Goal: Task Accomplishment & Management: Manage account settings

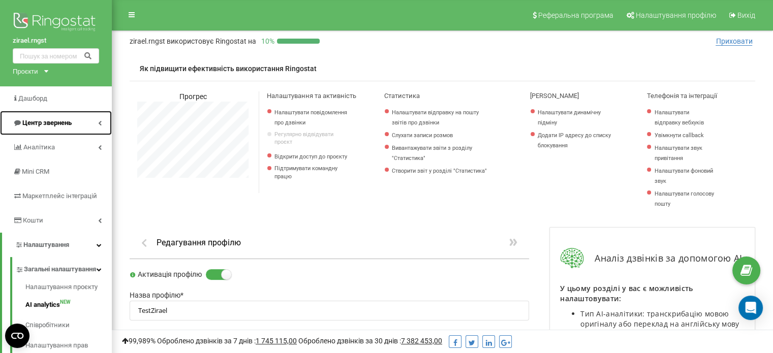
click at [51, 123] on span "Центр звернень" at bounding box center [46, 123] width 49 height 8
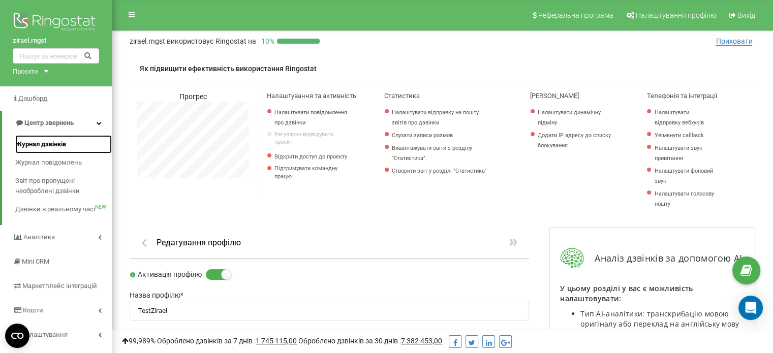
click at [52, 143] on span "Журнал дзвінків" at bounding box center [40, 144] width 51 height 10
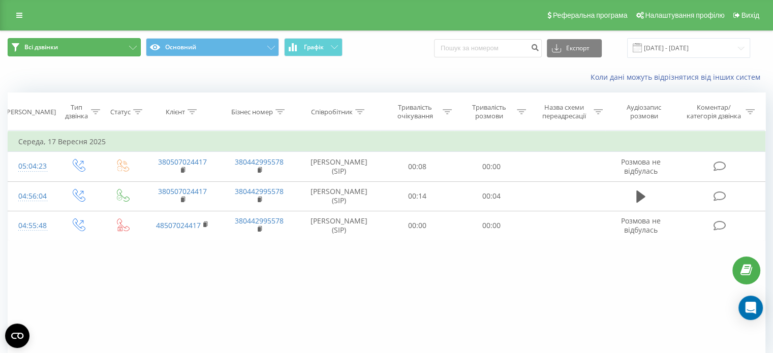
click at [118, 46] on button "Всі дзвінки" at bounding box center [74, 47] width 133 height 18
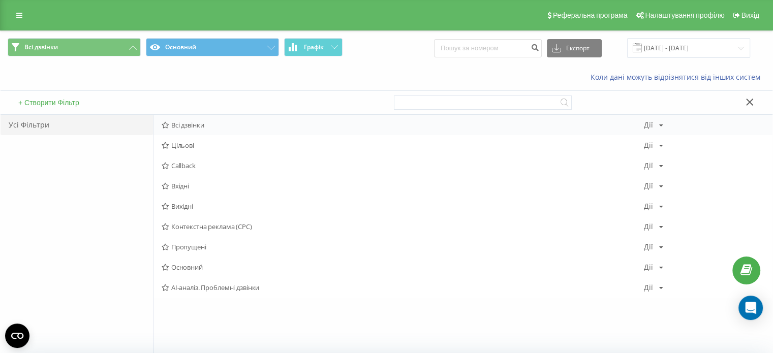
click at [191, 122] on span "Всі дзвінки" at bounding box center [403, 124] width 482 height 7
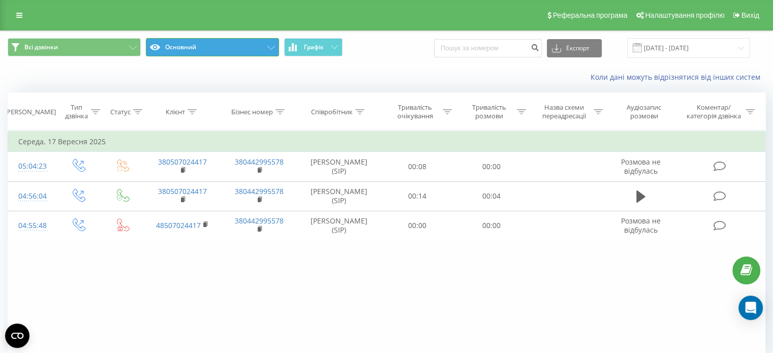
click at [198, 54] on button "Основний" at bounding box center [212, 47] width 133 height 18
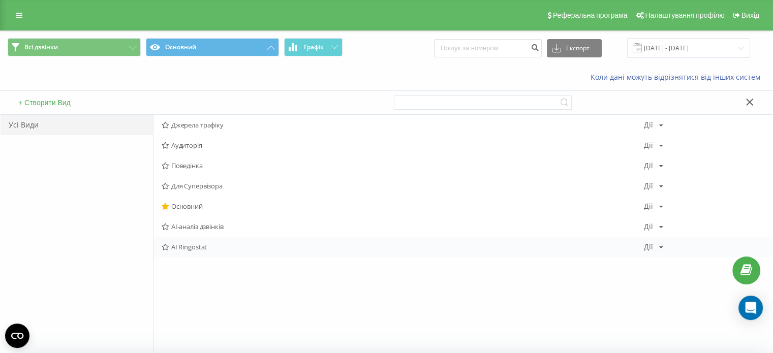
click at [187, 241] on div "AI Ringostat Дії Редагувати Копіювати Видалити За замовчуванням Поділитися" at bounding box center [462, 247] width 619 height 20
click at [192, 255] on div "AI Ringostat Дії Редагувати Копіювати Видалити За замовчуванням Поділитися" at bounding box center [462, 247] width 619 height 20
click at [187, 245] on span "AI Ringostat" at bounding box center [403, 246] width 482 height 7
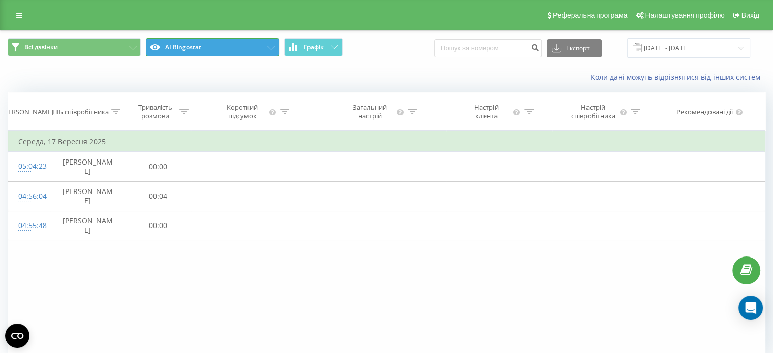
click at [206, 47] on button "AI Ringostat" at bounding box center [212, 47] width 133 height 18
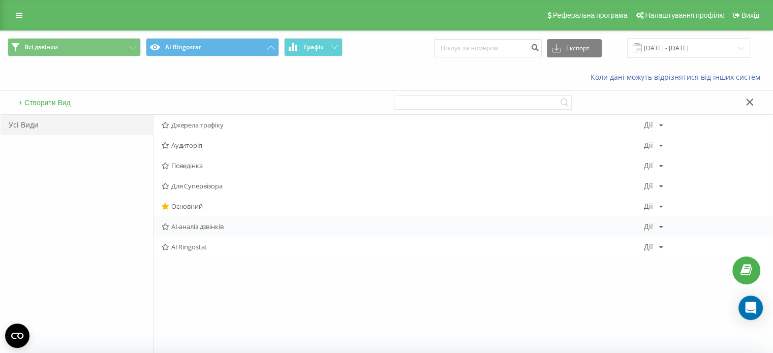
click at [192, 232] on div "AI-аналіз дзвінків Дії Редагувати Копіювати Видалити За замовчуванням Поділитися" at bounding box center [462, 226] width 619 height 20
click at [199, 228] on span "AI-аналіз дзвінків" at bounding box center [403, 226] width 482 height 7
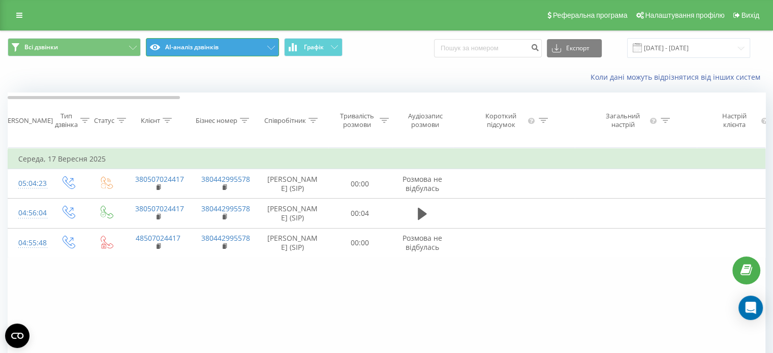
click at [242, 40] on button "AI-аналіз дзвінків" at bounding box center [212, 47] width 133 height 18
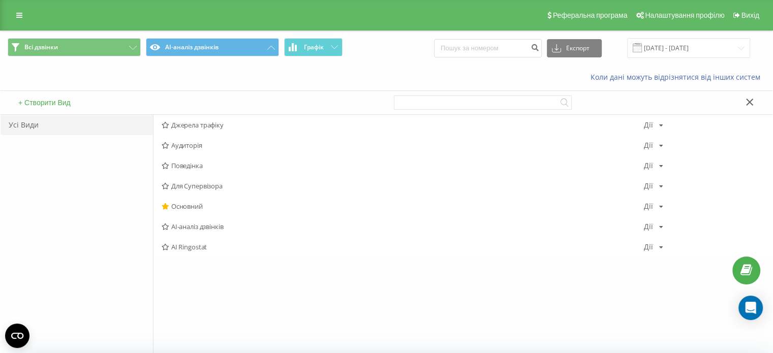
click at [93, 124] on div "Усі Види" at bounding box center [77, 125] width 152 height 20
click at [750, 22] on link "Вихід" at bounding box center [745, 15] width 35 height 30
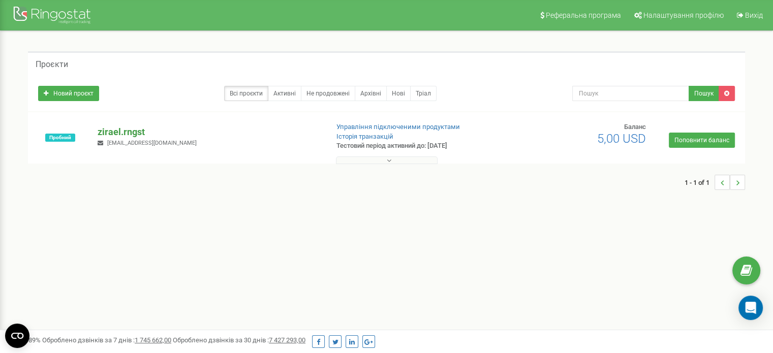
click at [124, 130] on p "zirael.rngst" at bounding box center [209, 131] width 222 height 13
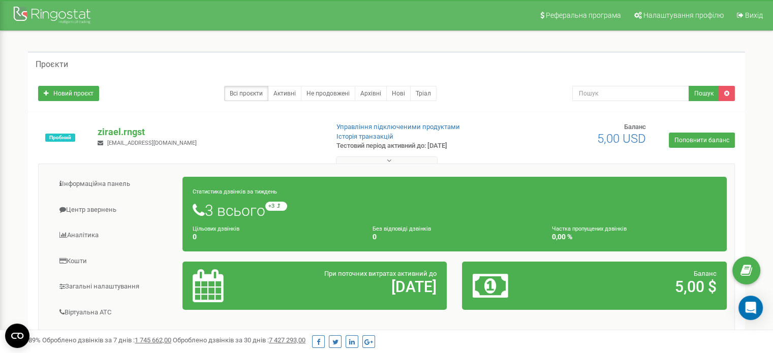
click at [694, 198] on div "Статистика дзвінків за тиждень 3 всього +3 відносно минулого тижня Цільових дзв…" at bounding box center [454, 214] width 544 height 75
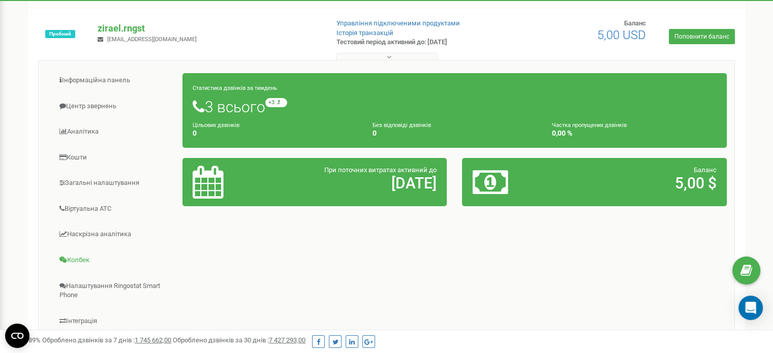
scroll to position [96, 0]
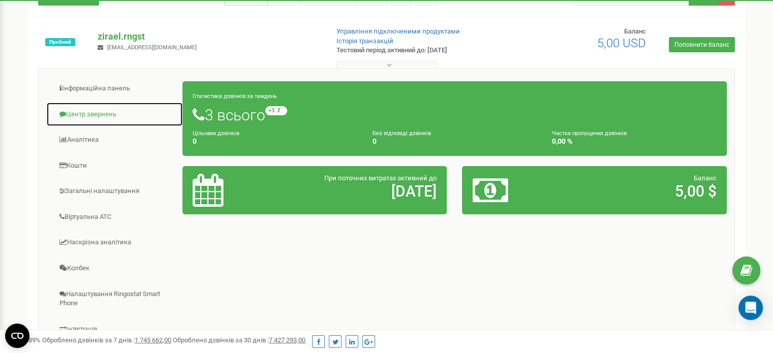
click at [86, 109] on link "Центр звернень" at bounding box center [114, 114] width 137 height 25
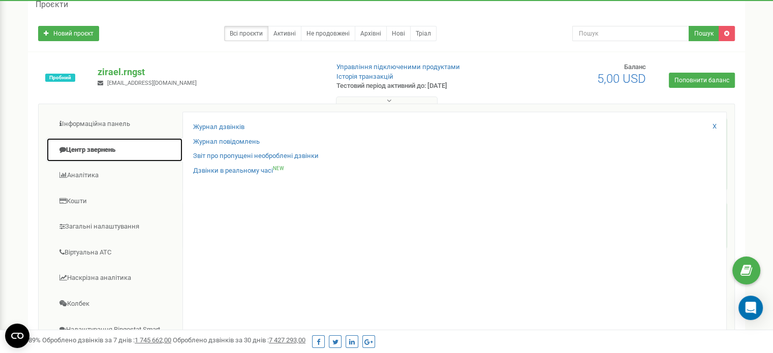
scroll to position [59, 0]
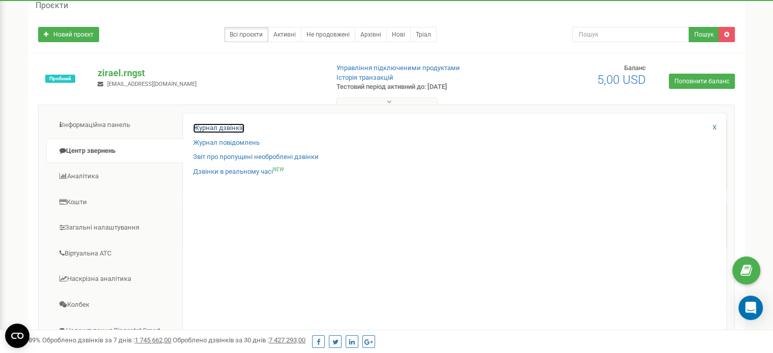
click at [214, 128] on link "Журнал дзвінків" at bounding box center [218, 128] width 51 height 10
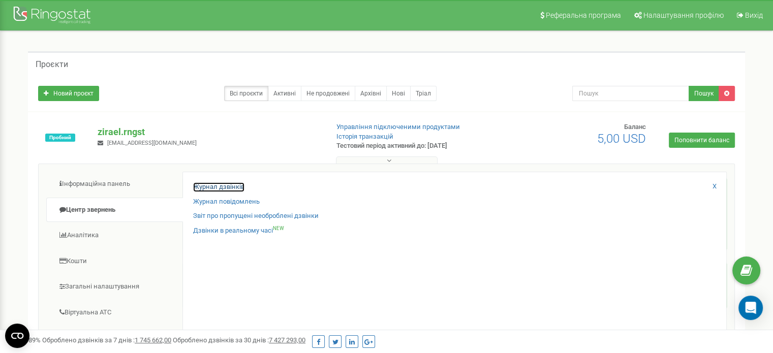
scroll to position [47, 0]
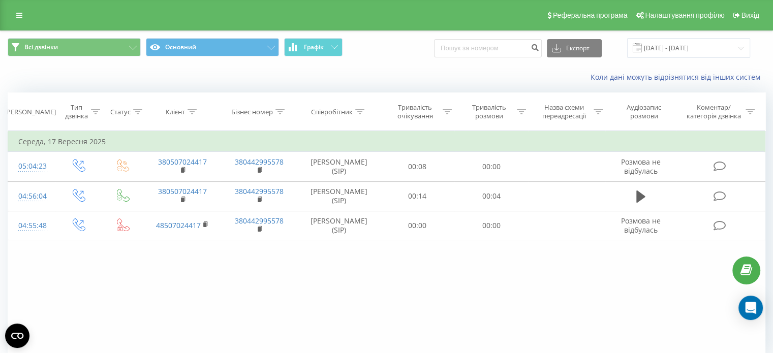
click at [63, 138] on td "Середа, 17 Вересня 2025" at bounding box center [386, 142] width 757 height 20
click at [653, 41] on input "[DATE] - [DATE]" at bounding box center [688, 48] width 123 height 20
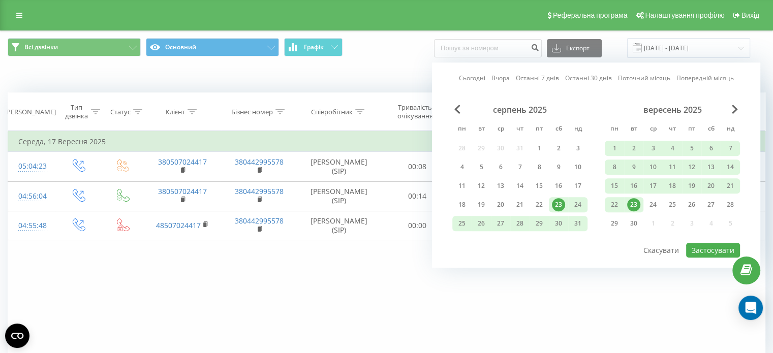
click at [636, 205] on div "23" at bounding box center [633, 204] width 13 height 13
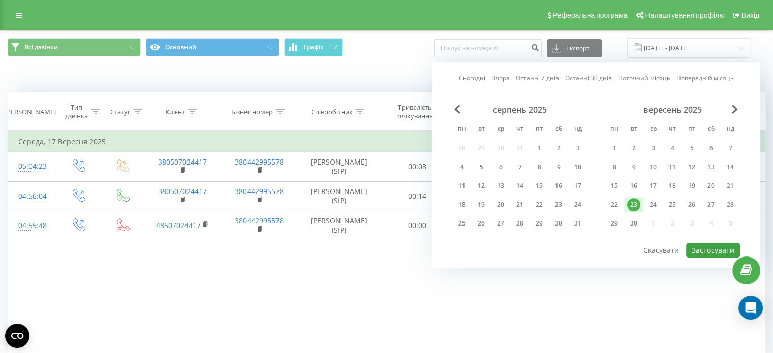
drag, startPoint x: 636, startPoint y: 205, endPoint x: 705, endPoint y: 247, distance: 81.6
click at [705, 247] on div "Сьогодні Вчора Останні 7 днів Останні 30 днів Поточний місяць Попередній місяць…" at bounding box center [596, 164] width 328 height 205
click at [707, 244] on button "Застосувати" at bounding box center [713, 250] width 54 height 15
type input "23.09.2025 - 23.09.2025"
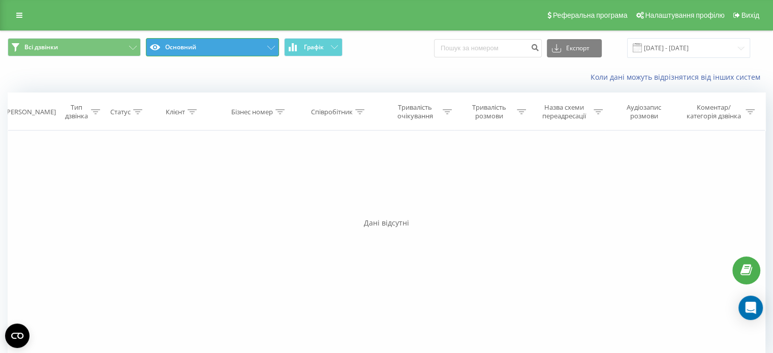
click at [192, 47] on button "Основний" at bounding box center [212, 47] width 133 height 18
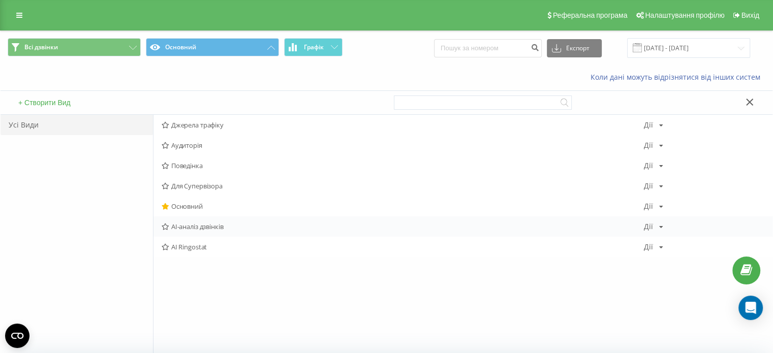
click at [191, 224] on span "AI-аналіз дзвінків" at bounding box center [403, 226] width 482 height 7
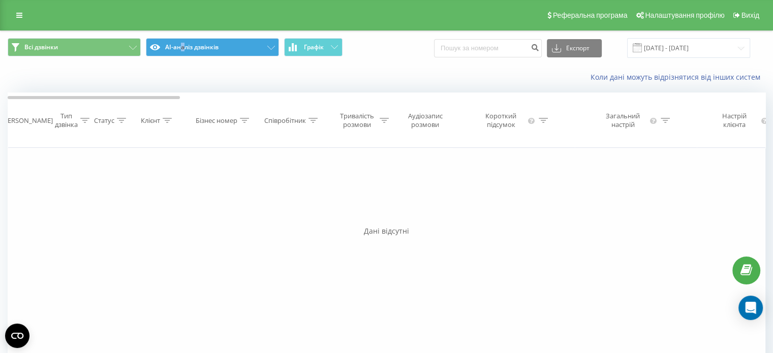
drag, startPoint x: 185, startPoint y: 57, endPoint x: 181, endPoint y: 48, distance: 10.0
click at [181, 48] on span "Всі дзвінки AI-аналіз дзвінків Графік" at bounding box center [193, 48] width 371 height 20
click at [181, 48] on button "AI-аналіз дзвінків" at bounding box center [212, 47] width 133 height 18
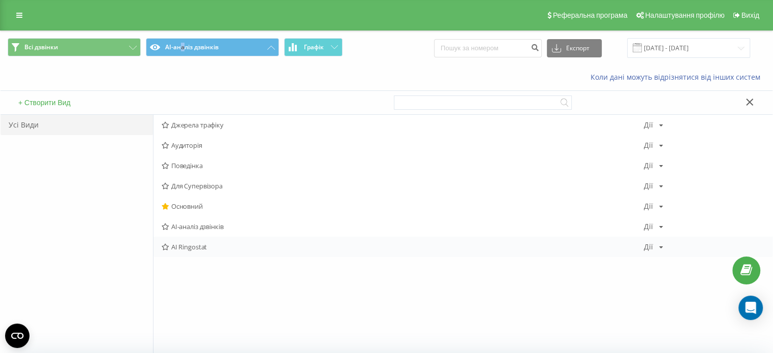
click at [185, 247] on span "AI Ringostat" at bounding box center [403, 246] width 482 height 7
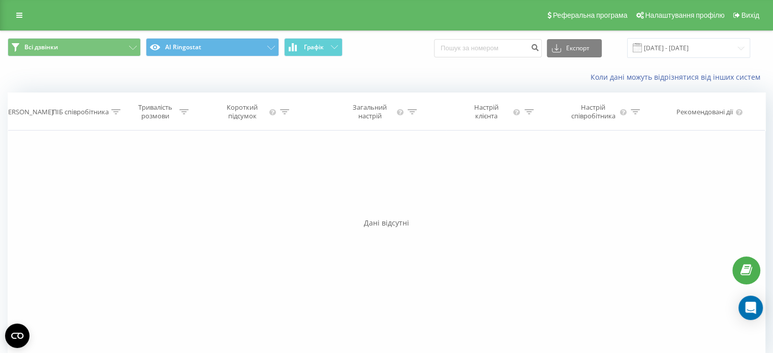
click at [542, 165] on div "Фільтрувати за умовою Містить Скасувати OK Фільтрувати за умовою Дорівнює Скасу…" at bounding box center [386, 245] width 757 height 229
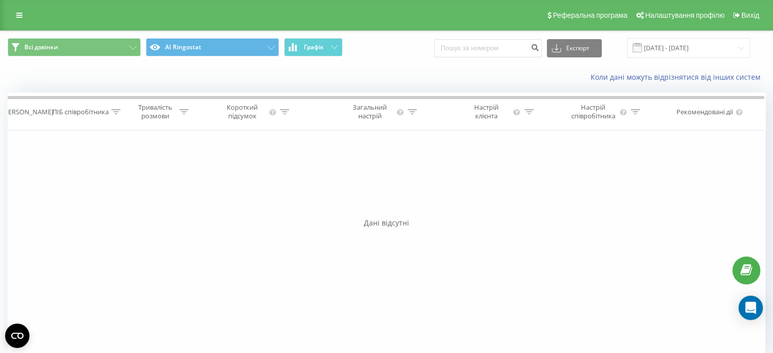
click at [14, 24] on div "Реферальна програма Налаштування профілю Вихід" at bounding box center [386, 15] width 773 height 30
click at [19, 12] on icon at bounding box center [19, 15] width 6 height 7
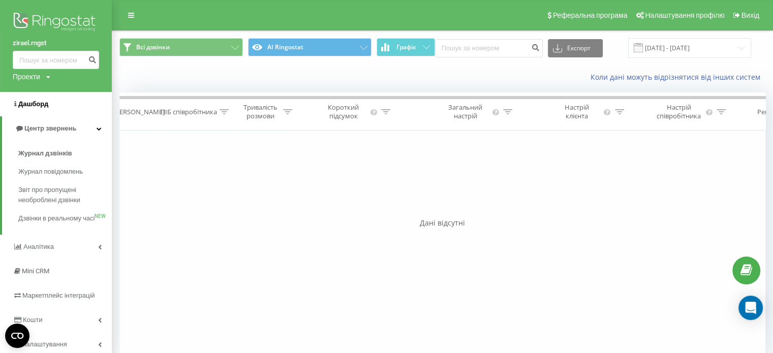
click at [29, 106] on span "Дашборд" at bounding box center [33, 104] width 30 height 8
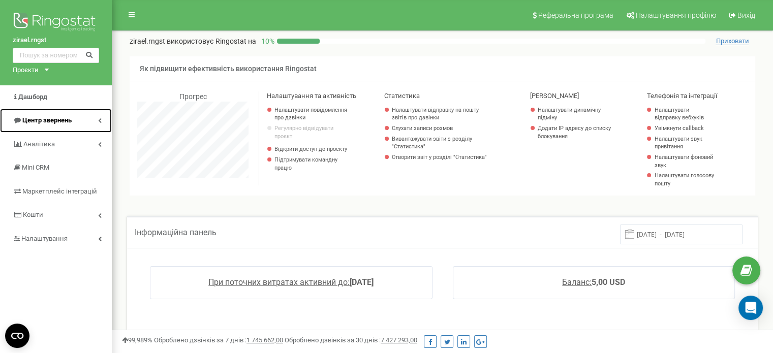
click at [85, 121] on link "Центр звернень" at bounding box center [56, 121] width 112 height 24
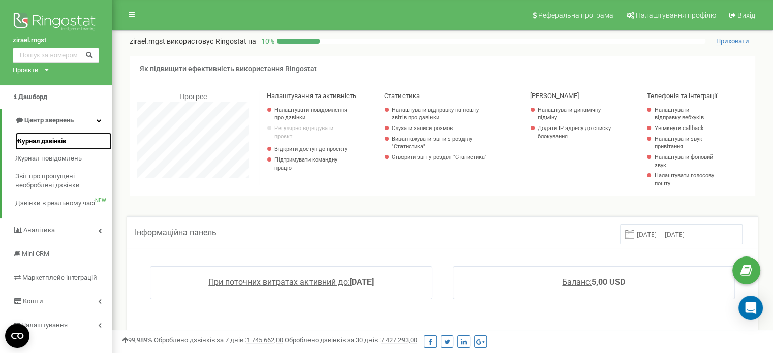
click at [56, 144] on span "Журнал дзвінків" at bounding box center [40, 142] width 51 height 10
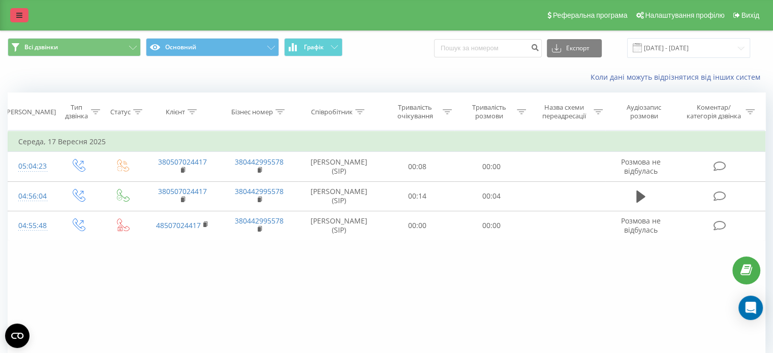
click at [11, 13] on link at bounding box center [19, 15] width 18 height 14
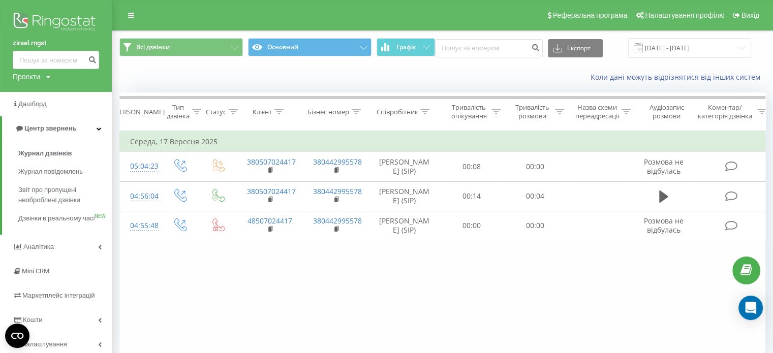
click at [31, 44] on link "zirael.rngst" at bounding box center [56, 43] width 86 height 10
click at [42, 78] on div "Проекти zirael.rngst" at bounding box center [32, 77] width 38 height 10
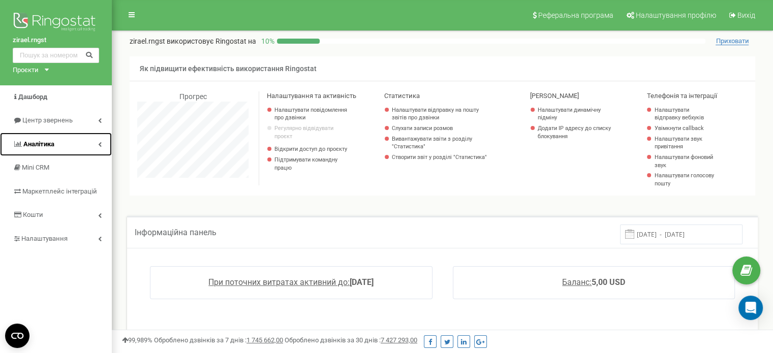
click at [66, 143] on link "Аналiтика" at bounding box center [56, 145] width 112 height 24
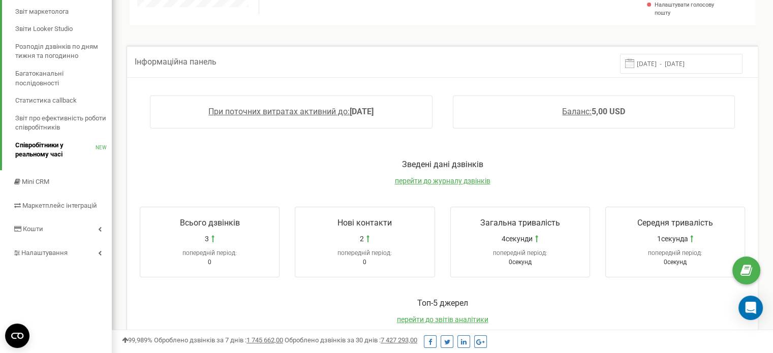
scroll to position [171, 0]
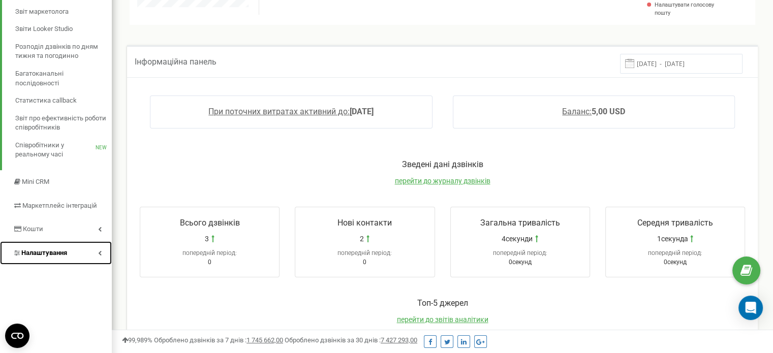
click at [46, 245] on link "Налаштування" at bounding box center [56, 253] width 112 height 24
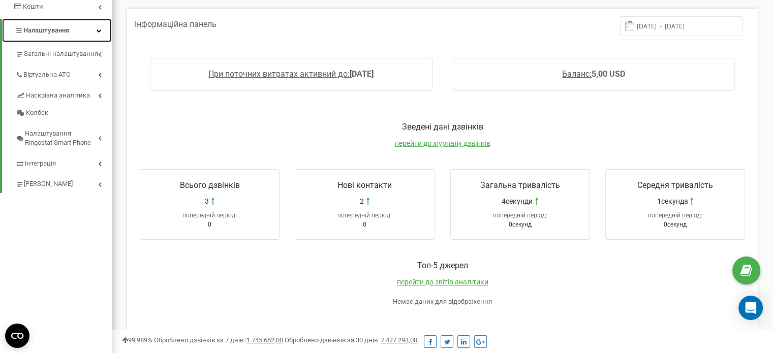
scroll to position [191, 0]
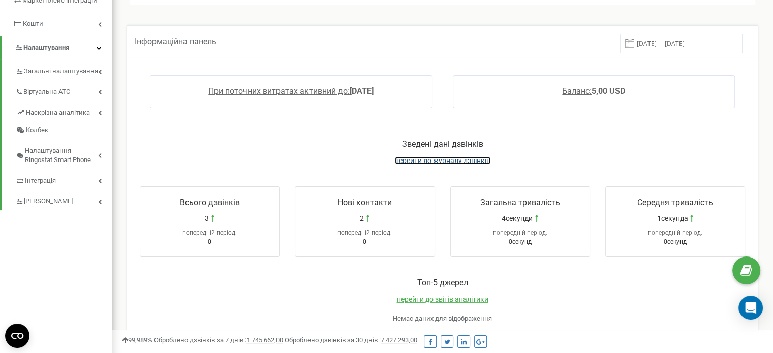
click at [436, 157] on span "перейти до журналу дзвінків" at bounding box center [443, 160] width 96 height 8
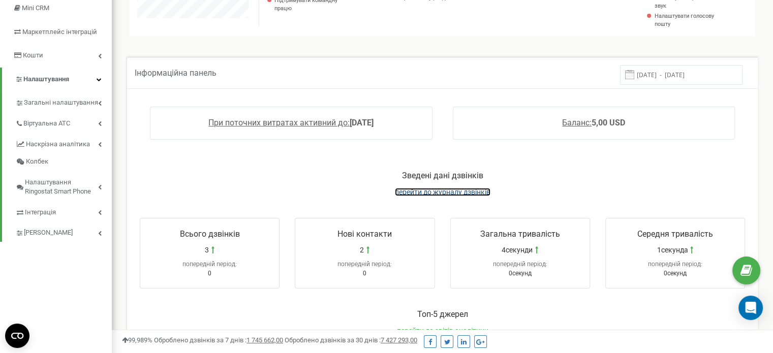
scroll to position [161, 0]
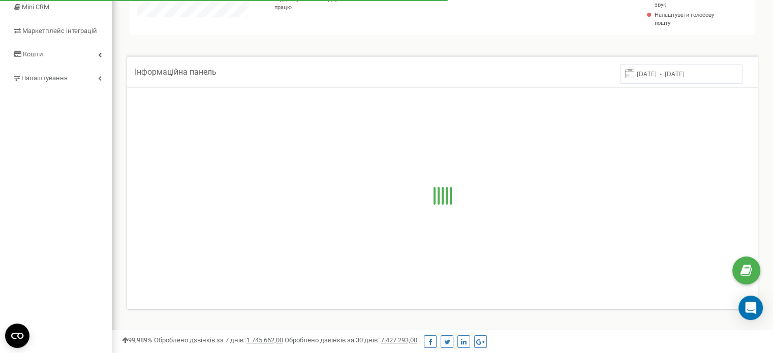
scroll to position [610, 660]
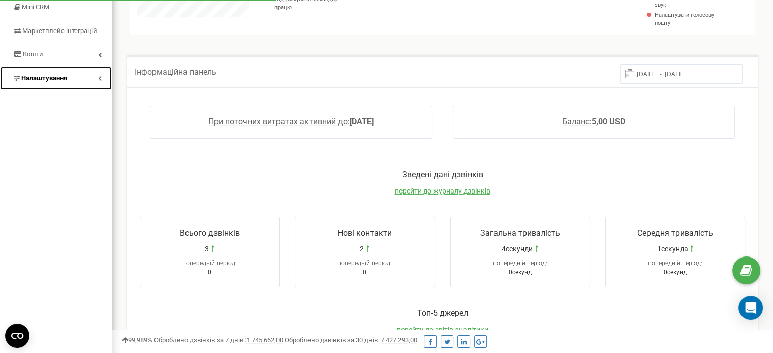
click at [54, 75] on span "Налаштування" at bounding box center [44, 78] width 46 height 8
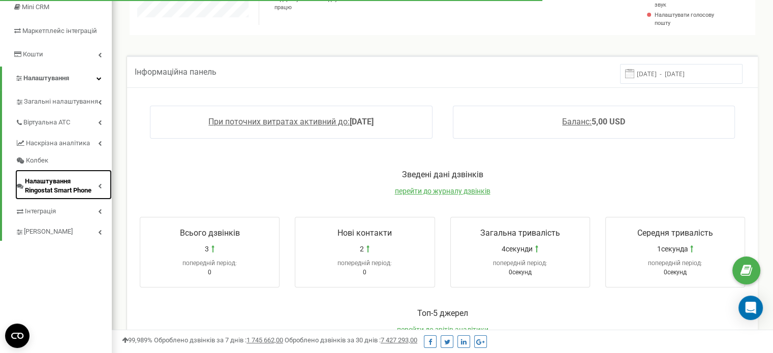
click at [56, 186] on span "Налаштування Ringostat Smart Phone" at bounding box center [61, 186] width 73 height 19
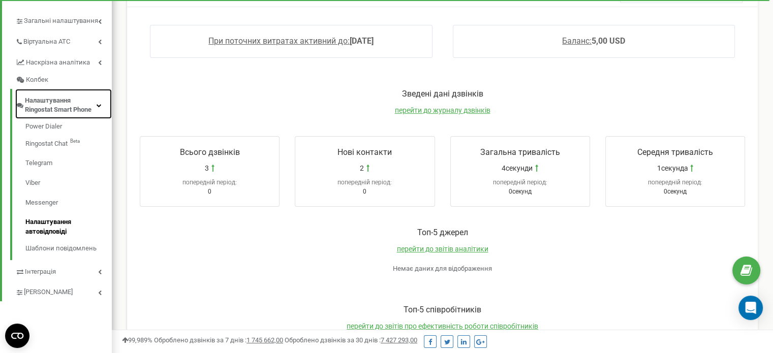
scroll to position [246, 0]
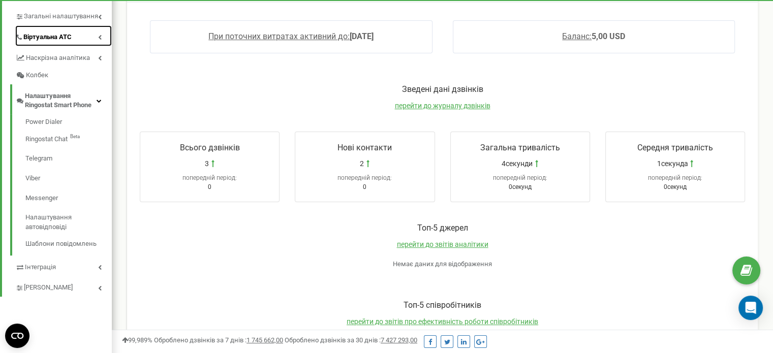
click at [65, 37] on span "Віртуальна АТС" at bounding box center [47, 38] width 48 height 10
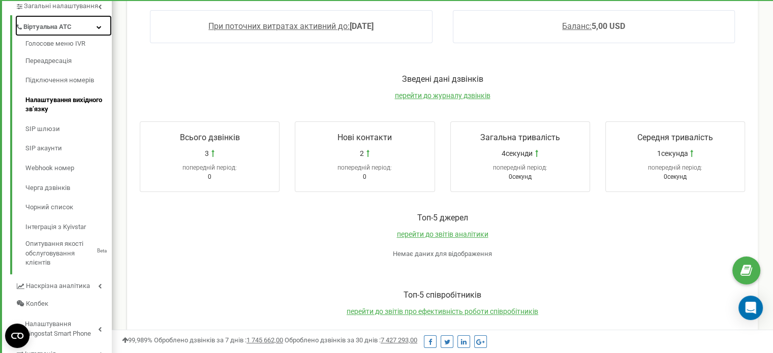
scroll to position [245, 0]
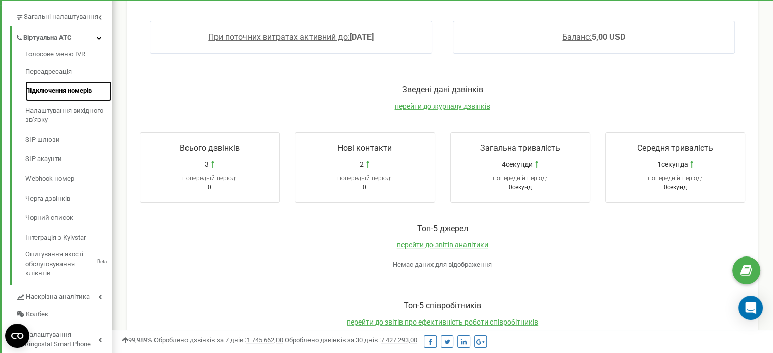
click at [60, 90] on link "Підключення номерів" at bounding box center [68, 91] width 86 height 20
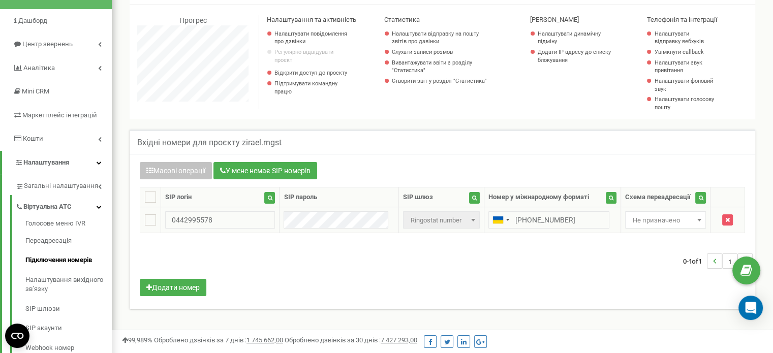
scroll to position [77, 0]
click at [179, 285] on button "Додати номер" at bounding box center [173, 286] width 67 height 17
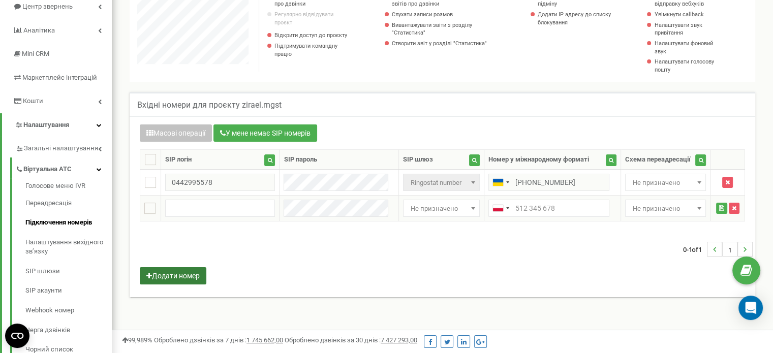
scroll to position [115, 0]
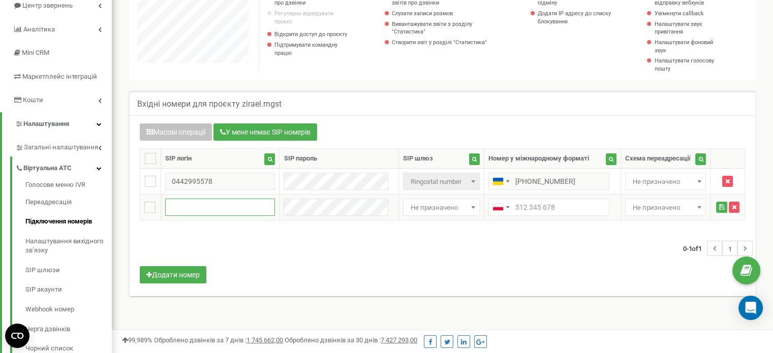
click at [221, 207] on input "text" at bounding box center [220, 207] width 110 height 17
click at [428, 211] on span "Не призначено" at bounding box center [441, 208] width 70 height 14
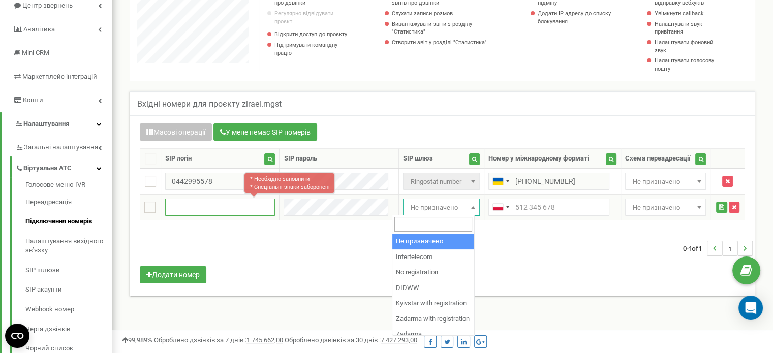
click at [225, 214] on input "text" at bounding box center [220, 207] width 110 height 17
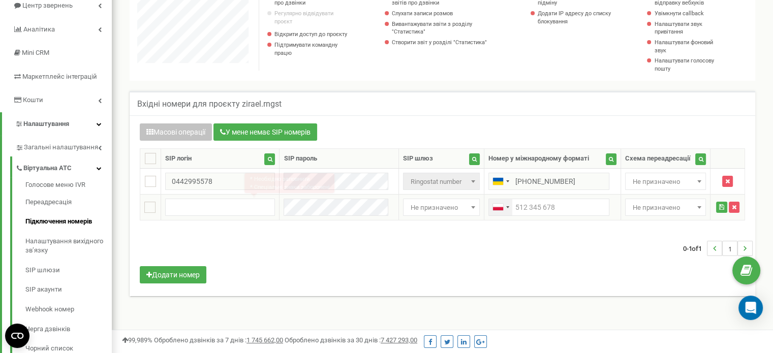
click at [502, 208] on div "Telephone country code" at bounding box center [500, 207] width 23 height 16
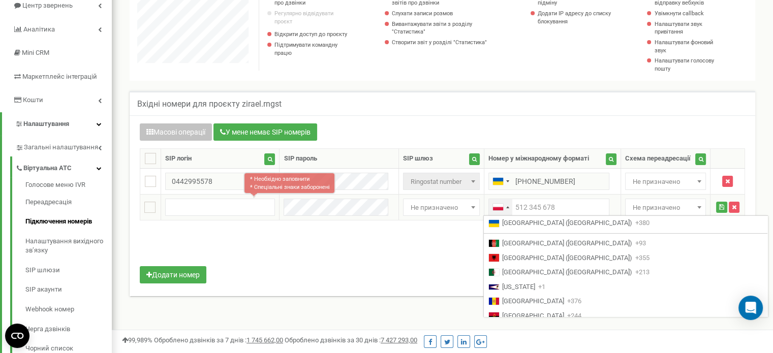
scroll to position [2473, 0]
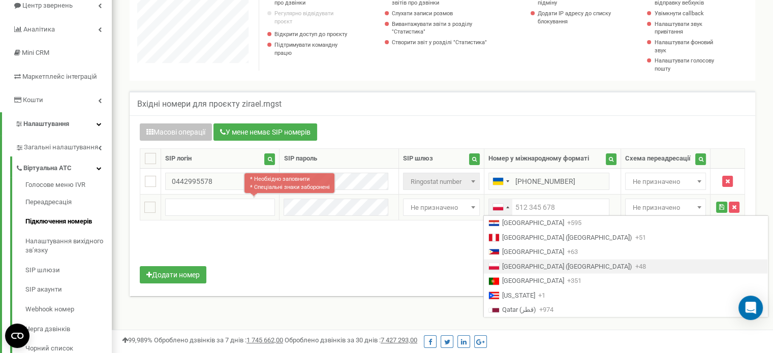
click at [502, 208] on div "Telephone country code" at bounding box center [500, 207] width 23 height 16
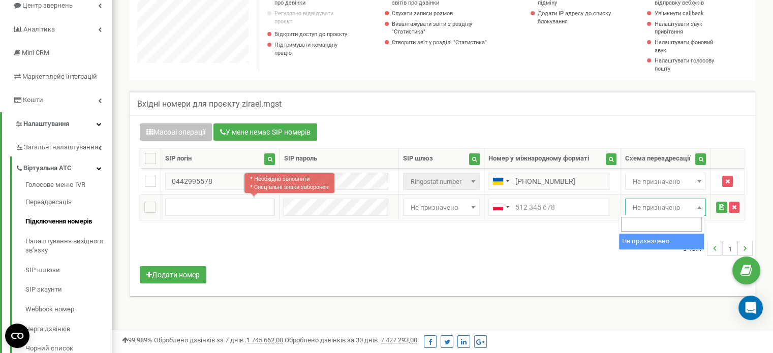
click at [661, 207] on span "Не призначено" at bounding box center [665, 208] width 74 height 14
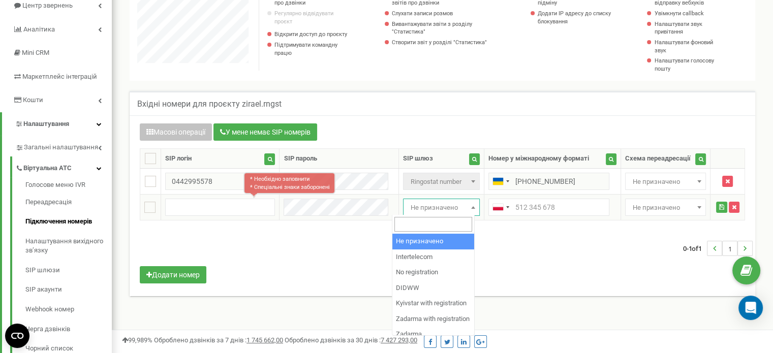
click at [407, 205] on span "Не призначено" at bounding box center [441, 208] width 70 height 14
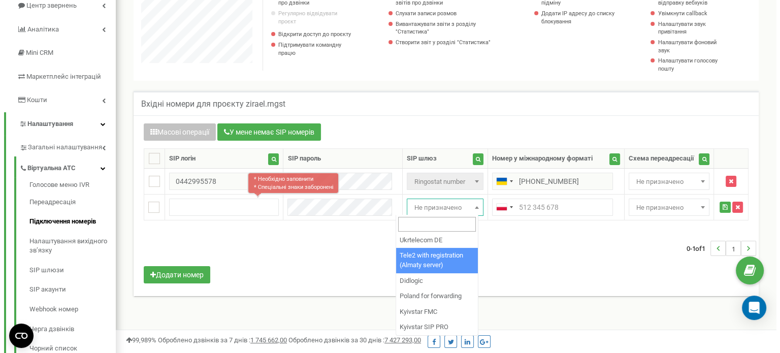
scroll to position [784, 0]
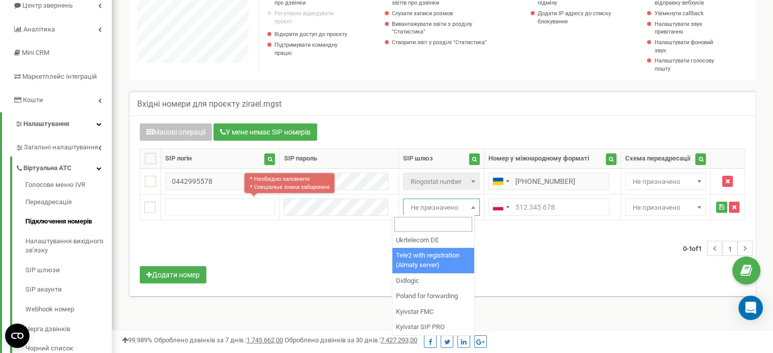
click at [294, 273] on div "Масові операції У мене немає SIP номерів Налаштування Виберіть налаштування для…" at bounding box center [442, 204] width 620 height 163
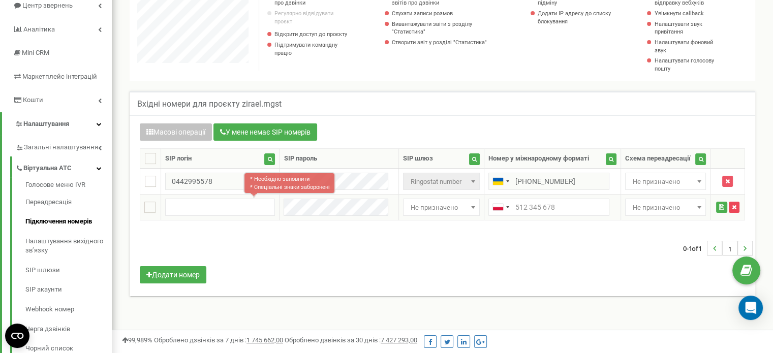
click at [736, 208] on button "button" at bounding box center [733, 207] width 11 height 11
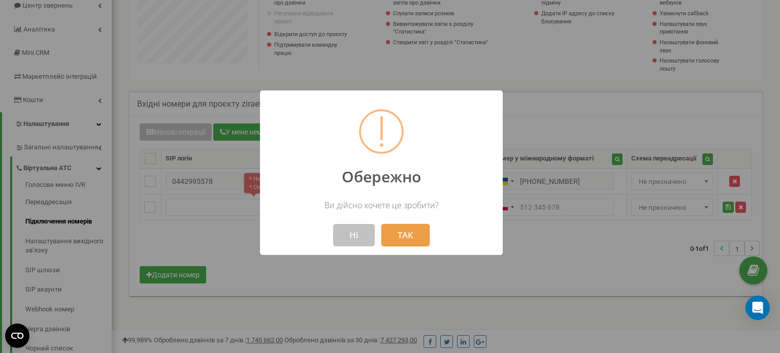
click at [404, 237] on button "ТАК" at bounding box center [406, 235] width 48 height 22
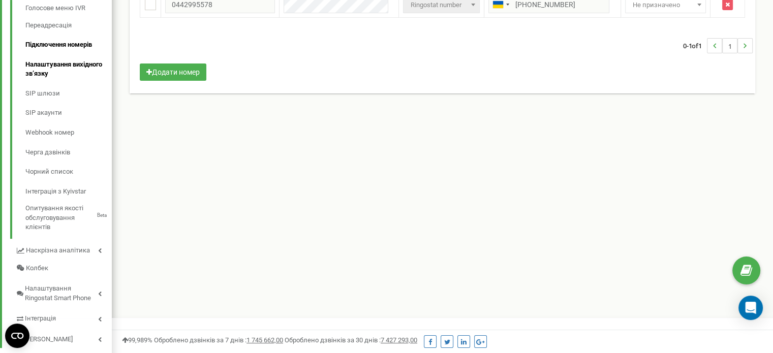
scroll to position [312, 0]
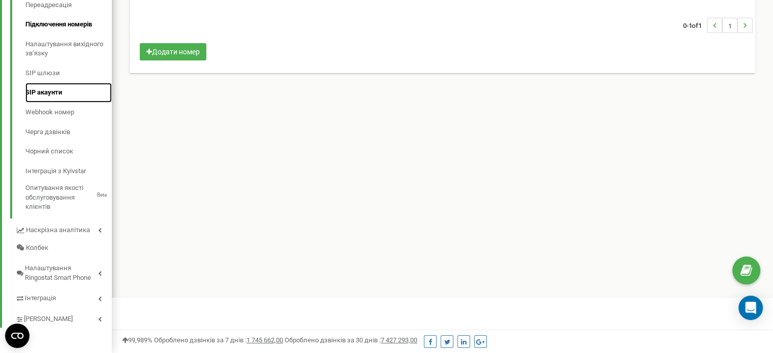
click at [55, 98] on link "SIP акаунти" at bounding box center [68, 93] width 86 height 20
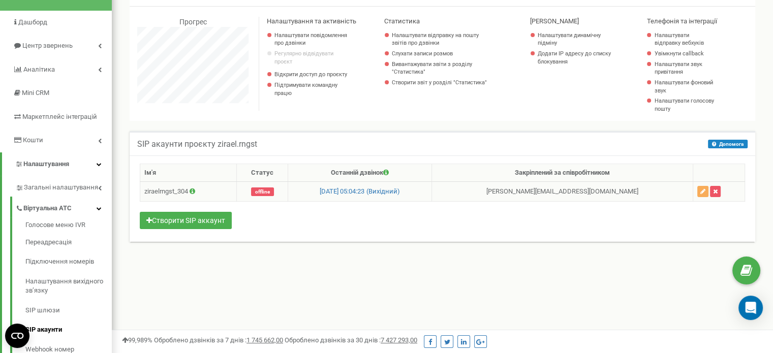
click at [274, 192] on span "offline" at bounding box center [262, 191] width 23 height 9
click at [700, 191] on icon "button" at bounding box center [702, 191] width 5 height 6
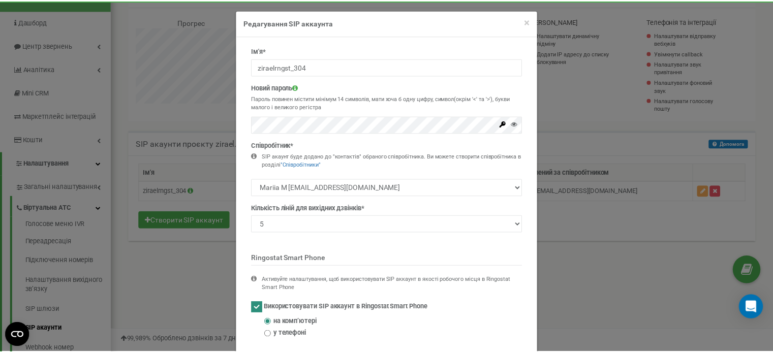
scroll to position [2, 0]
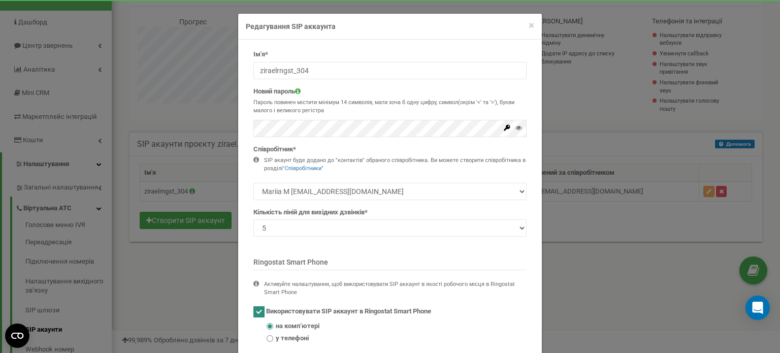
click at [531, 22] on div "× Close Редагування SIP аккаунта" at bounding box center [390, 27] width 304 height 26
click at [529, 25] on span "×" at bounding box center [532, 25] width 6 height 12
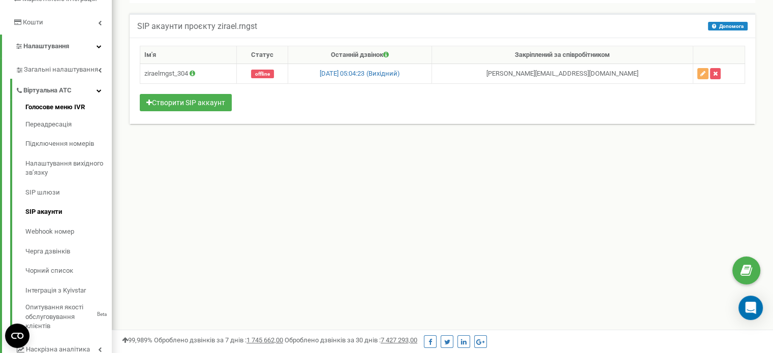
scroll to position [0, 0]
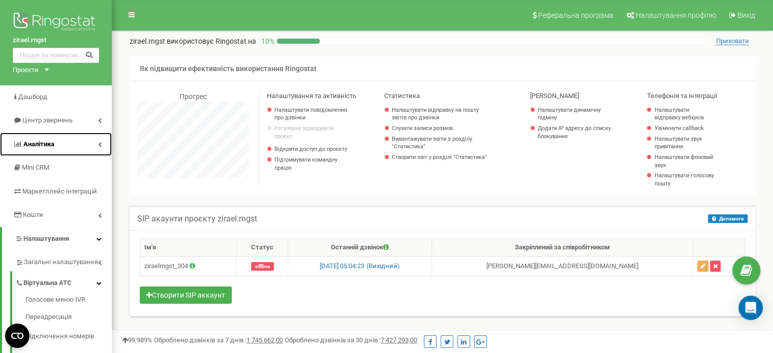
click at [59, 141] on link "Аналiтика" at bounding box center [56, 145] width 112 height 24
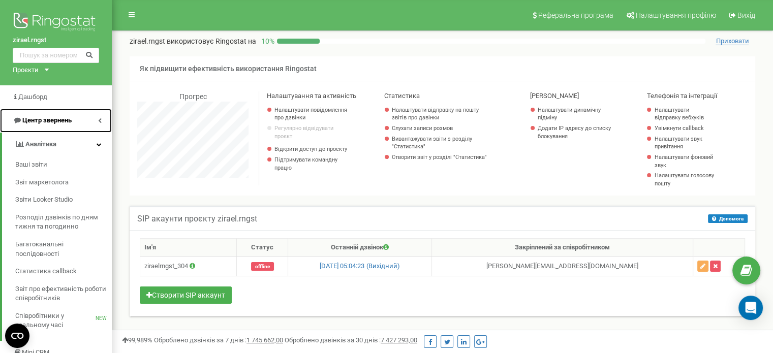
click at [46, 118] on span "Центр звернень" at bounding box center [46, 120] width 49 height 8
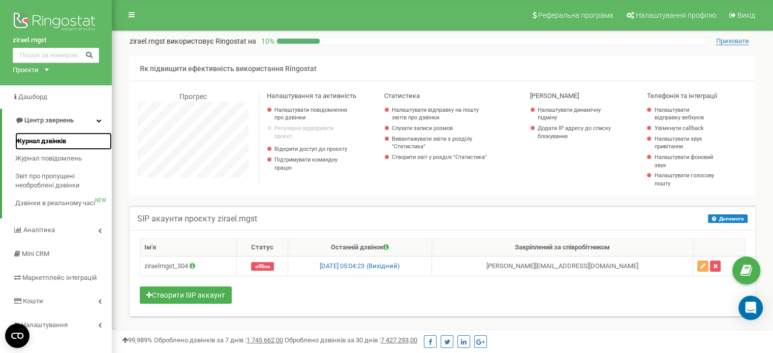
click at [39, 136] on link "Журнал дзвінків" at bounding box center [63, 142] width 97 height 18
click at [77, 144] on link "Журнал дзвінків" at bounding box center [63, 142] width 97 height 18
click at [54, 137] on span "Журнал дзвінків" at bounding box center [40, 142] width 51 height 10
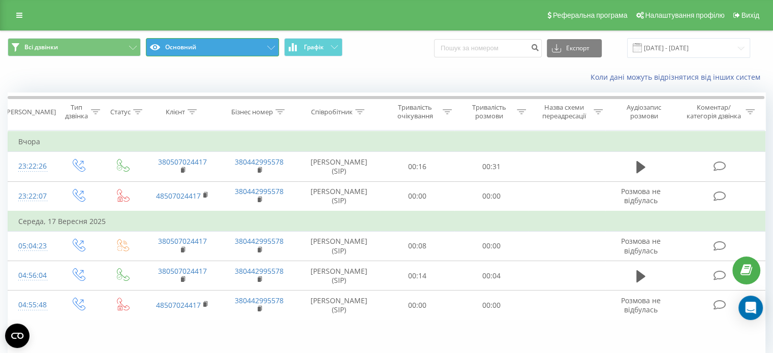
click at [198, 46] on button "Основний" at bounding box center [212, 47] width 133 height 18
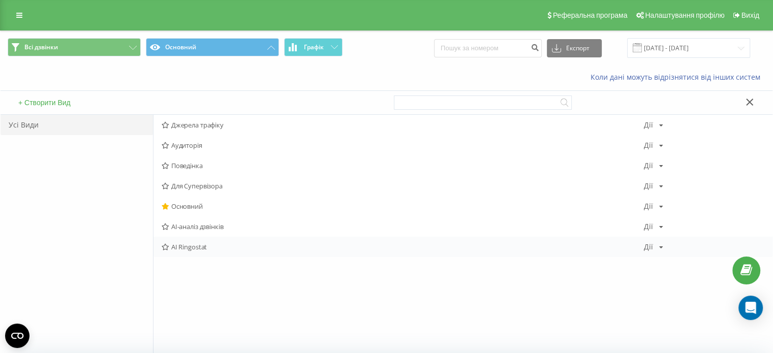
click at [183, 245] on span "AI Ringostat" at bounding box center [403, 246] width 482 height 7
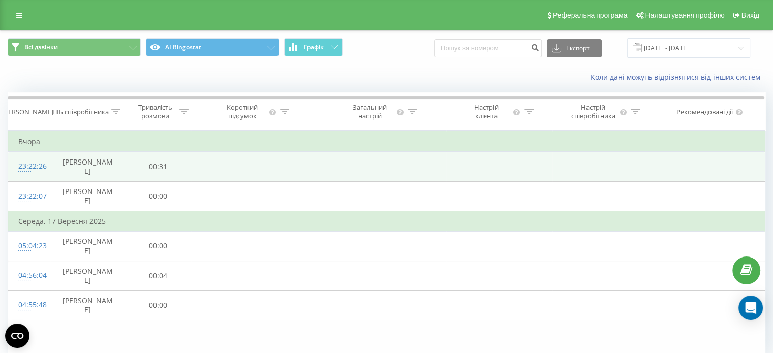
click at [506, 158] on td at bounding box center [499, 166] width 106 height 29
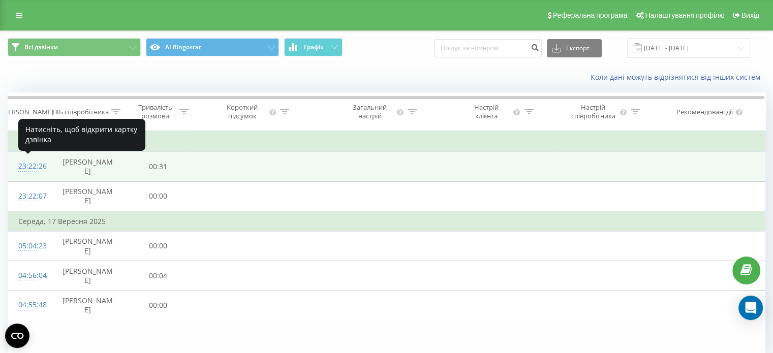
click at [33, 166] on div "23:22:26" at bounding box center [29, 166] width 22 height 20
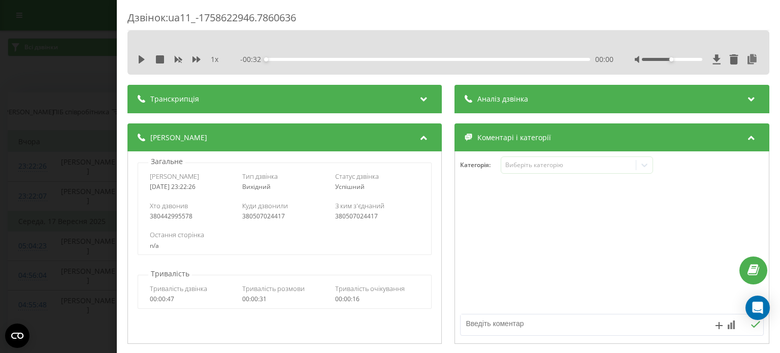
click at [136, 62] on div "1 x - 00:32 00:00 00:00" at bounding box center [448, 59] width 627 height 15
click at [143, 61] on icon at bounding box center [142, 59] width 8 height 8
click at [297, 60] on div "- 00:31 00:01 00:01" at bounding box center [427, 59] width 373 height 10
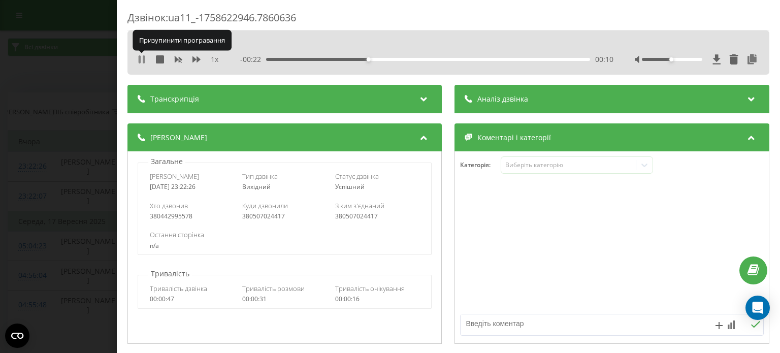
click at [138, 60] on icon at bounding box center [142, 59] width 8 height 8
click at [713, 58] on icon at bounding box center [717, 59] width 9 height 10
click at [63, 161] on div "Дзвінок : ua11_-1758622946.7860636 1 x - 00:21 00:10 00:10 Транскрипція Для AI-…" at bounding box center [390, 176] width 780 height 353
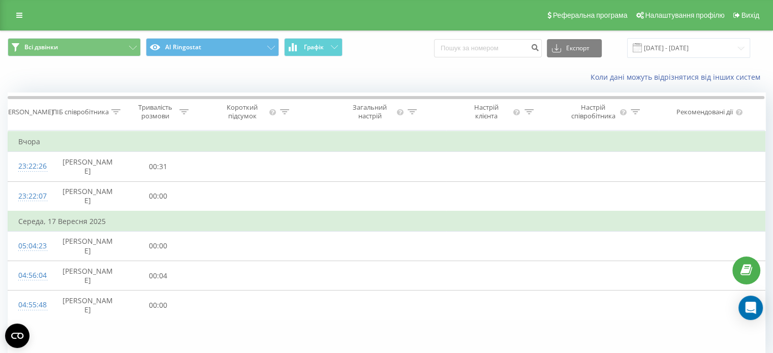
click at [8, 12] on div "Реферальна програма Налаштування профілю Вихід" at bounding box center [386, 15] width 773 height 30
click at [18, 14] on icon at bounding box center [19, 15] width 6 height 7
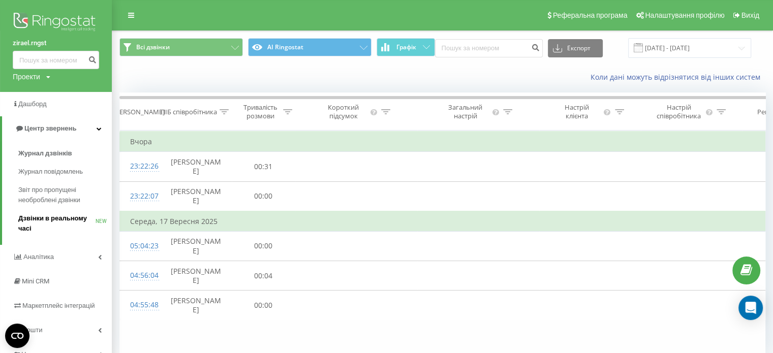
scroll to position [44, 0]
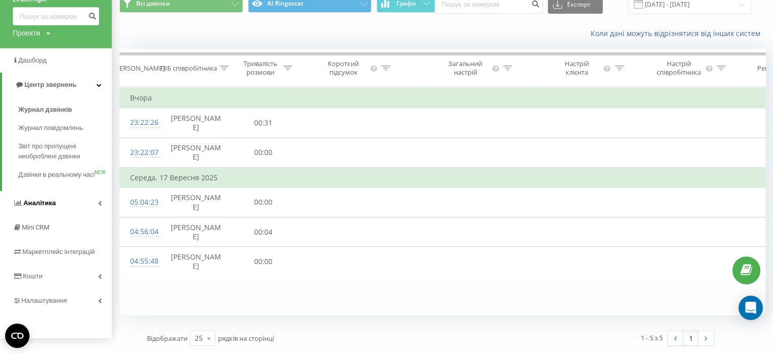
click at [37, 208] on span "Аналiтика" at bounding box center [34, 203] width 43 height 10
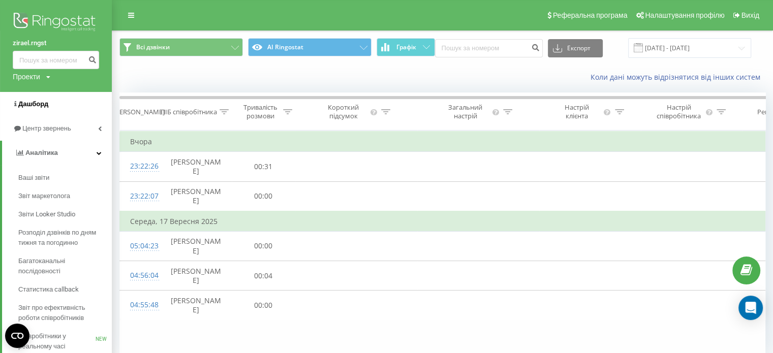
scroll to position [0, 0]
click at [40, 127] on span "Центр звернень" at bounding box center [48, 128] width 52 height 8
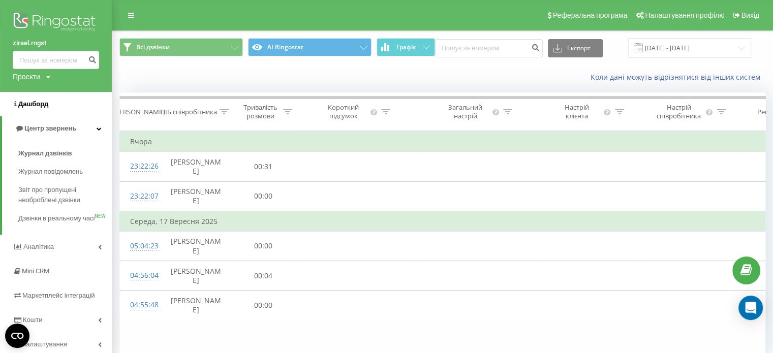
click at [39, 107] on span "Дашборд" at bounding box center [33, 104] width 30 height 8
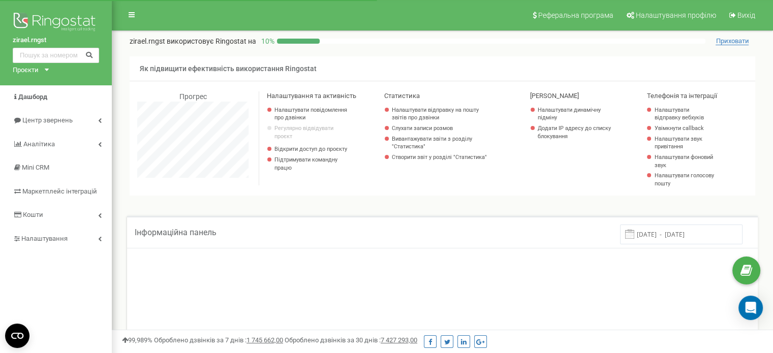
scroll to position [610, 660]
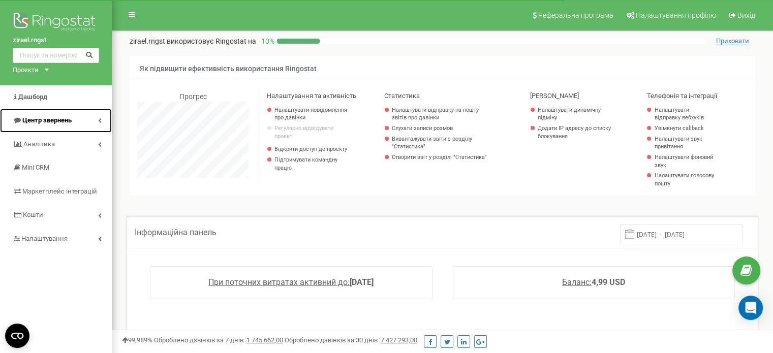
click at [50, 122] on span "Центр звернень" at bounding box center [46, 120] width 49 height 8
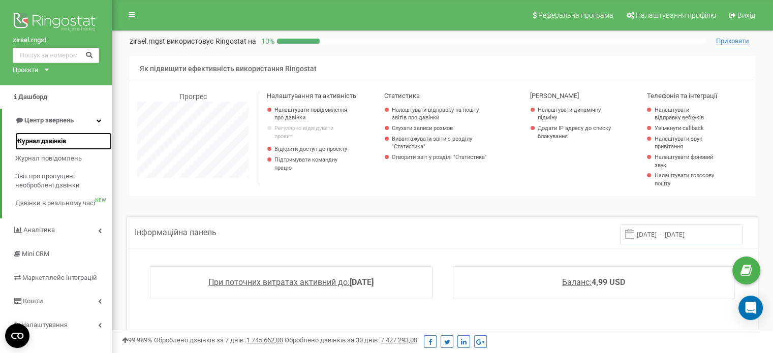
click at [55, 145] on span "Журнал дзвінків" at bounding box center [40, 142] width 51 height 10
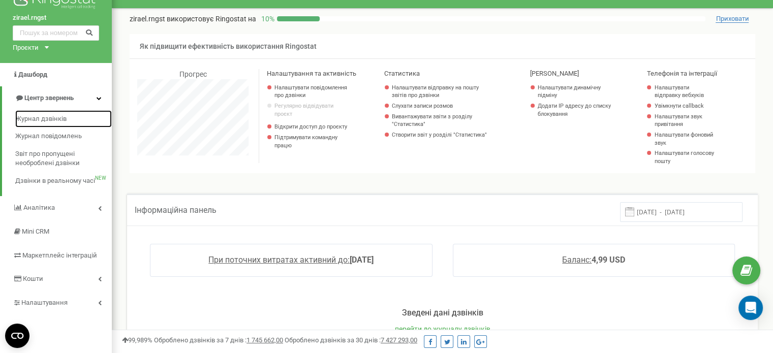
scroll to position [0, 0]
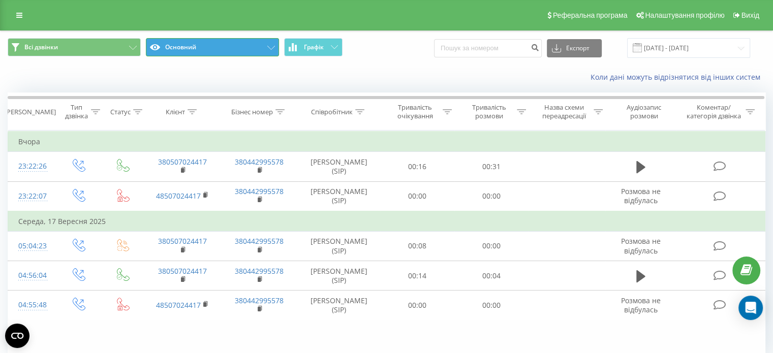
click at [230, 49] on button "Основний" at bounding box center [212, 47] width 133 height 18
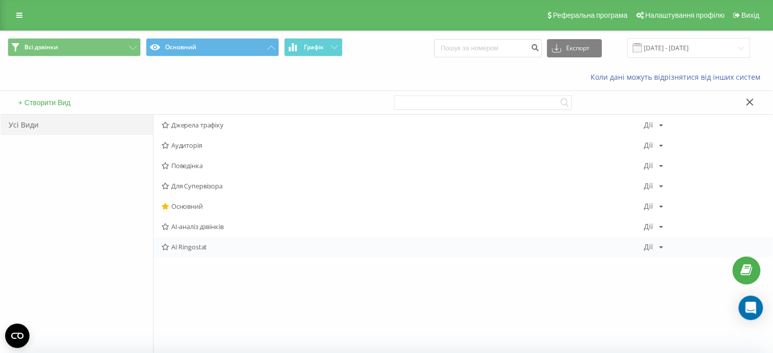
click at [203, 244] on span "AI Ringostat" at bounding box center [403, 246] width 482 height 7
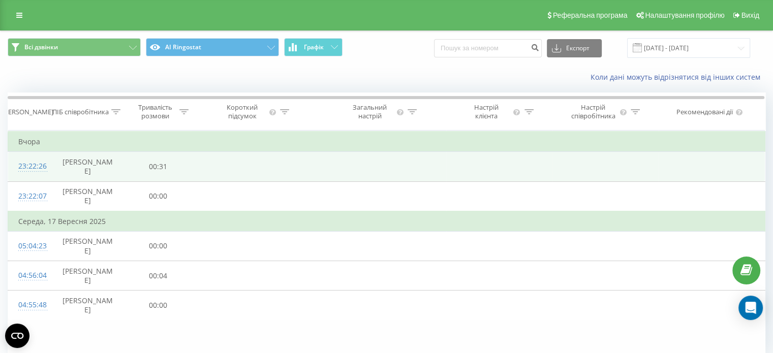
click at [194, 170] on td at bounding box center [255, 166] width 128 height 29
click at [224, 168] on td at bounding box center [255, 166] width 128 height 29
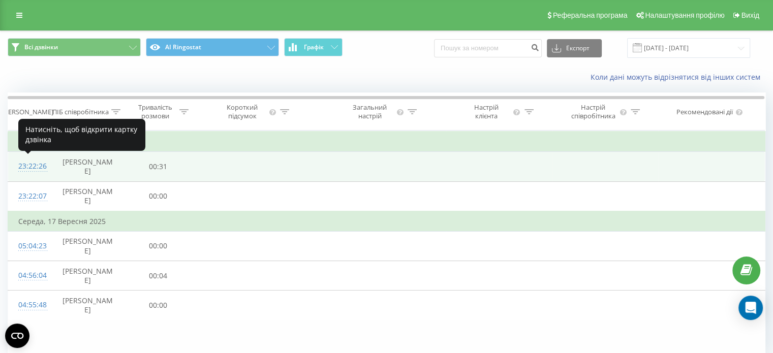
click at [32, 165] on div "23:22:26" at bounding box center [29, 166] width 22 height 20
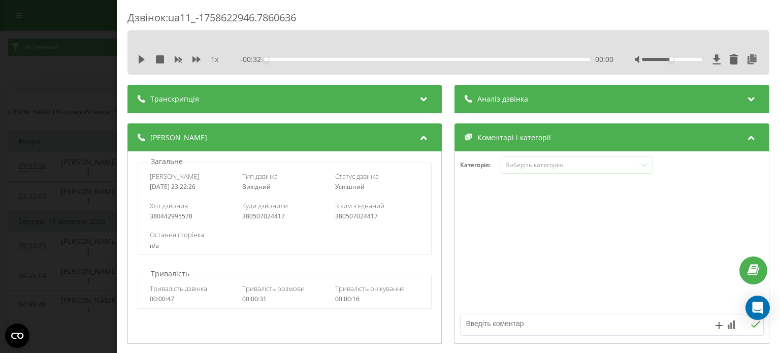
click at [287, 99] on div "Транскрипція" at bounding box center [285, 99] width 314 height 28
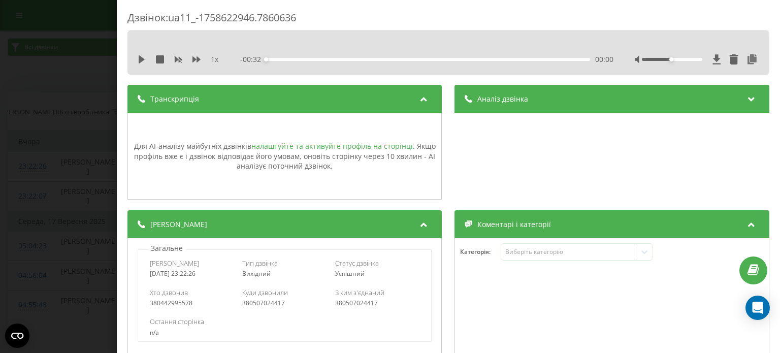
click at [297, 145] on link "налаштуйте та активуйте профіль на сторінці" at bounding box center [332, 146] width 162 height 10
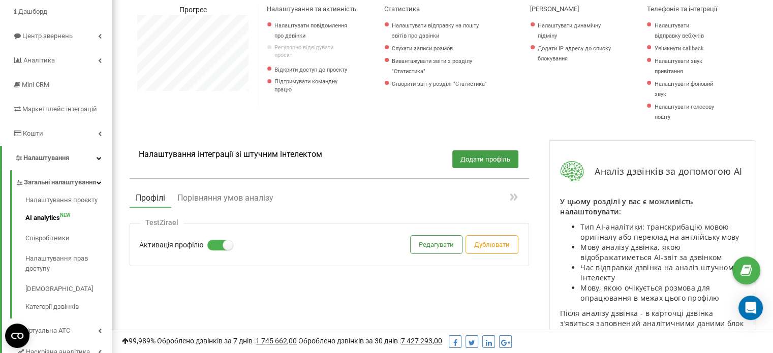
scroll to position [91, 0]
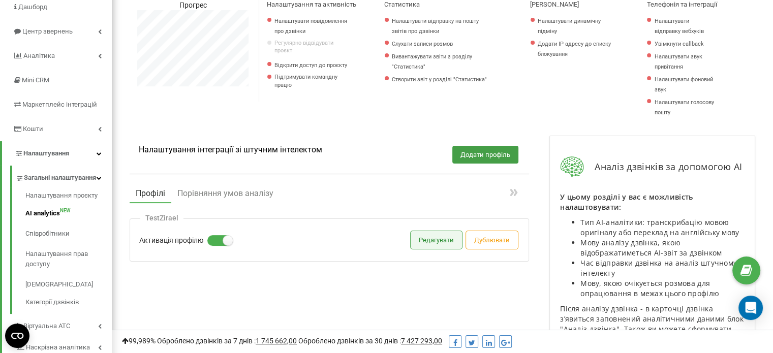
click at [428, 242] on button "Редагувати" at bounding box center [435, 240] width 51 height 18
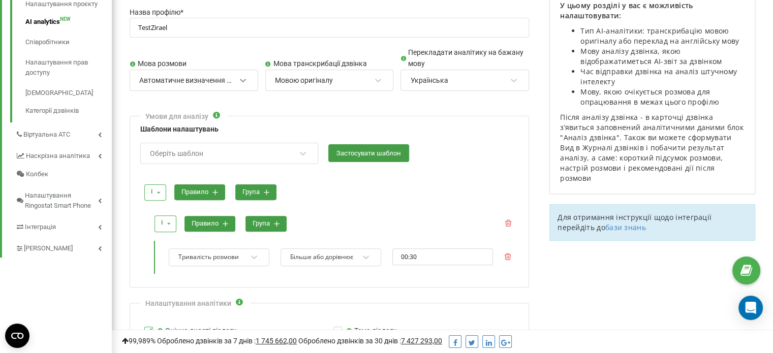
scroll to position [283, 0]
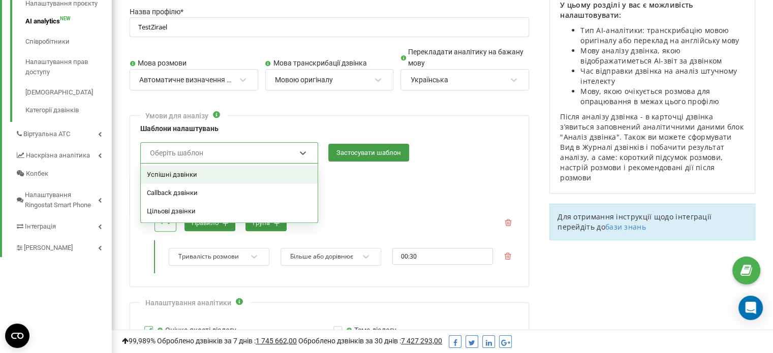
click at [232, 159] on div "Оберіть шаблон" at bounding box center [222, 152] width 147 height 17
click at [212, 179] on div "Успішні дзвінки" at bounding box center [229, 175] width 177 height 18
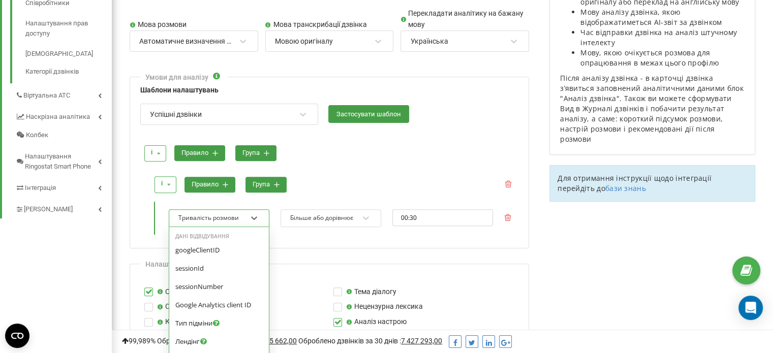
scroll to position [347, 0]
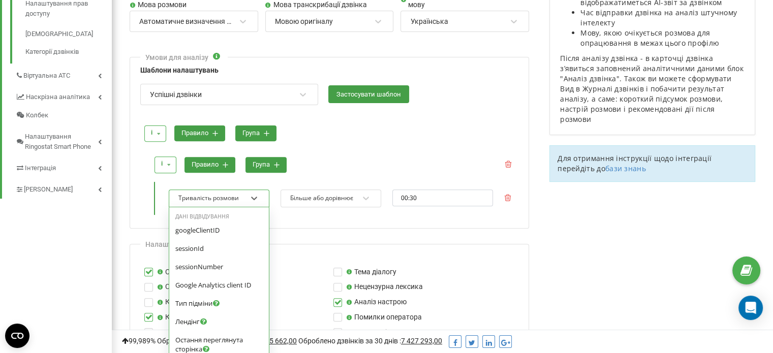
click at [217, 207] on div "option User Agent focused, 0 of 4. 51 results available. Use Up and Down to cho…" at bounding box center [219, 198] width 101 height 18
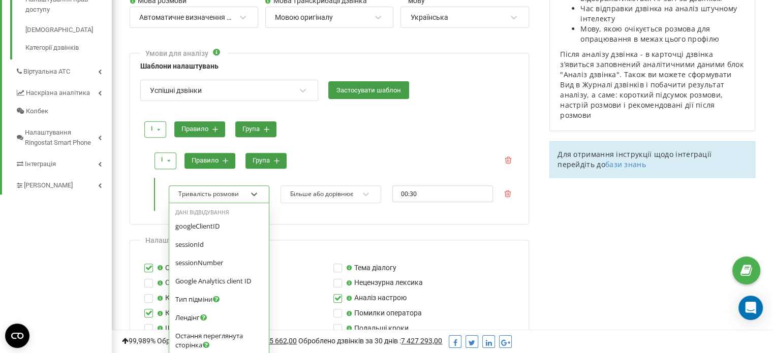
scroll to position [204, 0]
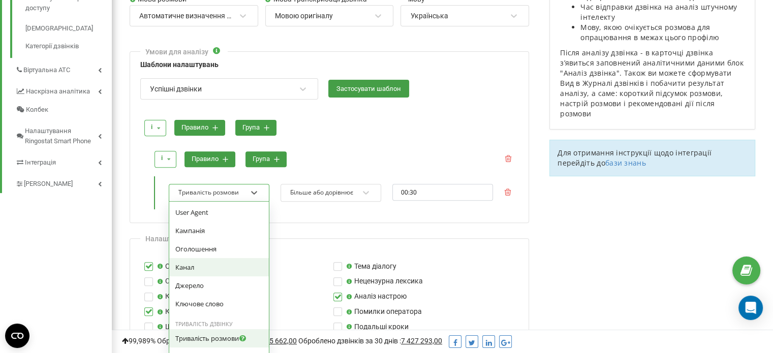
drag, startPoint x: 217, startPoint y: 220, endPoint x: 208, endPoint y: 266, distance: 46.2
click at [208, 266] on div "googleClientID sessionId sessionNumber Google Analytics client ID Тип підміни Л…" at bounding box center [219, 162] width 100 height 302
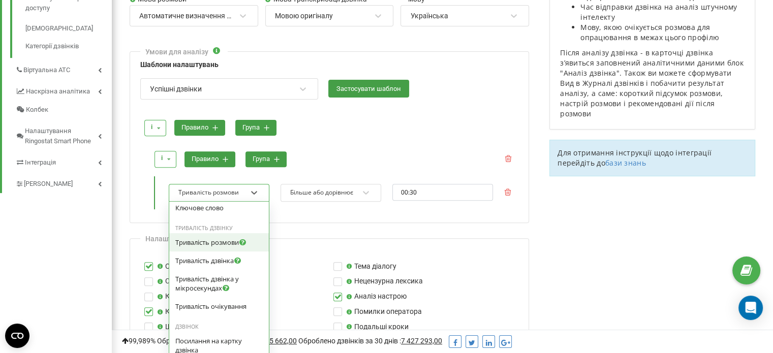
scroll to position [301, 0]
click at [326, 170] on div "і і або правило група" at bounding box center [334, 159] width 367 height 28
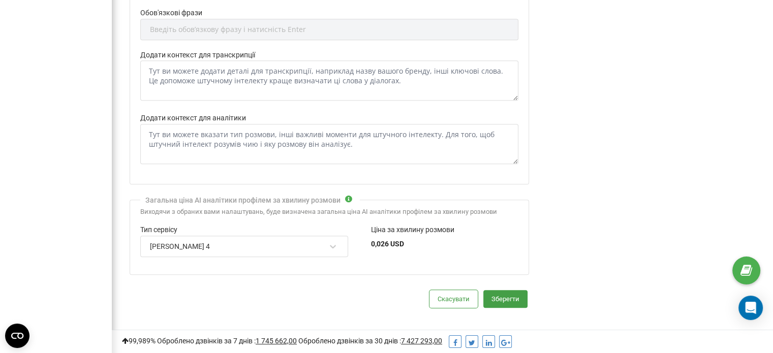
scroll to position [828, 0]
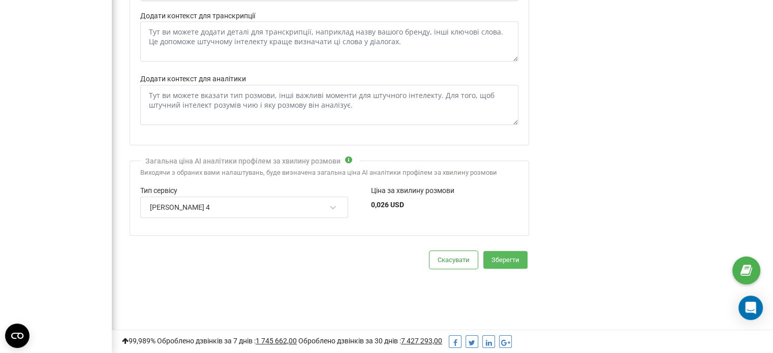
click at [492, 257] on button "Зберегти" at bounding box center [505, 260] width 44 height 18
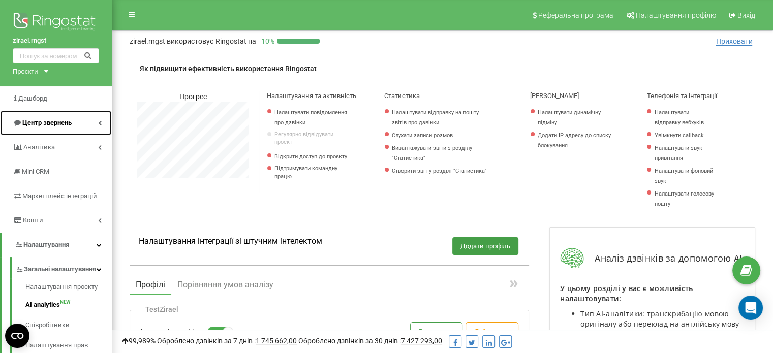
click at [43, 121] on span "Центр звернень" at bounding box center [46, 123] width 49 height 8
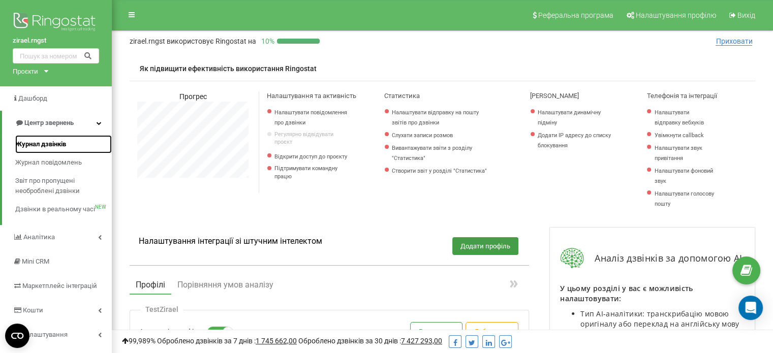
click at [51, 144] on span "Журнал дзвінків" at bounding box center [40, 144] width 51 height 10
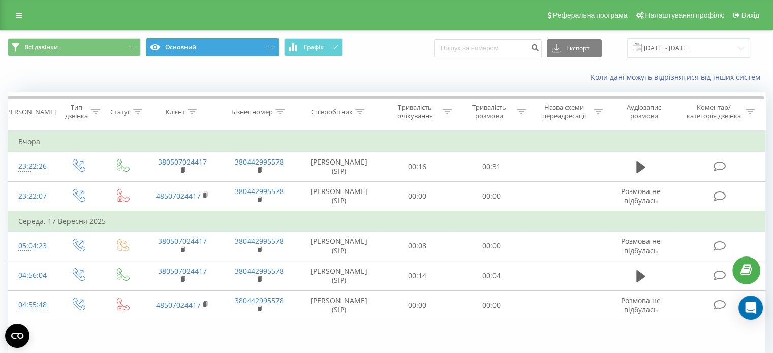
click at [258, 46] on button "Основний" at bounding box center [212, 47] width 133 height 18
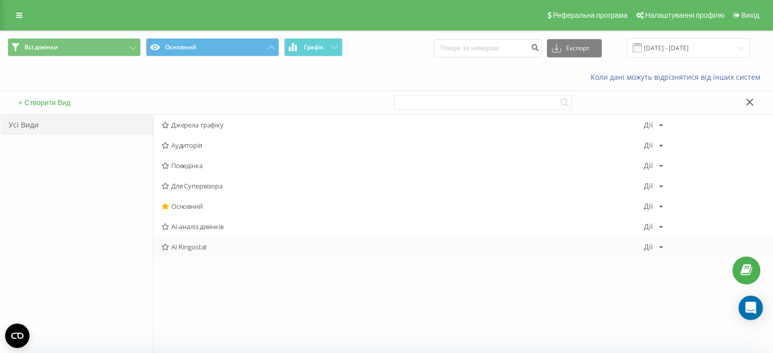
click at [192, 245] on span "AI Ringostat" at bounding box center [403, 246] width 482 height 7
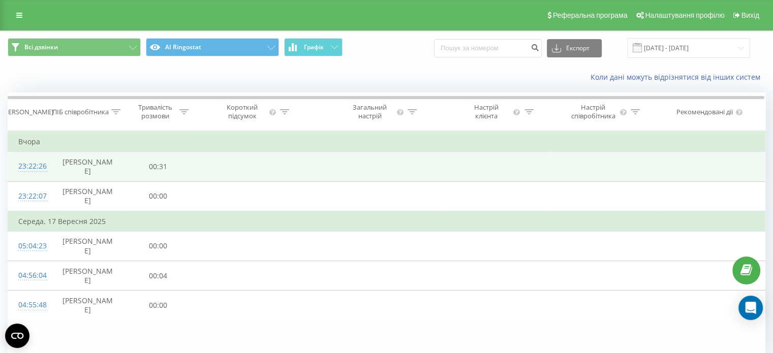
click at [186, 165] on td "00:31" at bounding box center [157, 166] width 67 height 29
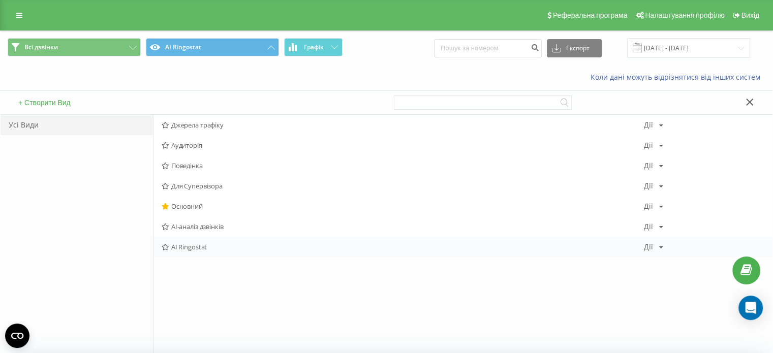
click at [185, 249] on span "AI Ringostat" at bounding box center [403, 246] width 482 height 7
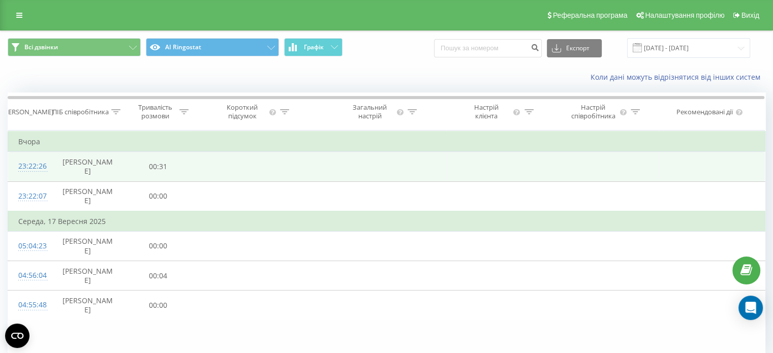
click at [23, 163] on div "23:22:26" at bounding box center [29, 166] width 22 height 20
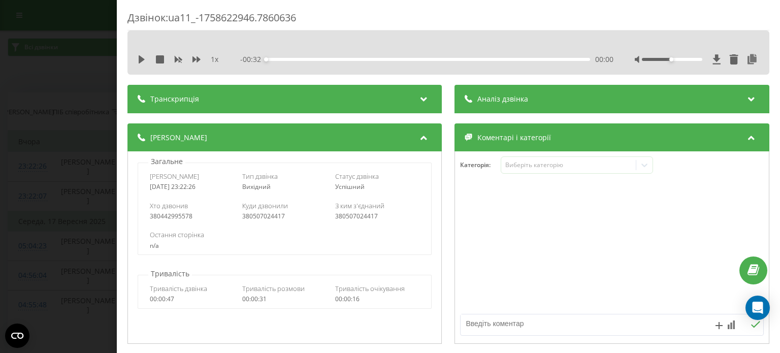
click at [334, 105] on div "Транскрипція" at bounding box center [285, 99] width 314 height 28
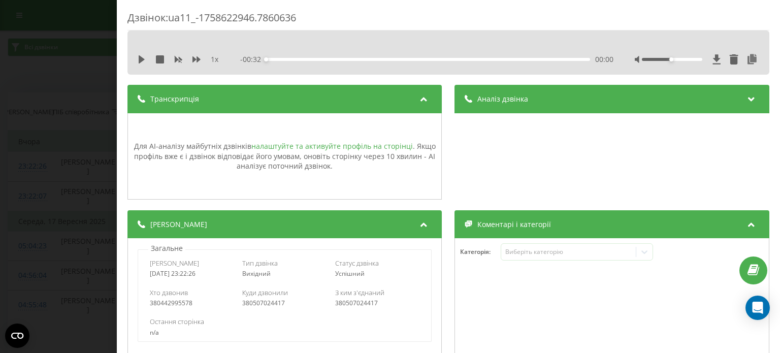
click at [328, 148] on link "налаштуйте та активуйте профіль на сторінці" at bounding box center [332, 146] width 162 height 10
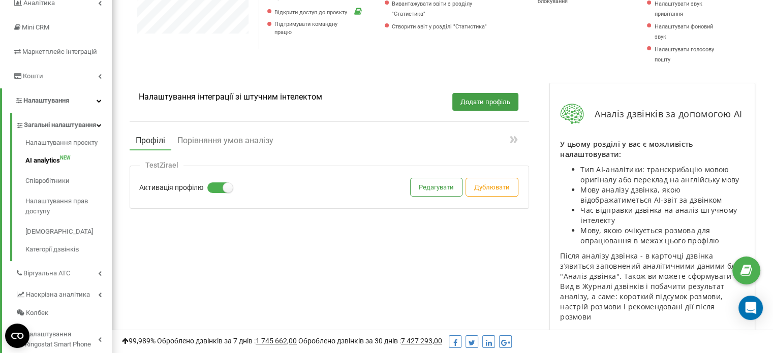
scroll to position [145, 0]
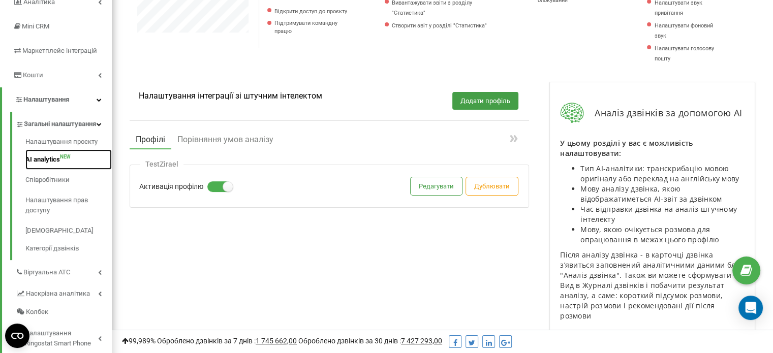
click at [46, 165] on link "AI analytics NEW" at bounding box center [68, 159] width 86 height 20
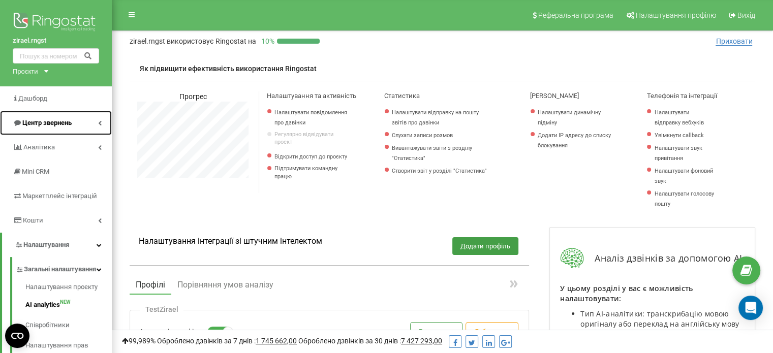
click at [45, 125] on span "Центр звернень" at bounding box center [46, 123] width 49 height 8
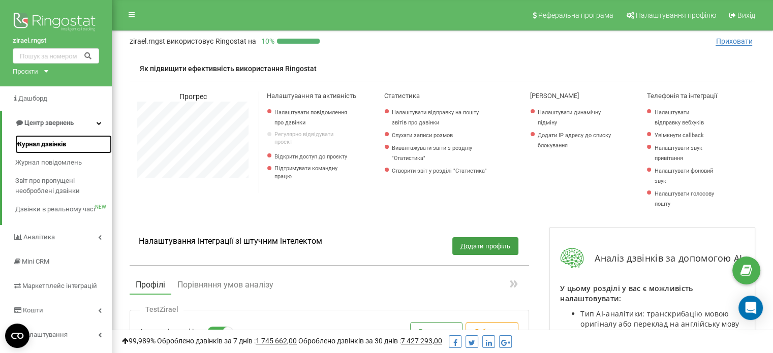
click at [48, 147] on span "Журнал дзвінків" at bounding box center [40, 144] width 51 height 10
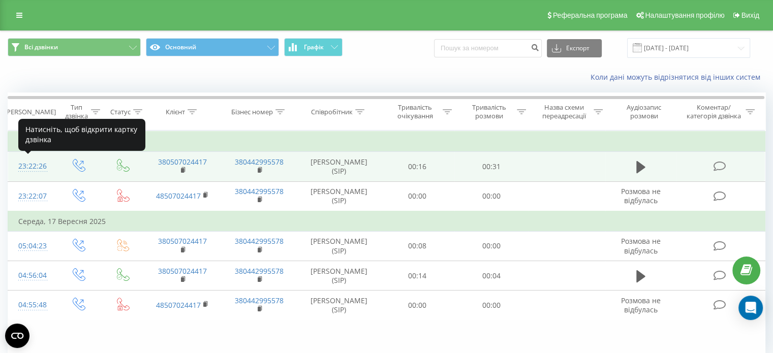
click at [39, 165] on div "23:22:26" at bounding box center [31, 166] width 27 height 20
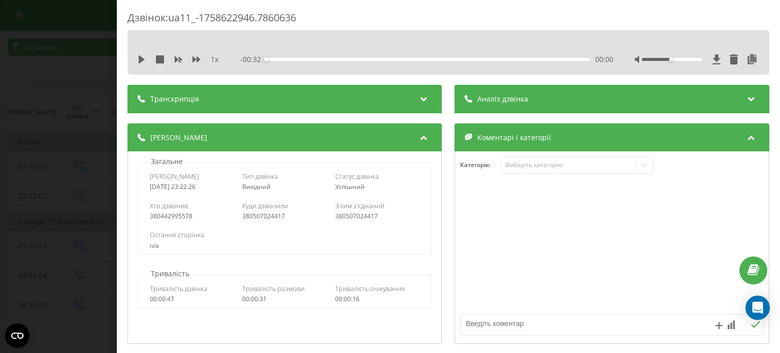
click at [306, 102] on div "Транскрипція" at bounding box center [285, 99] width 314 height 28
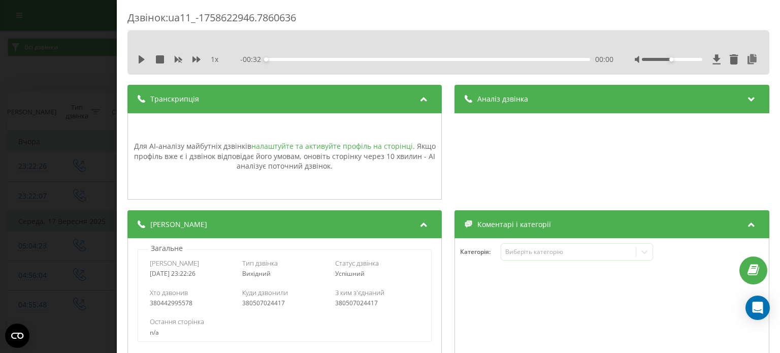
click at [309, 146] on link "налаштуйте та активуйте профіль на сторінці" at bounding box center [332, 146] width 162 height 10
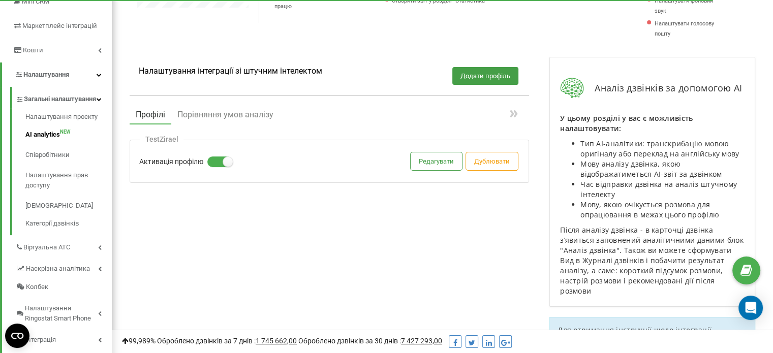
scroll to position [171, 0]
click at [434, 154] on button "Редагувати" at bounding box center [435, 161] width 51 height 18
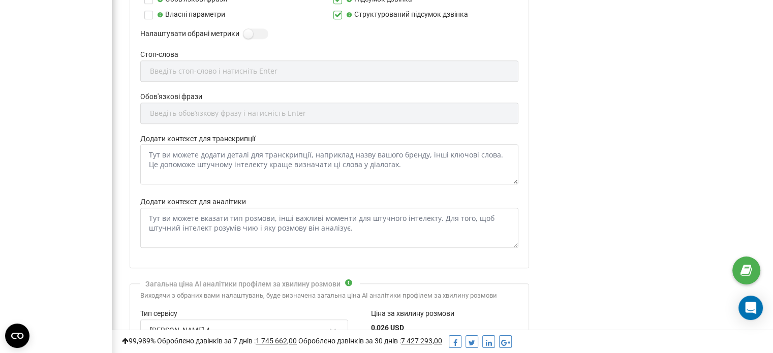
scroll to position [708, 0]
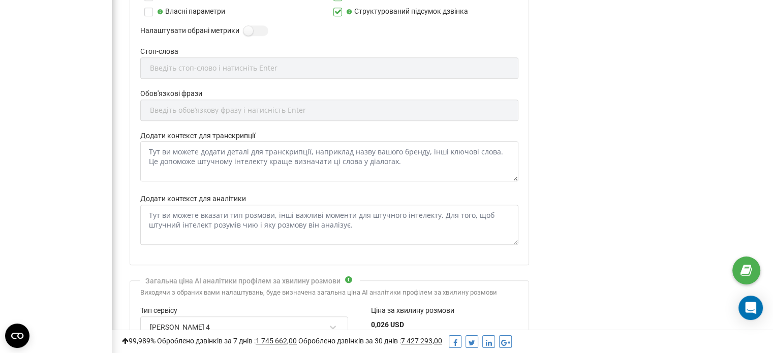
click at [523, 97] on div "Налаштування аналітики Оцінка якості діалогу Тема діалогу Слова-паразити Неценз…" at bounding box center [329, 72] width 399 height 388
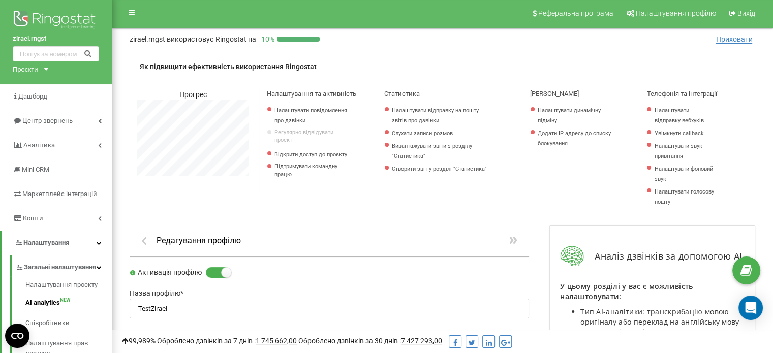
scroll to position [0, 0]
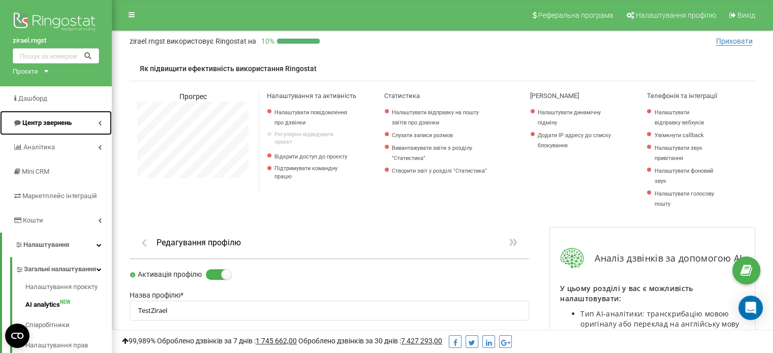
click at [48, 118] on span "Центр звернень" at bounding box center [42, 123] width 59 height 10
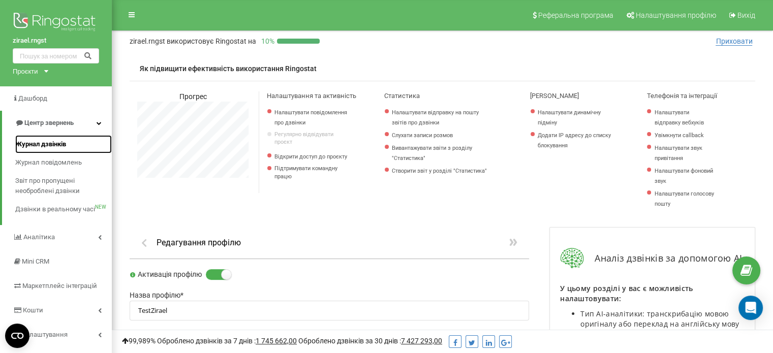
click at [48, 142] on span "Журнал дзвінків" at bounding box center [40, 144] width 51 height 10
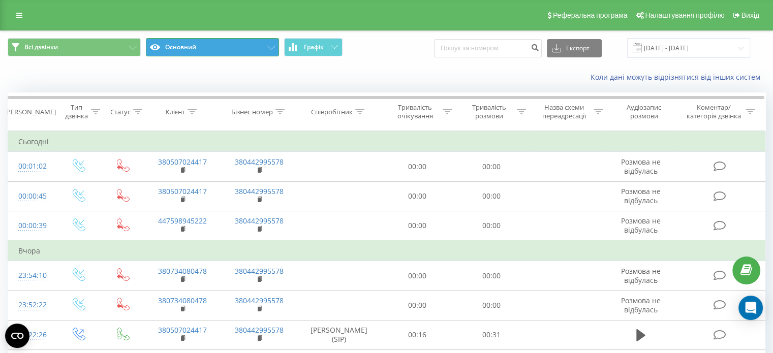
click at [178, 51] on button "Основний" at bounding box center [212, 47] width 133 height 18
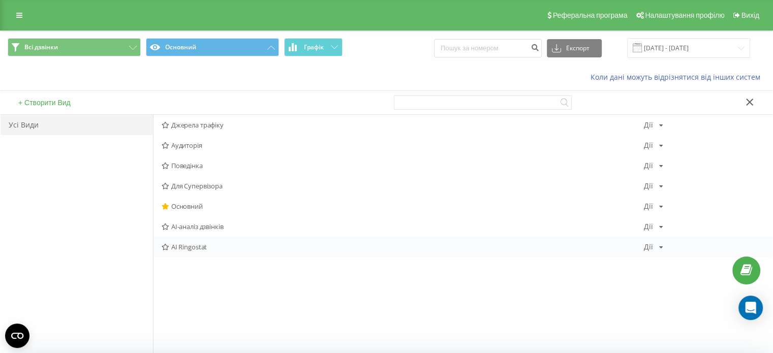
click at [180, 244] on span "AI Ringostat" at bounding box center [403, 246] width 482 height 7
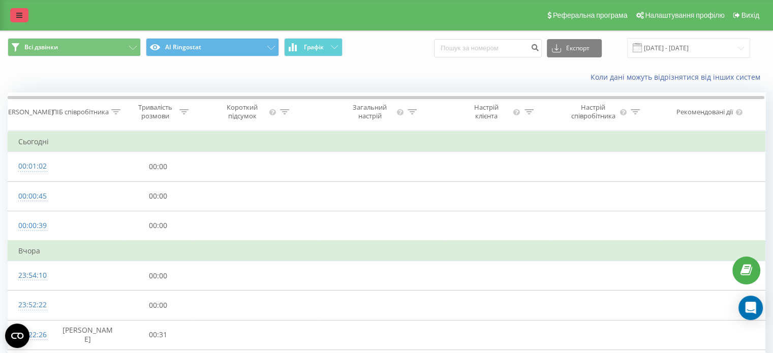
click at [18, 21] on link at bounding box center [19, 15] width 18 height 14
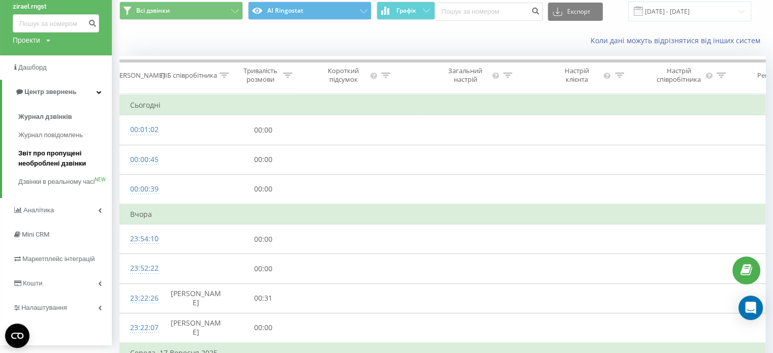
scroll to position [62, 0]
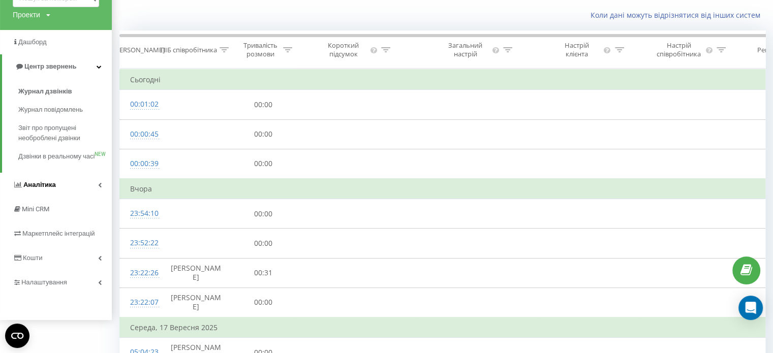
click at [52, 188] on span "Аналiтика" at bounding box center [39, 185] width 33 height 8
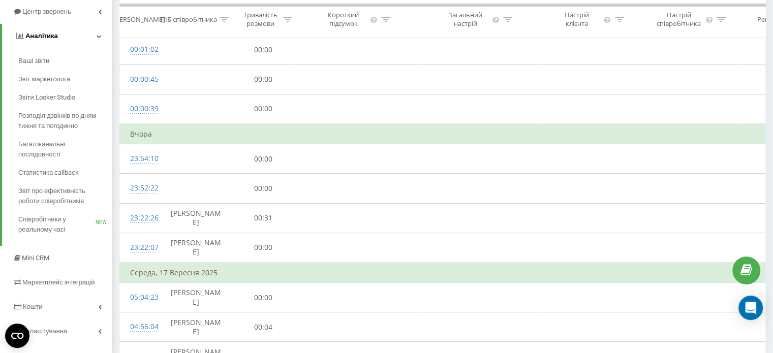
scroll to position [0, 0]
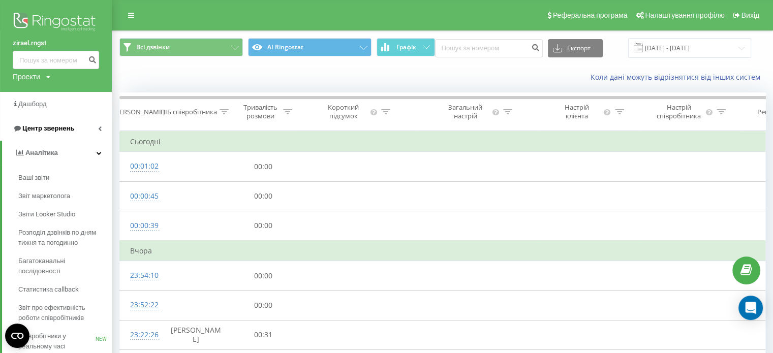
click at [51, 126] on span "Центр звернень" at bounding box center [48, 128] width 52 height 8
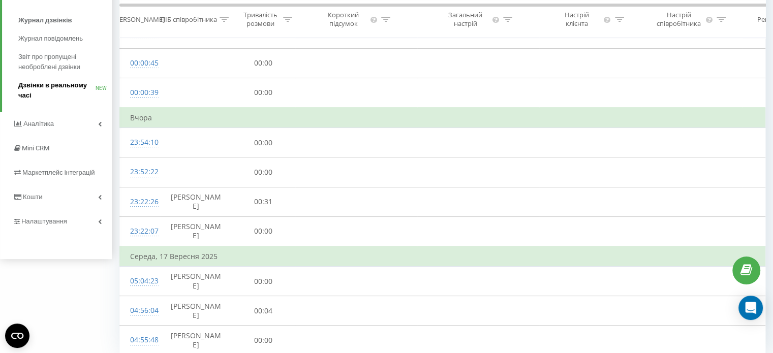
scroll to position [135, 0]
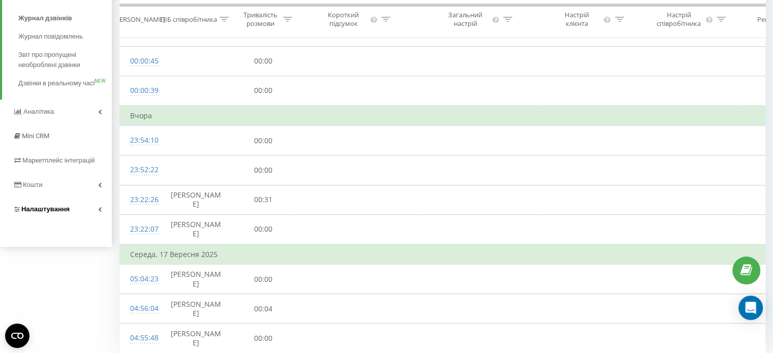
click at [41, 214] on span "Налаштування" at bounding box center [41, 209] width 57 height 10
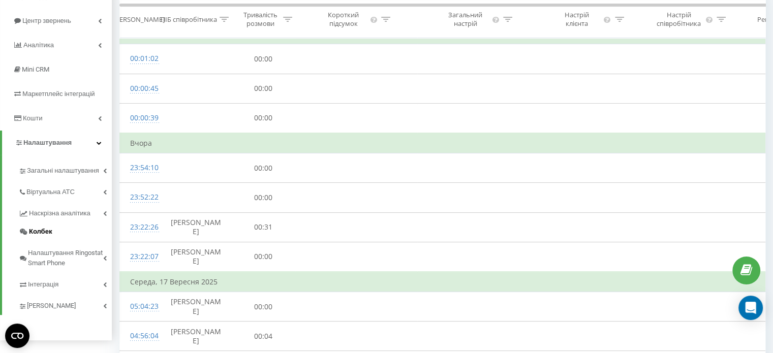
scroll to position [108, 0]
click at [70, 195] on span "Віртуальна АТС" at bounding box center [50, 192] width 48 height 10
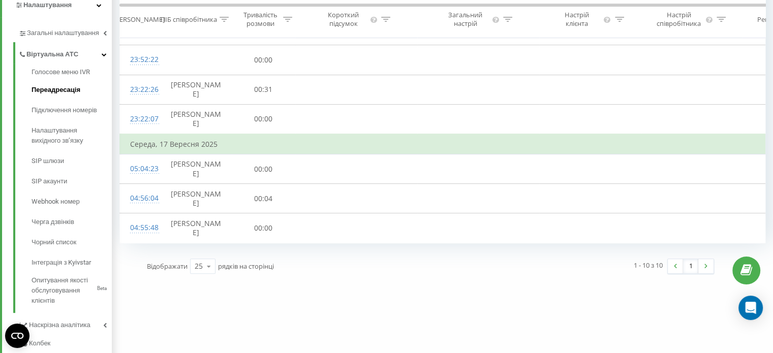
scroll to position [246, 0]
click at [50, 88] on span "Переадресація" at bounding box center [55, 89] width 49 height 10
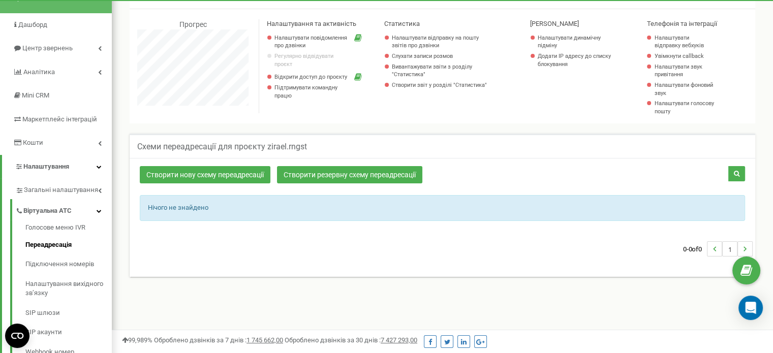
scroll to position [75, 0]
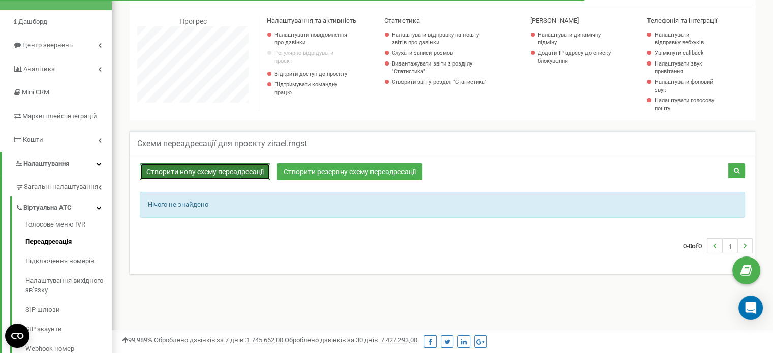
click at [236, 174] on link "Створити нову схему переадресації" at bounding box center [205, 171] width 131 height 17
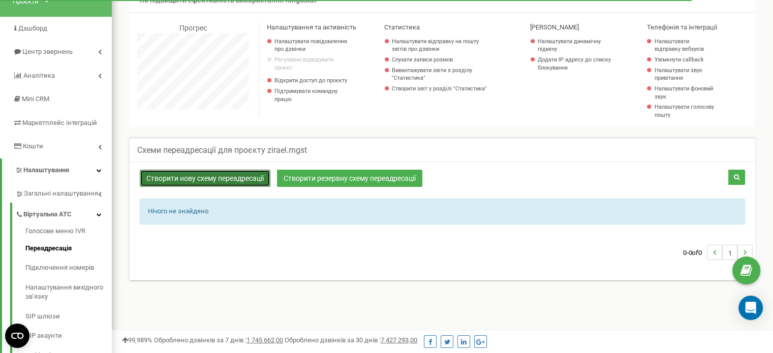
scroll to position [66, 0]
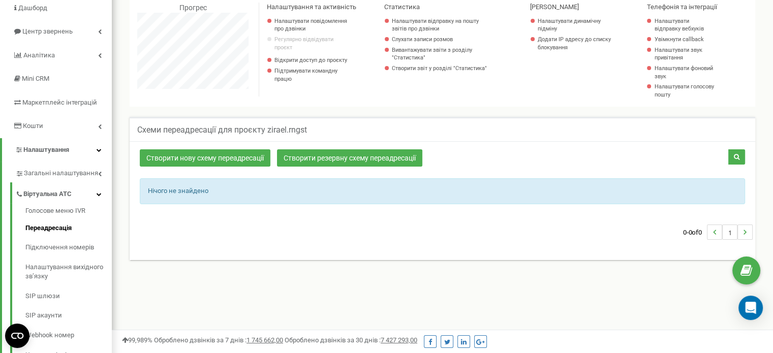
scroll to position [610, 660]
click at [252, 155] on link "Створити нову схему переадресації" at bounding box center [205, 157] width 131 height 17
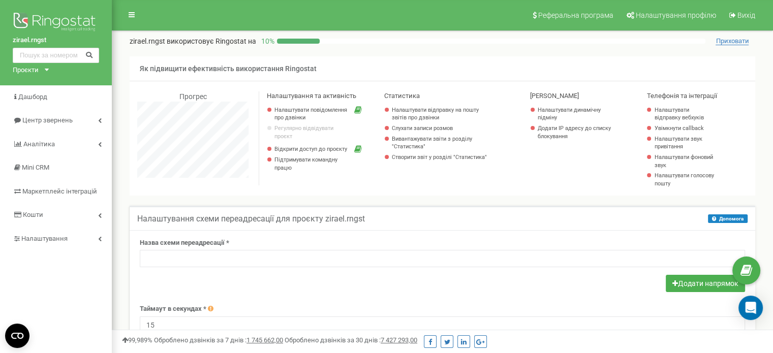
scroll to position [33, 0]
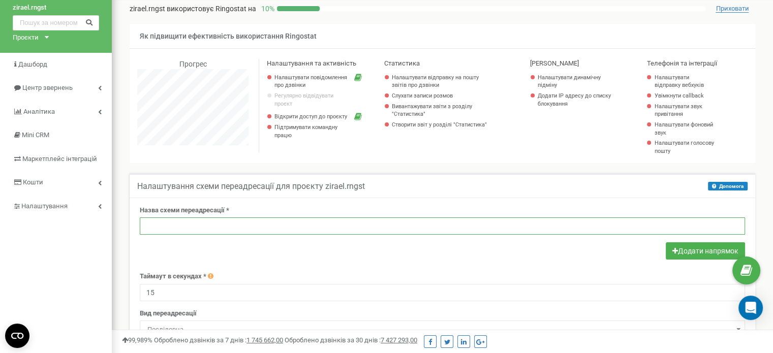
click at [287, 230] on input "text" at bounding box center [442, 225] width 605 height 17
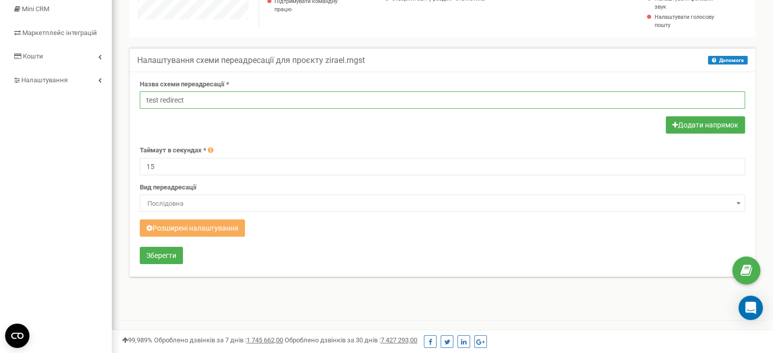
scroll to position [146, 0]
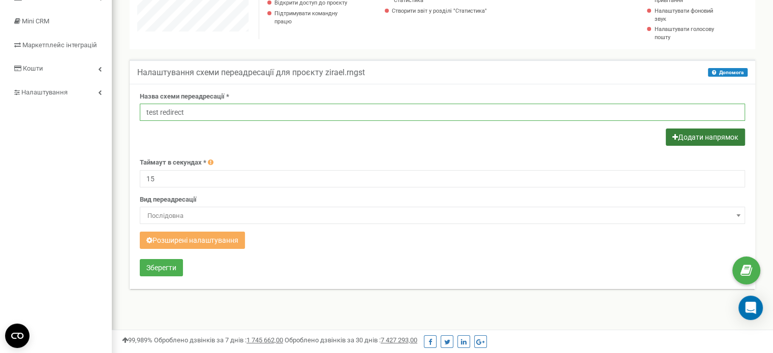
type input "test redirect"
click at [704, 132] on button "Додати напрямок" at bounding box center [705, 137] width 79 height 17
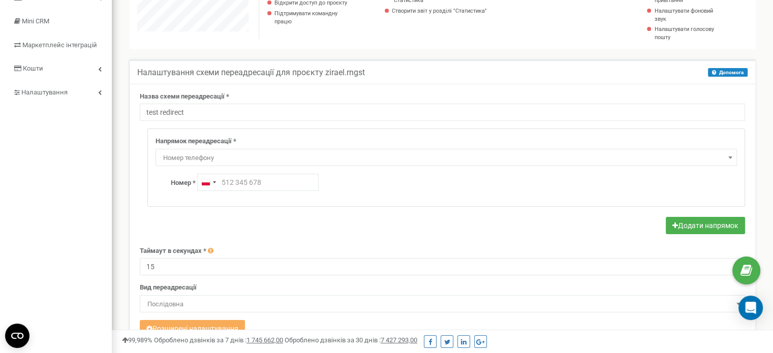
click at [219, 157] on span "Номер телефону" at bounding box center [446, 158] width 574 height 14
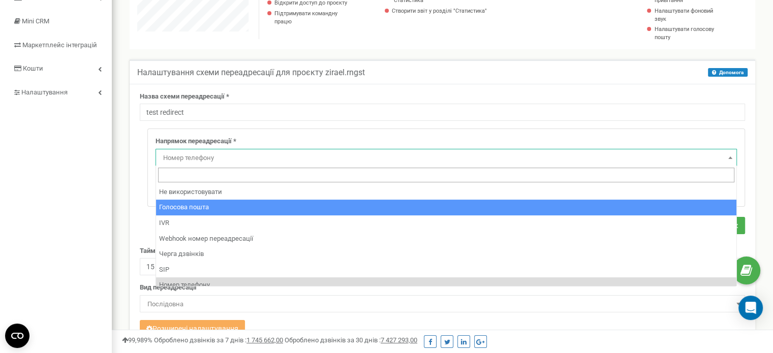
scroll to position [69, 0]
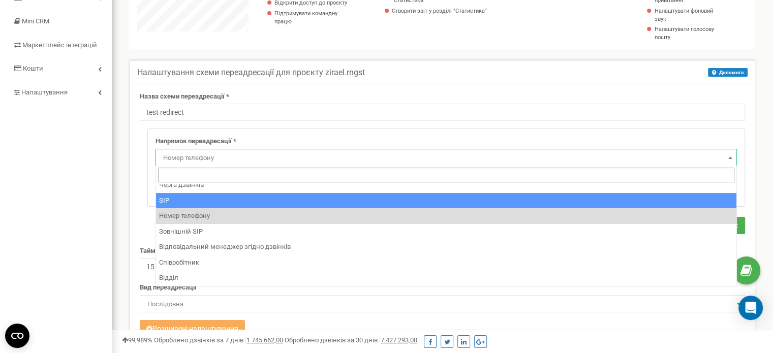
select select "SIP"
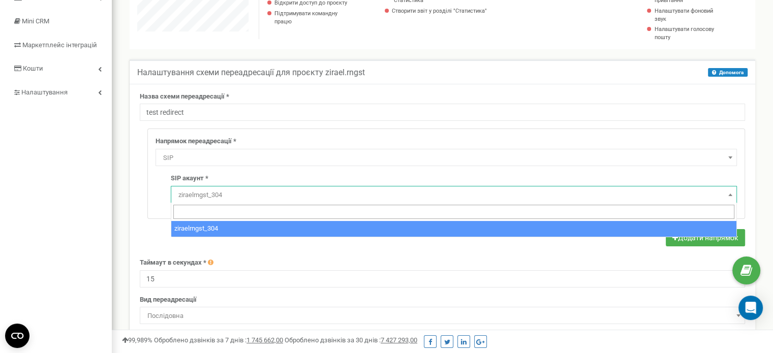
click at [216, 194] on span "ziraelrngst_304" at bounding box center [453, 195] width 559 height 14
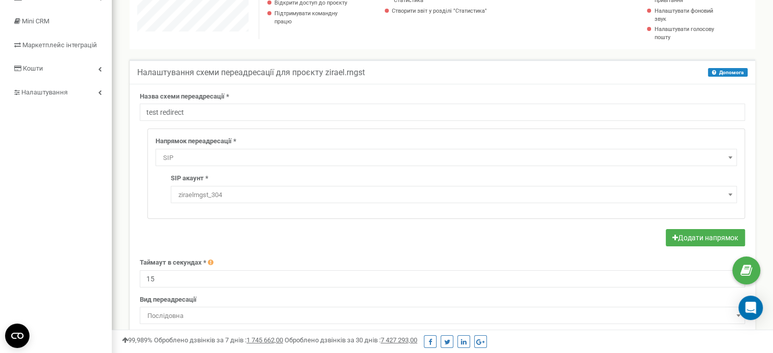
click at [216, 194] on span "ziraelrngst_304" at bounding box center [453, 195] width 559 height 14
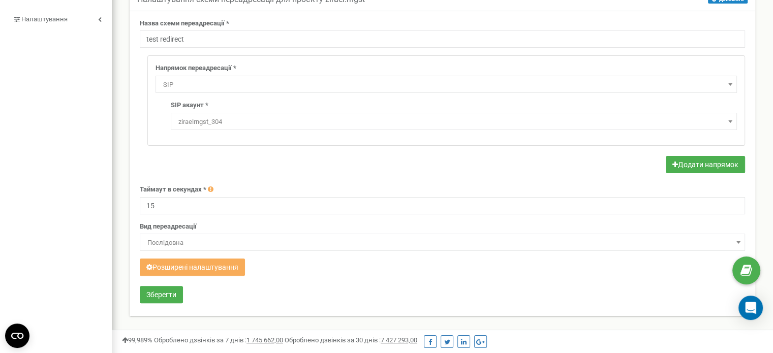
scroll to position [208, 0]
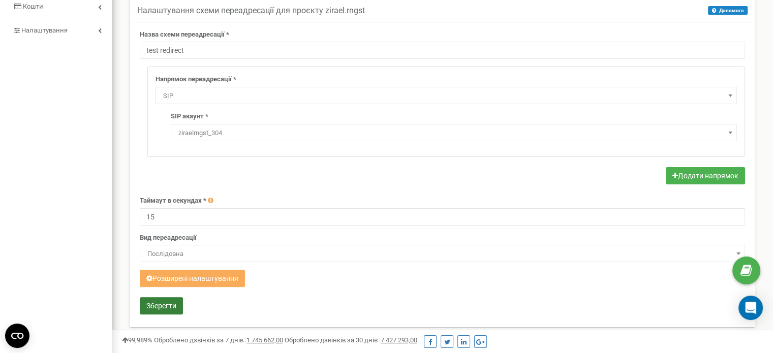
click at [152, 303] on button "Зберегти" at bounding box center [161, 305] width 43 height 17
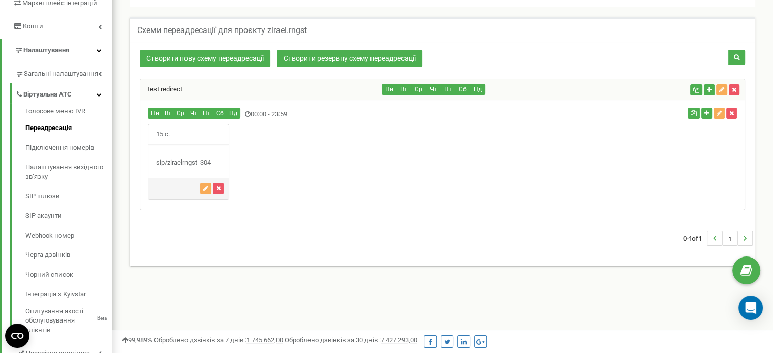
scroll to position [179, 0]
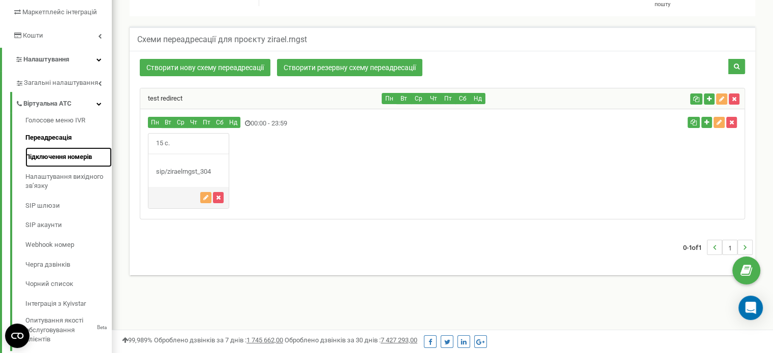
click at [61, 158] on link "Підключення номерів" at bounding box center [68, 157] width 86 height 20
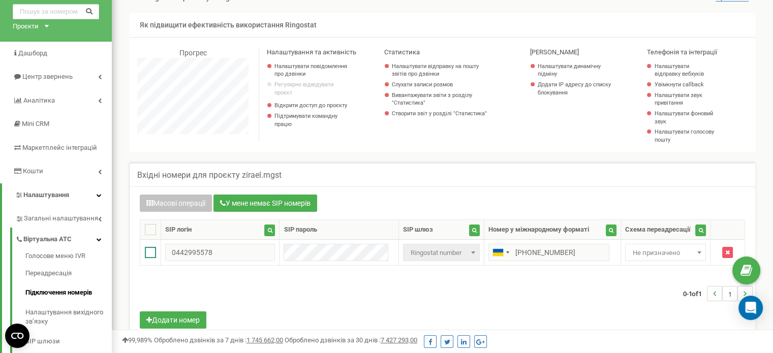
scroll to position [44, 0]
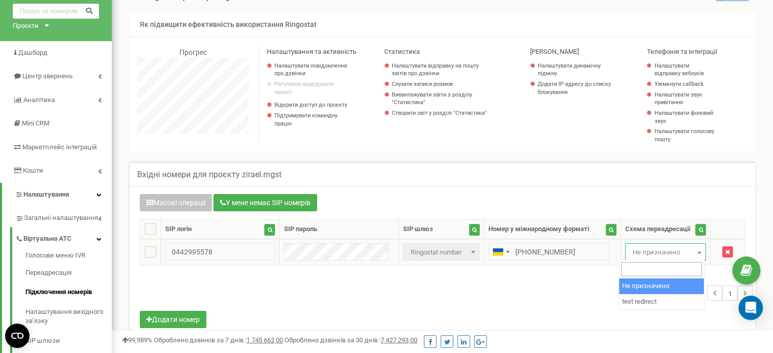
click at [648, 249] on span "Не призначено" at bounding box center [665, 252] width 74 height 14
select select "270201"
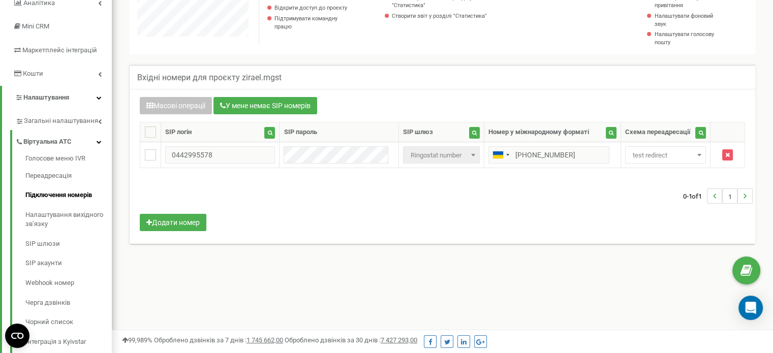
scroll to position [132, 0]
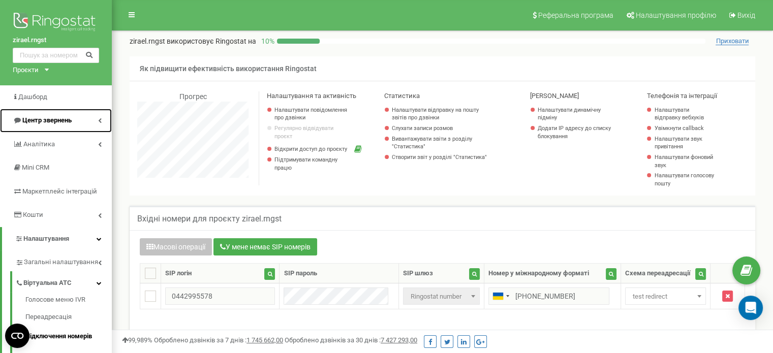
click at [34, 121] on span "Центр звернень" at bounding box center [46, 120] width 49 height 8
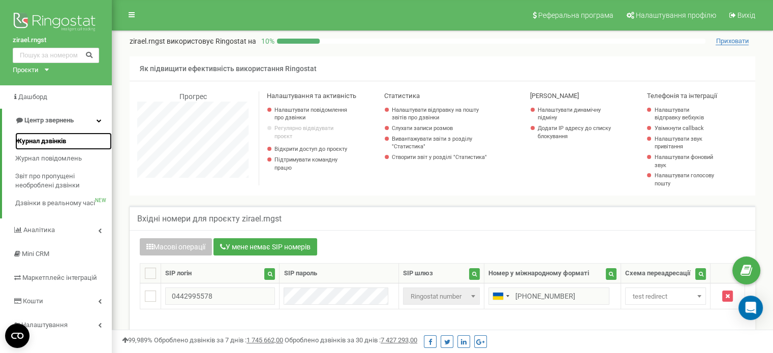
click at [42, 146] on link "Журнал дзвінків" at bounding box center [63, 142] width 97 height 18
click at [45, 142] on span "Журнал дзвінків" at bounding box center [40, 142] width 51 height 10
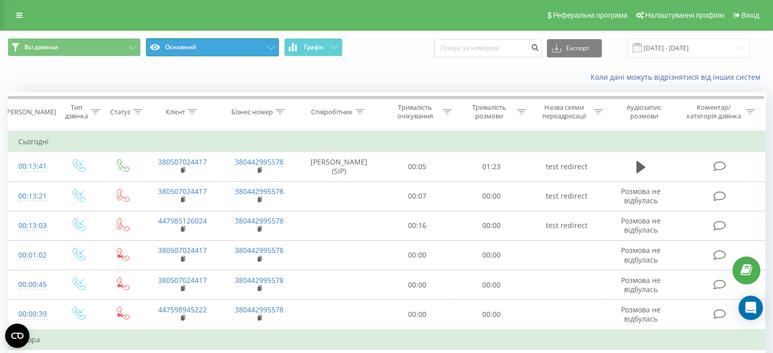
click at [222, 50] on button "Основний" at bounding box center [212, 47] width 133 height 18
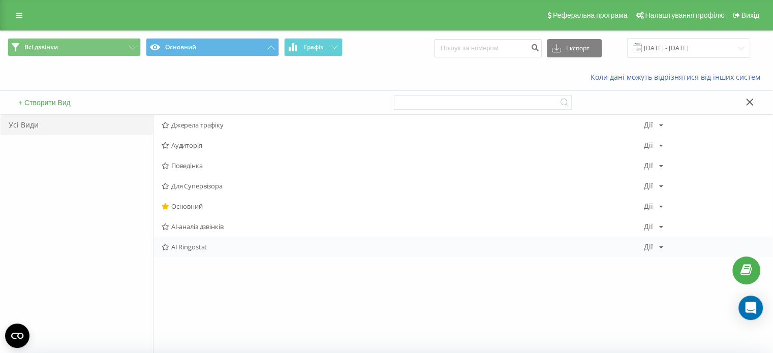
click at [184, 245] on span "AI Ringostat" at bounding box center [403, 246] width 482 height 7
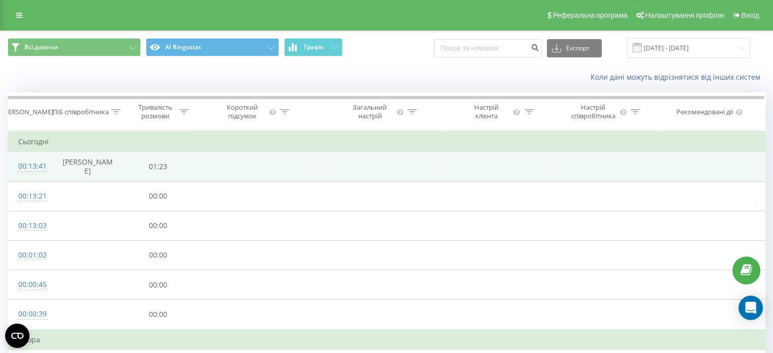
click at [317, 169] on td at bounding box center [255, 166] width 128 height 29
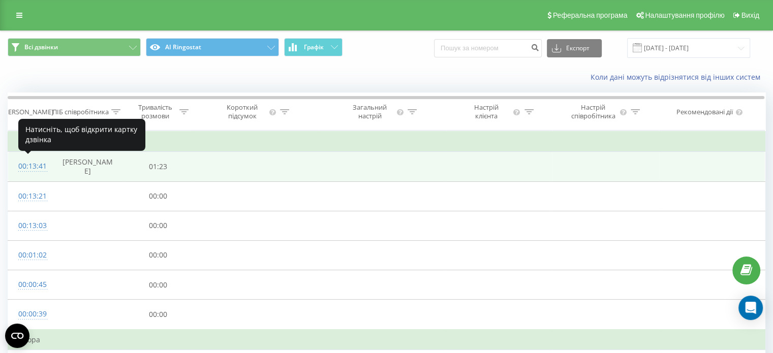
click at [28, 166] on div "00:13:41" at bounding box center [29, 166] width 22 height 20
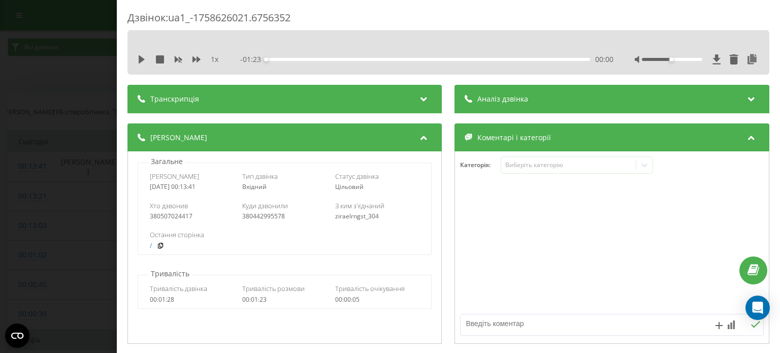
click at [268, 105] on div "Транскрипція" at bounding box center [285, 99] width 314 height 28
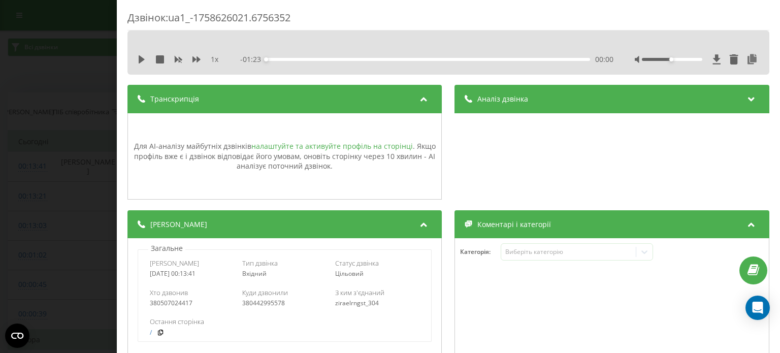
click at [303, 146] on link "налаштуйте та активуйте профіль на сторінці" at bounding box center [332, 146] width 162 height 10
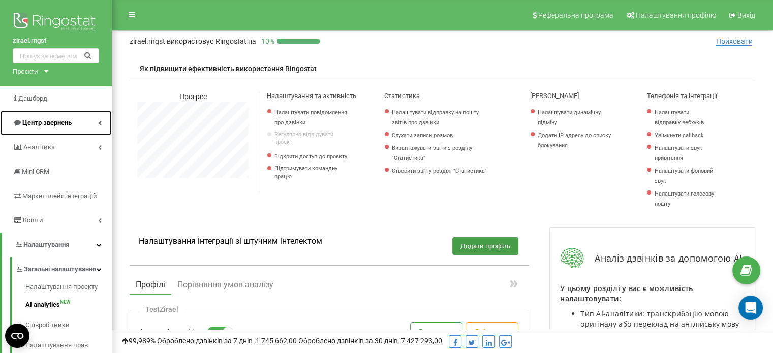
click at [53, 118] on span "Центр звернень" at bounding box center [42, 123] width 59 height 10
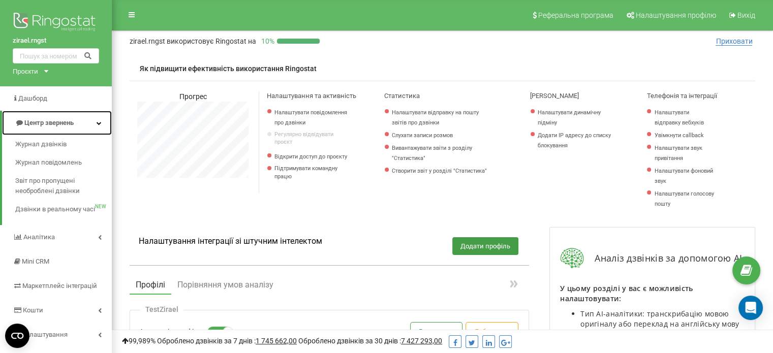
click at [53, 118] on span "Центр звернень" at bounding box center [44, 123] width 59 height 10
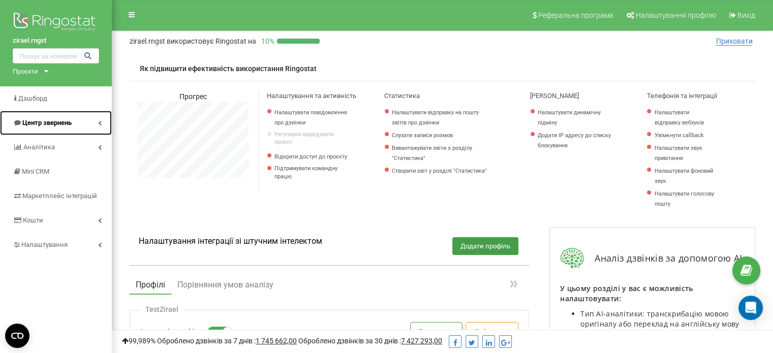
click at [53, 118] on span "Центр звернень" at bounding box center [42, 123] width 59 height 10
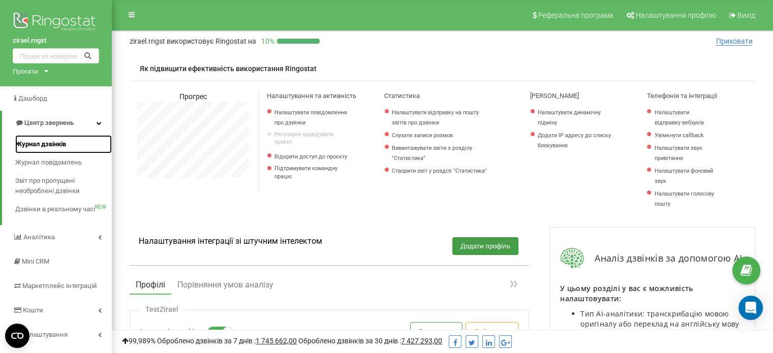
click at [48, 142] on span "Журнал дзвінків" at bounding box center [40, 144] width 51 height 10
click at [53, 142] on span "Журнал дзвінків" at bounding box center [40, 144] width 51 height 10
click at [36, 137] on link "Журнал дзвінків" at bounding box center [63, 144] width 97 height 18
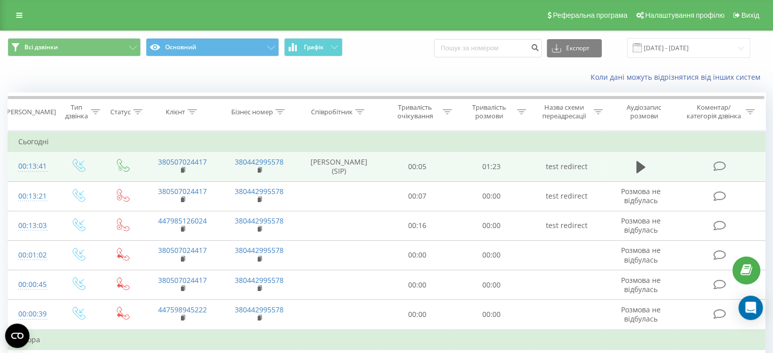
click at [32, 164] on div "00:13:41" at bounding box center [31, 166] width 27 height 20
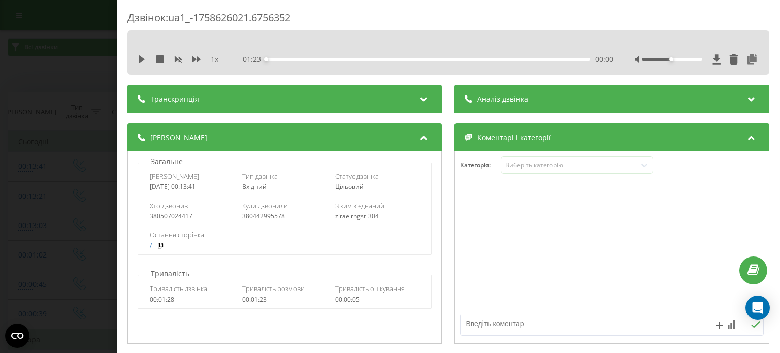
click at [189, 103] on div "Транскрипція" at bounding box center [285, 99] width 314 height 28
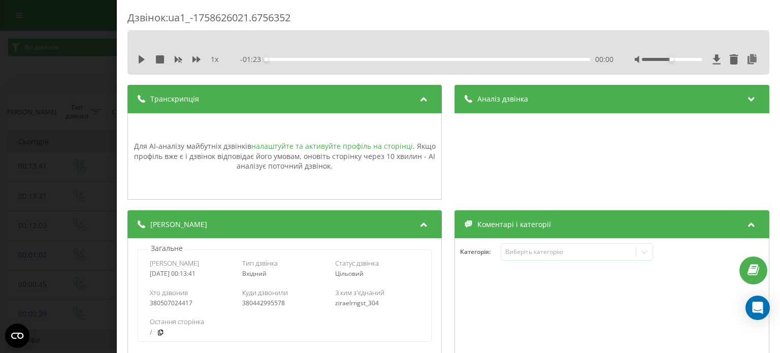
click at [287, 146] on link "налаштуйте та активуйте профіль на сторінці" at bounding box center [332, 146] width 162 height 10
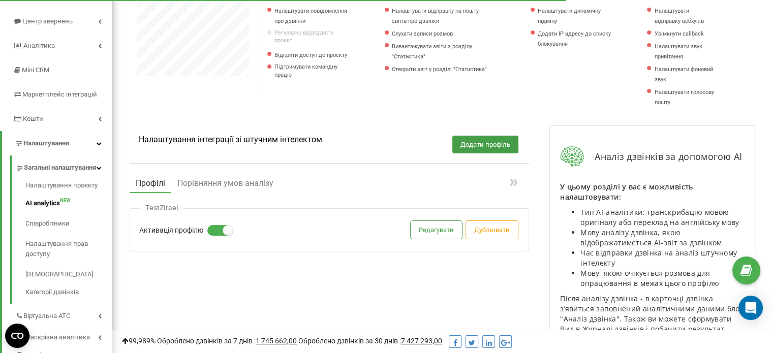
scroll to position [156, 0]
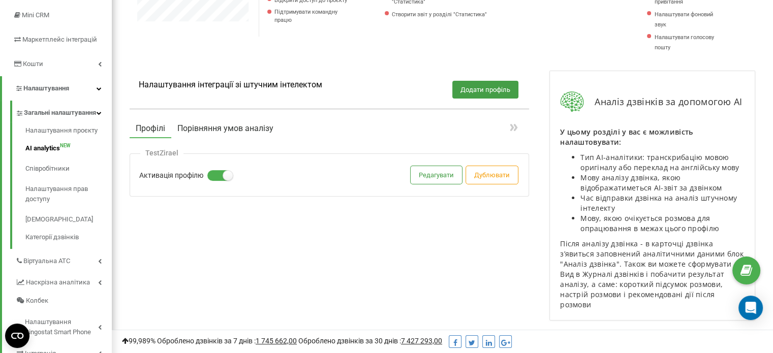
click at [232, 129] on button "Порівняння умов аналізу" at bounding box center [225, 128] width 108 height 18
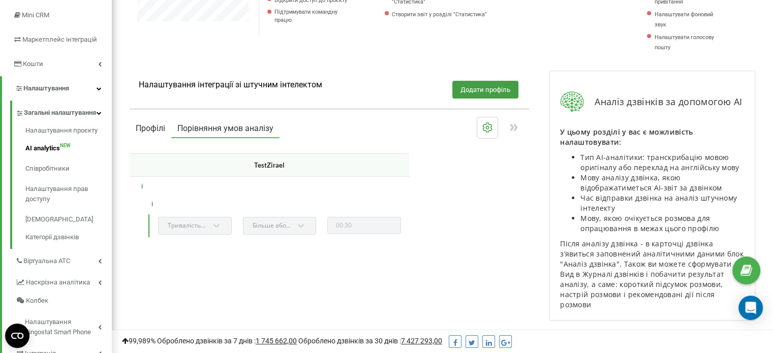
click at [148, 128] on button "Профілі" at bounding box center [151, 128] width 42 height 18
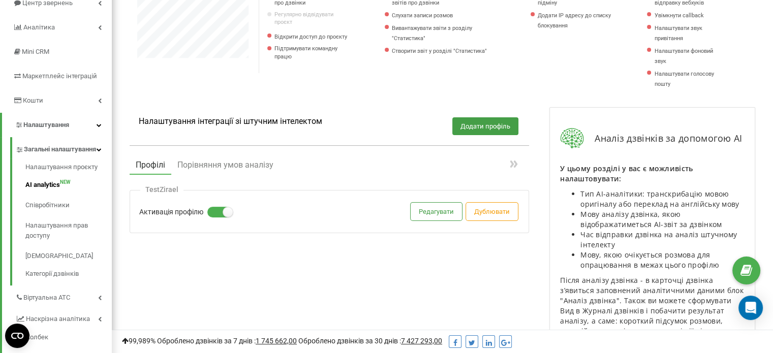
scroll to position [121, 0]
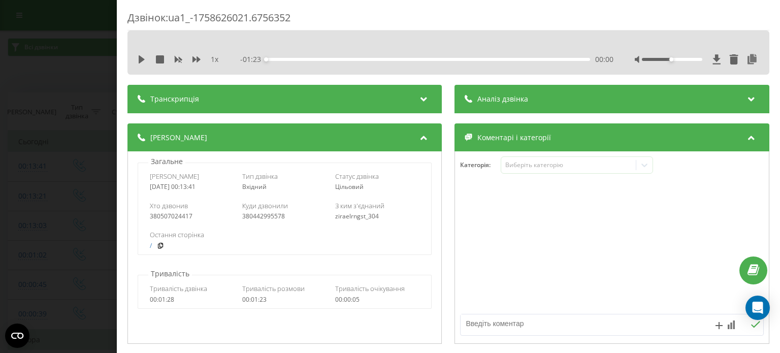
click at [179, 107] on div "Транскрипція" at bounding box center [285, 99] width 314 height 28
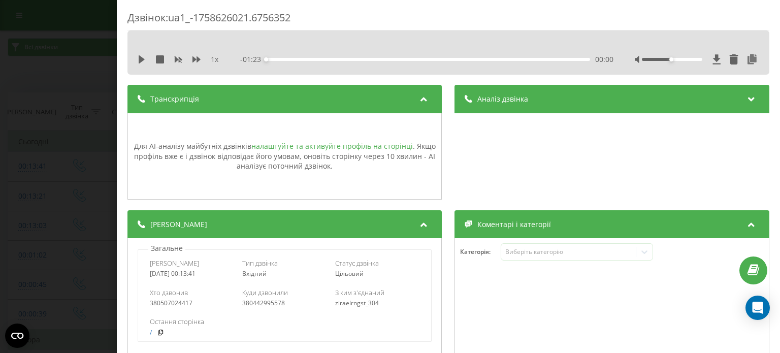
click at [279, 145] on link "налаштуйте та активуйте профіль на сторінці" at bounding box center [332, 146] width 162 height 10
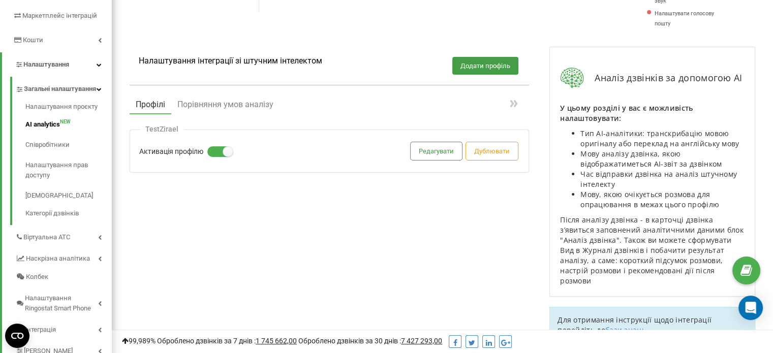
scroll to position [181, 0]
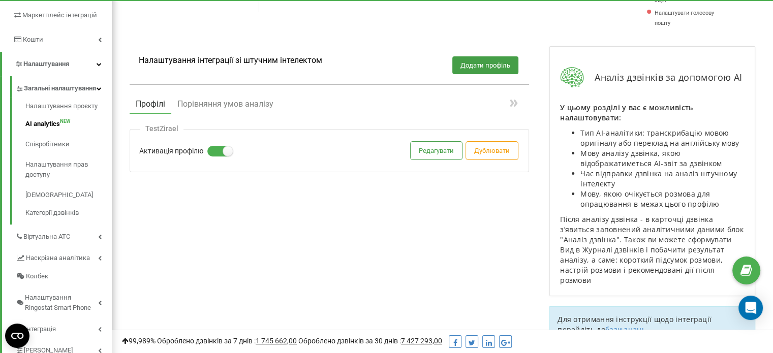
click at [406, 150] on div "TestZirael Активація профілю Редагувати Дублювати" at bounding box center [329, 150] width 399 height 43
click at [422, 152] on button "Редагувати" at bounding box center [435, 151] width 51 height 18
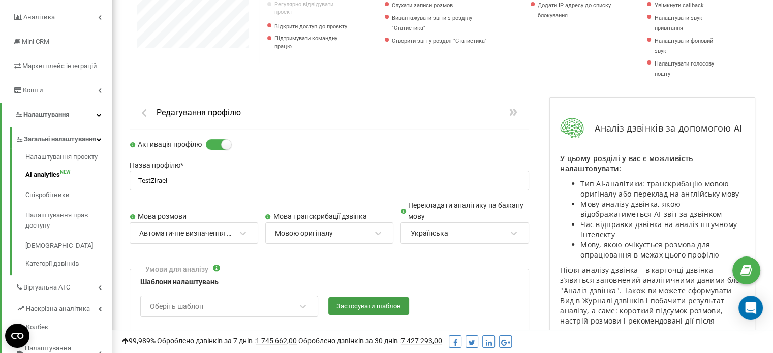
scroll to position [123, 0]
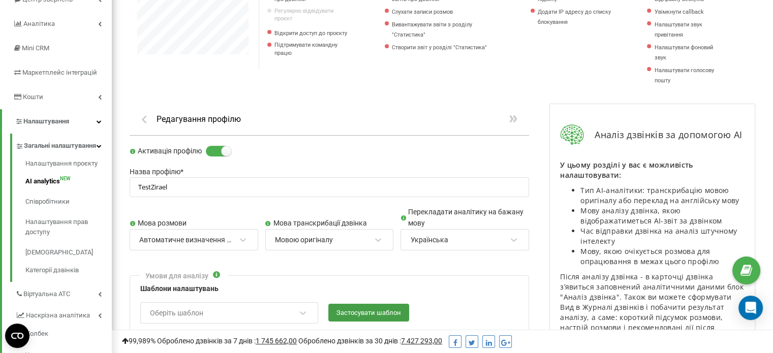
click at [148, 119] on icon "button" at bounding box center [144, 118] width 11 height 9
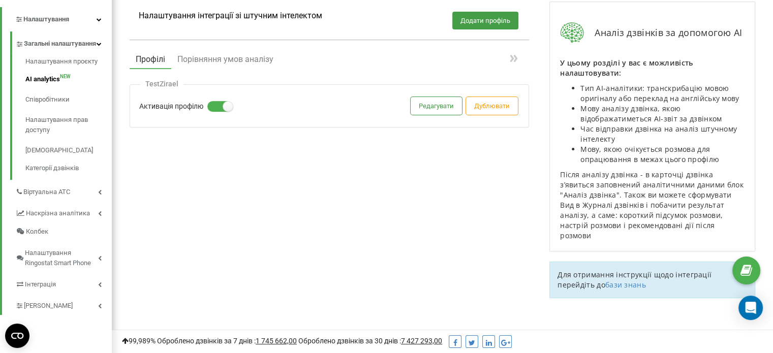
scroll to position [213, 0]
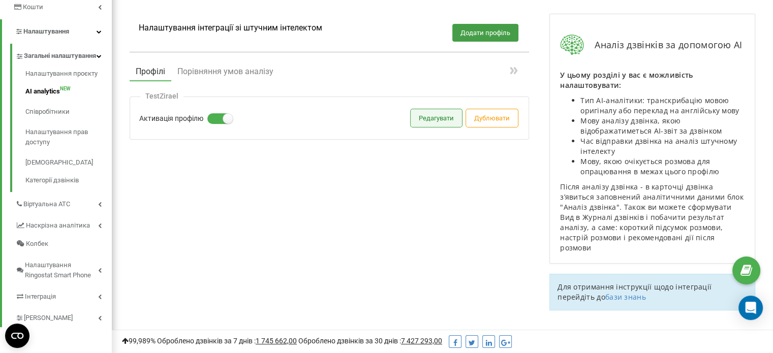
click at [435, 119] on button "Редагувати" at bounding box center [435, 118] width 51 height 18
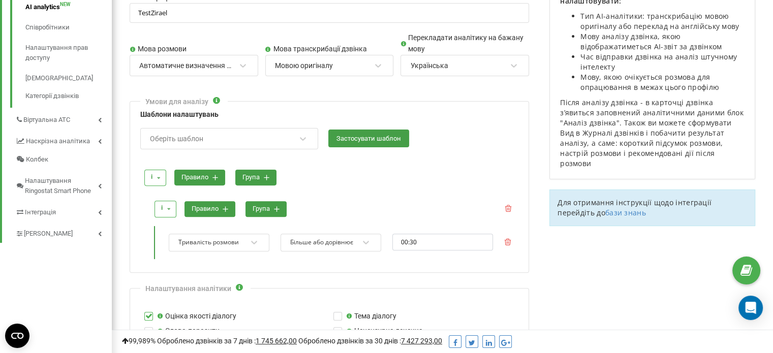
scroll to position [314, 0]
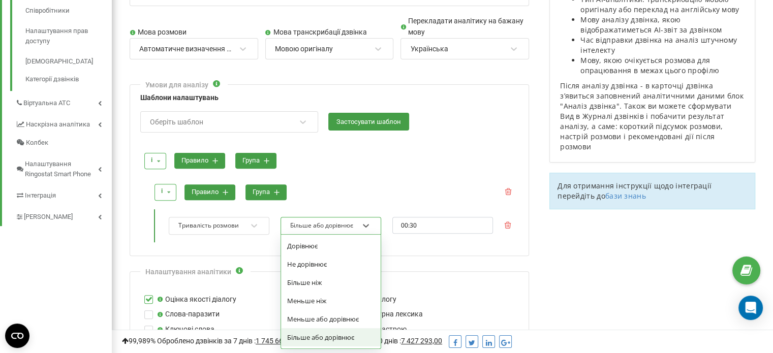
click at [314, 228] on div "Більше або дорівнює" at bounding box center [321, 225] width 63 height 8
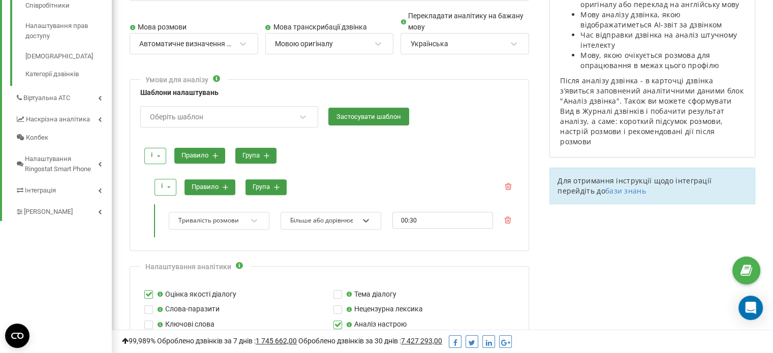
scroll to position [318, 0]
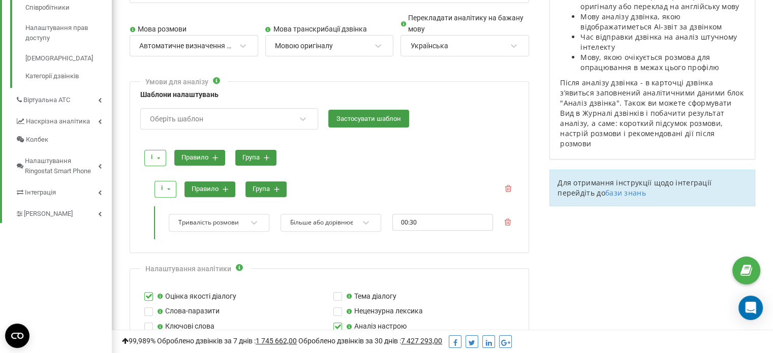
click at [202, 154] on button "правило" at bounding box center [199, 158] width 51 height 16
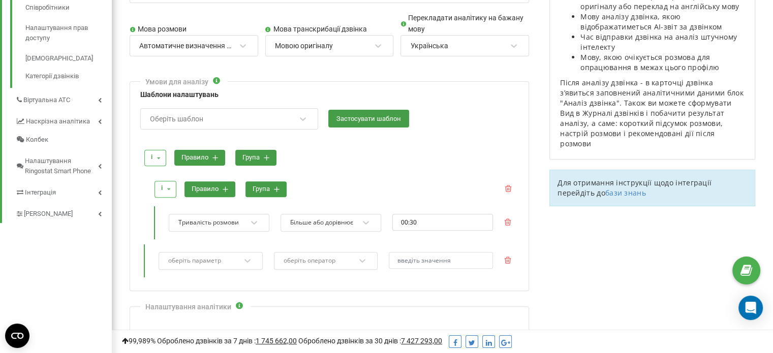
click at [220, 258] on div "оберіть параметр" at bounding box center [211, 261] width 104 height 18
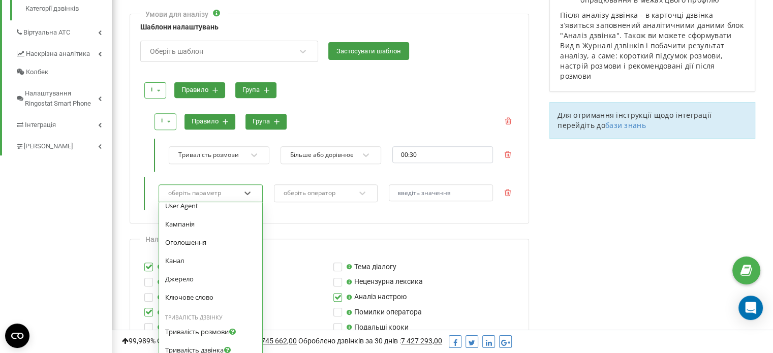
scroll to position [214, 0]
click at [364, 114] on div "і і або правило група" at bounding box center [334, 121] width 367 height 28
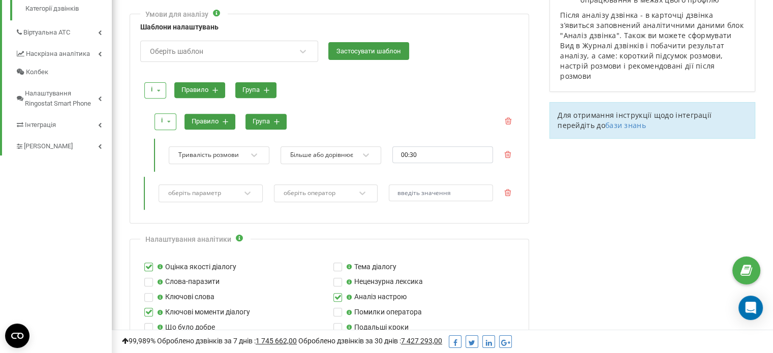
scroll to position [351, 0]
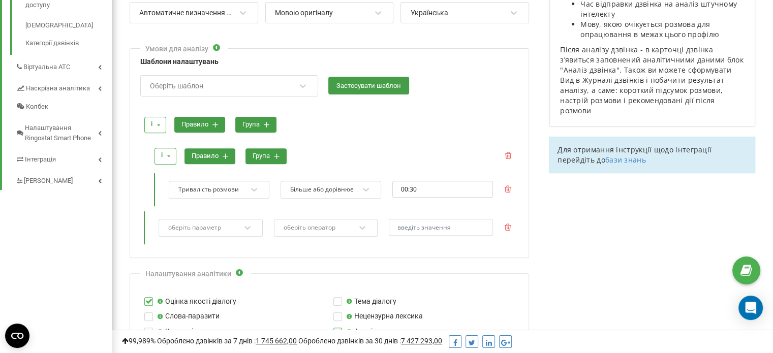
click at [238, 223] on div "оберіть параметр" at bounding box center [211, 228] width 104 height 18
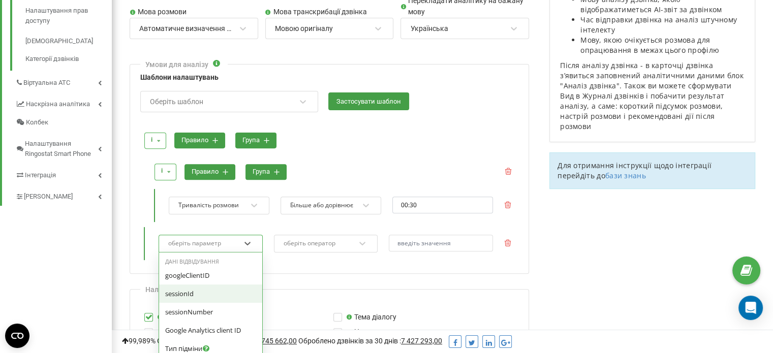
scroll to position [333, 0]
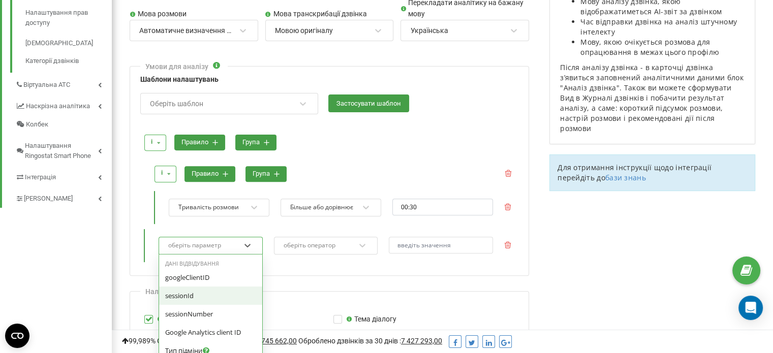
click at [193, 95] on div "Оберіть шаблон" at bounding box center [222, 103] width 147 height 17
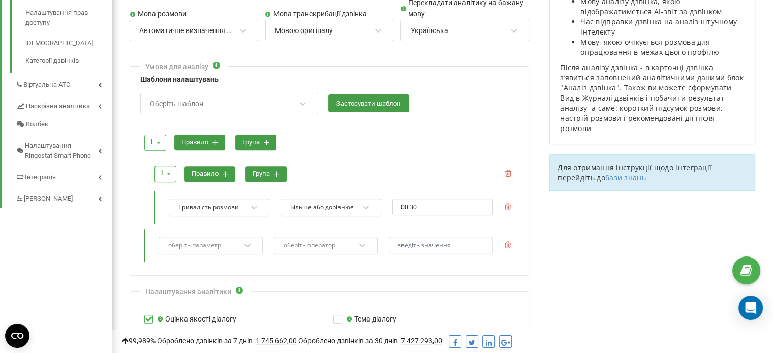
click at [414, 168] on div "і і або правило група" at bounding box center [334, 174] width 367 height 28
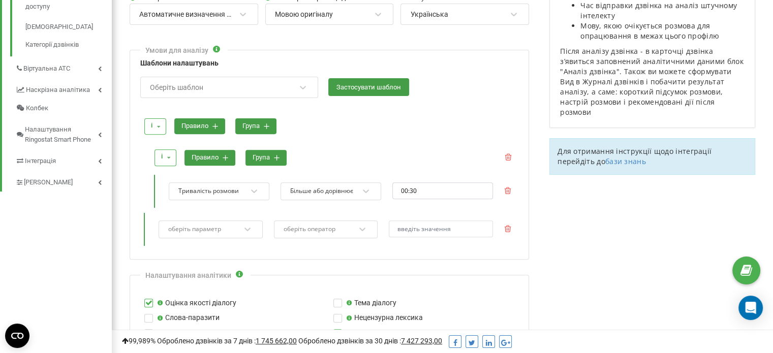
scroll to position [350, 0]
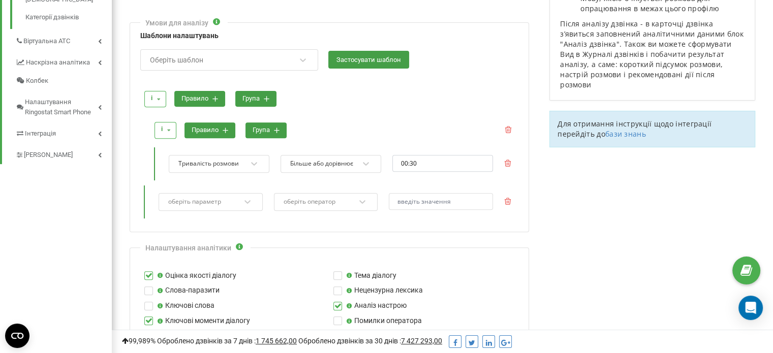
click at [196, 211] on div "оберіть параметр" at bounding box center [211, 202] width 104 height 18
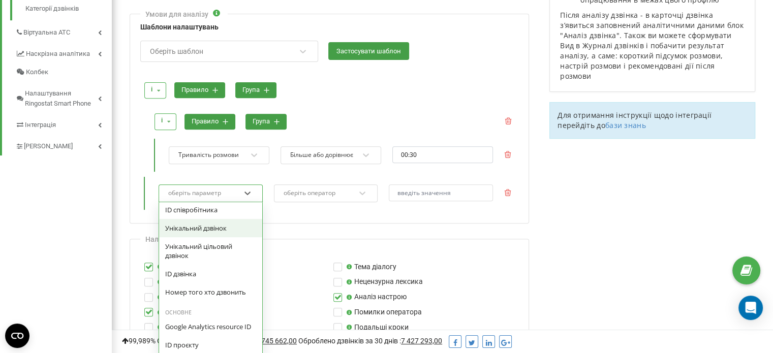
scroll to position [931, 0]
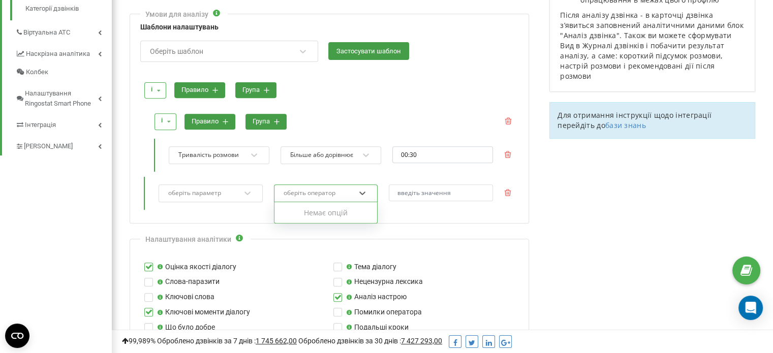
click at [303, 193] on div "оберіть оператор" at bounding box center [309, 193] width 52 height 6
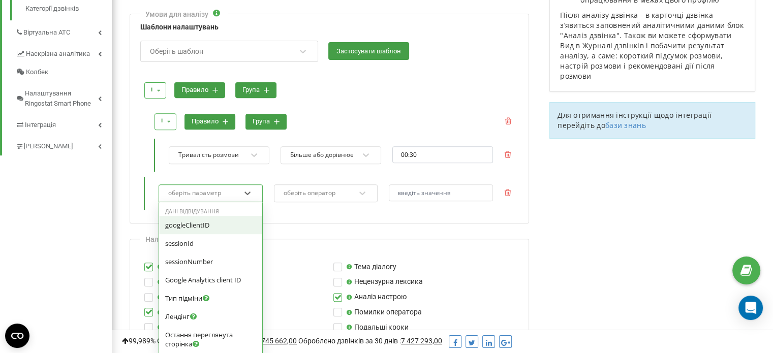
click at [218, 196] on div "оберіть параметр" at bounding box center [204, 193] width 74 height 14
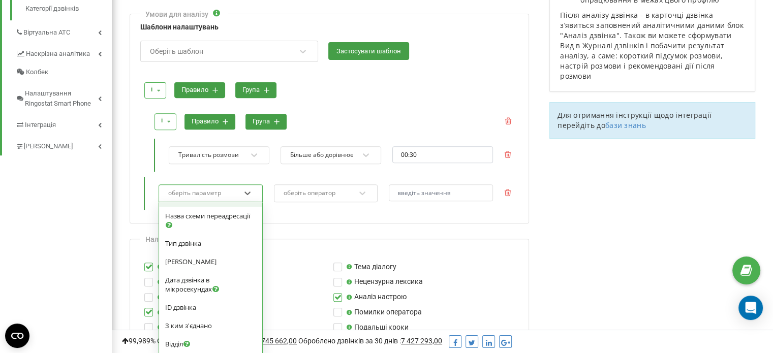
scroll to position [475, 0]
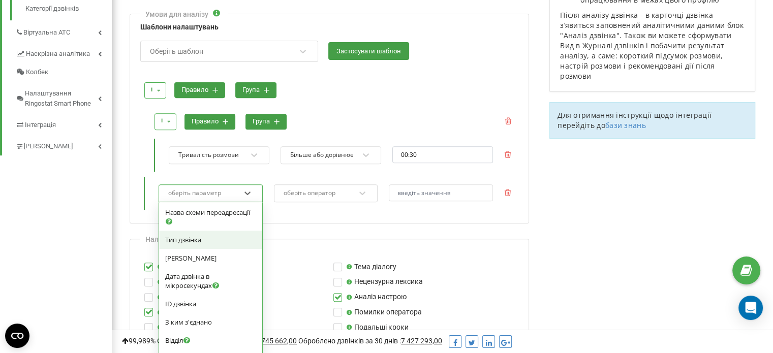
click at [199, 235] on span "Тип дзвінка" at bounding box center [183, 239] width 36 height 9
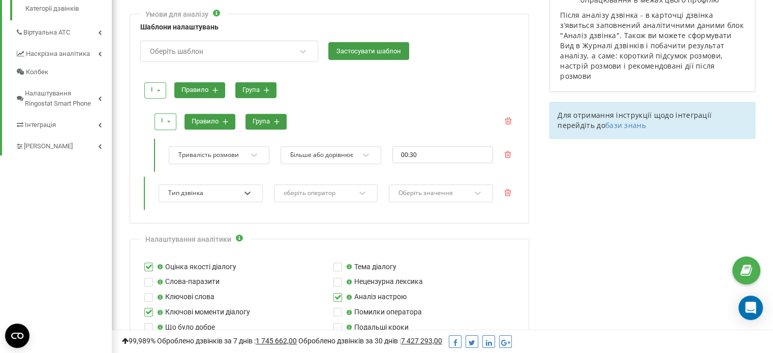
click at [309, 186] on div "оберіть оператор" at bounding box center [319, 193] width 74 height 14
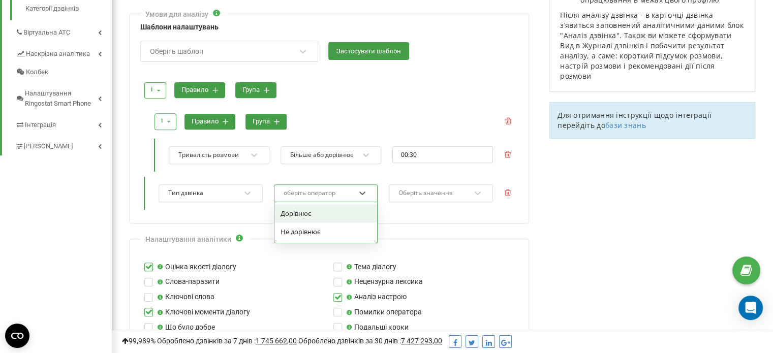
click at [305, 212] on div "Дорівнює" at bounding box center [325, 213] width 103 height 18
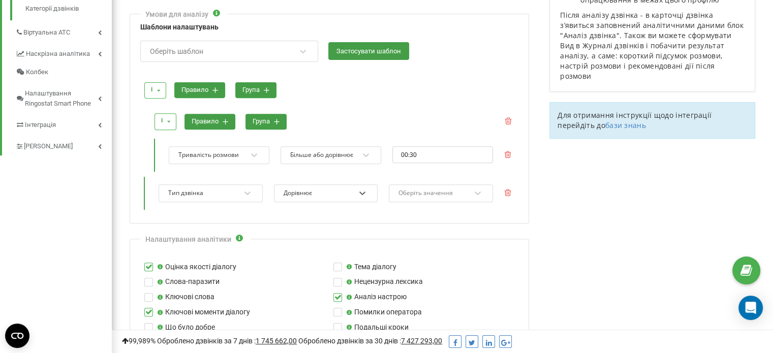
click at [419, 190] on div "Оберіть значення" at bounding box center [425, 193] width 54 height 6
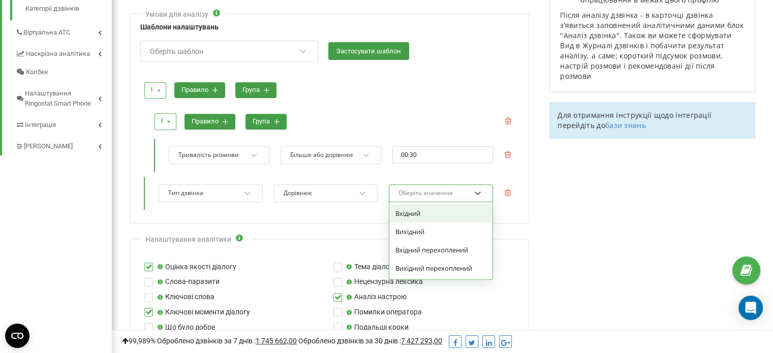
click at [436, 211] on div "Вхідний" at bounding box center [440, 213] width 103 height 18
click at [432, 193] on div "Вхідний" at bounding box center [434, 193] width 74 height 14
click at [415, 227] on div "Вихідний" at bounding box center [440, 232] width 103 height 18
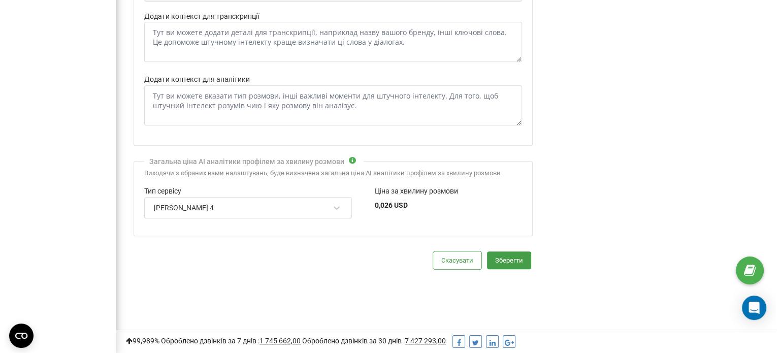
scroll to position [864, 0]
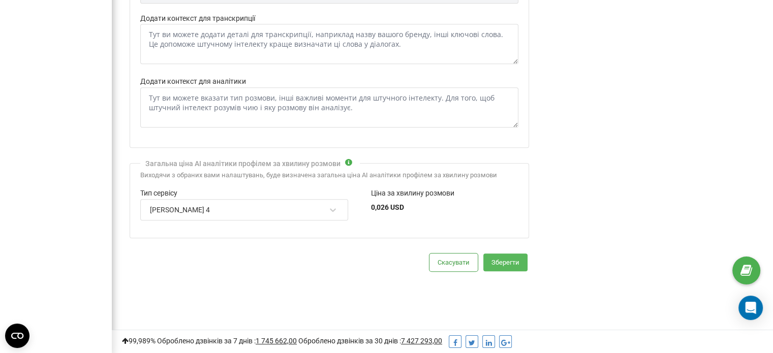
click at [515, 264] on button "Зберегти" at bounding box center [505, 263] width 44 height 18
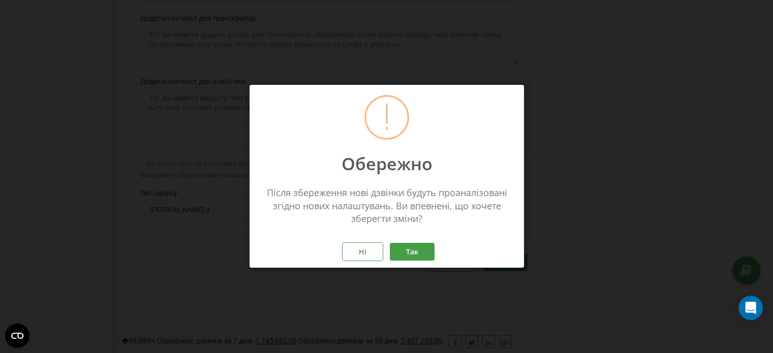
scroll to position [1219, 669]
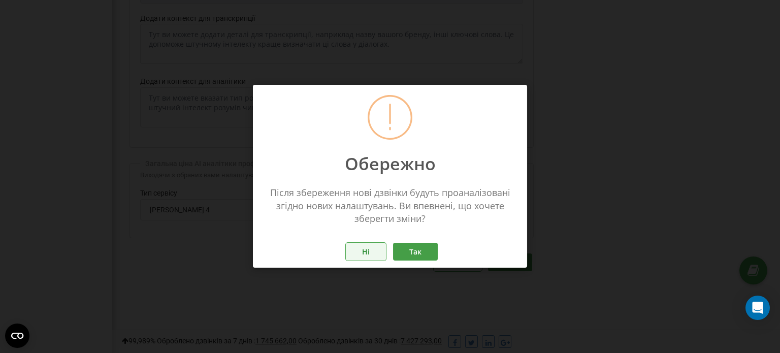
click at [361, 257] on button "Ні" at bounding box center [366, 252] width 40 height 18
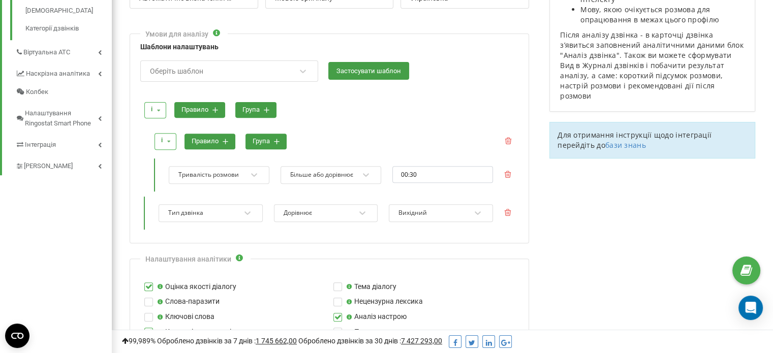
scroll to position [366, 0]
click at [204, 109] on button "правило" at bounding box center [199, 110] width 51 height 16
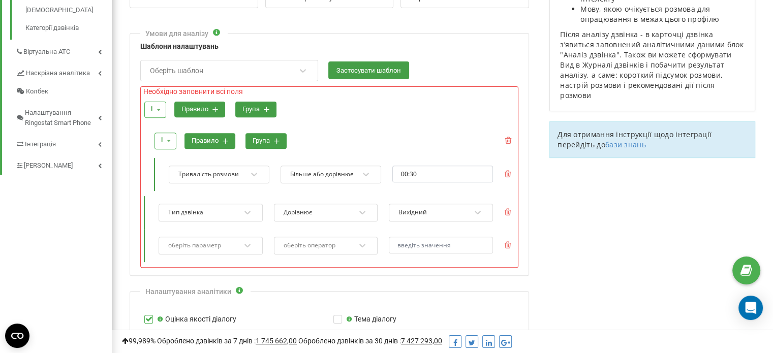
click at [204, 139] on button "правило" at bounding box center [209, 141] width 51 height 16
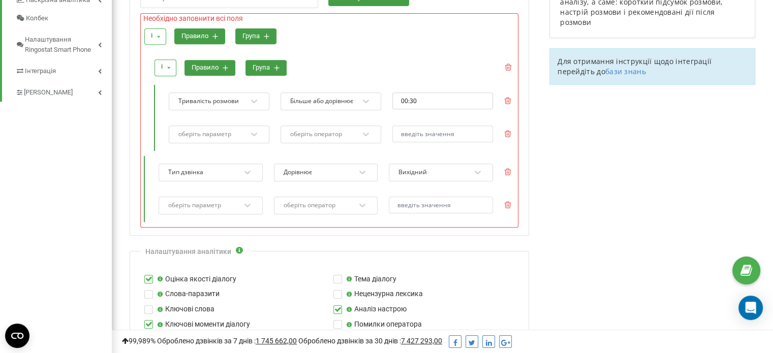
click at [214, 214] on div "оберіть параметр" at bounding box center [211, 206] width 104 height 18
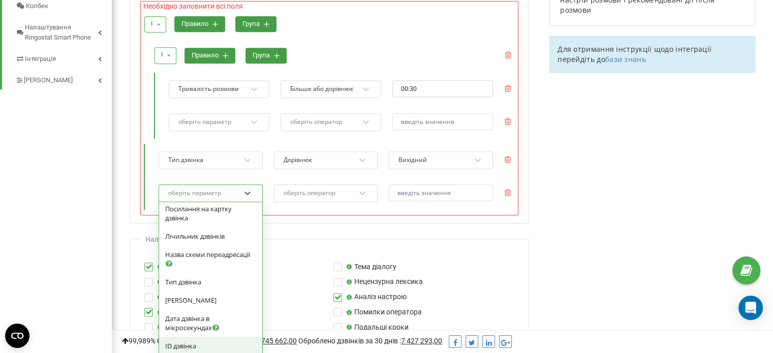
scroll to position [434, 0]
click at [189, 279] on span "Тип дзвінка" at bounding box center [183, 280] width 36 height 9
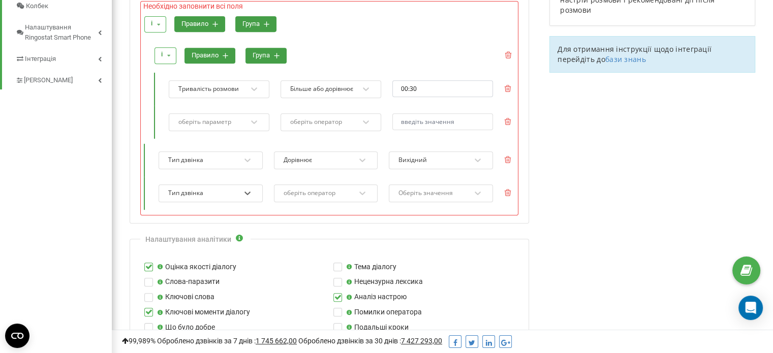
click at [313, 190] on div "оберіть оператор" at bounding box center [309, 193] width 52 height 6
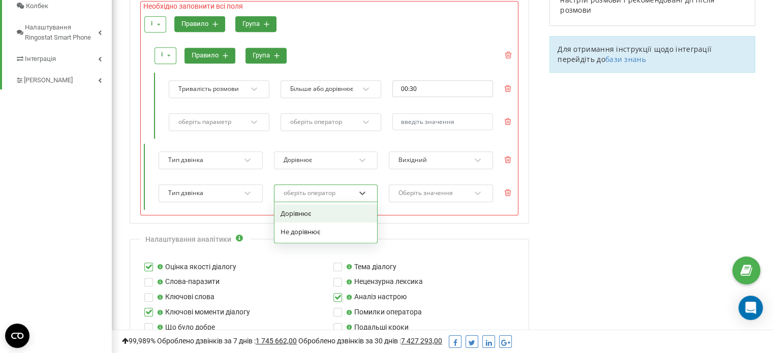
click at [311, 211] on div "Дорівнює" at bounding box center [325, 213] width 103 height 18
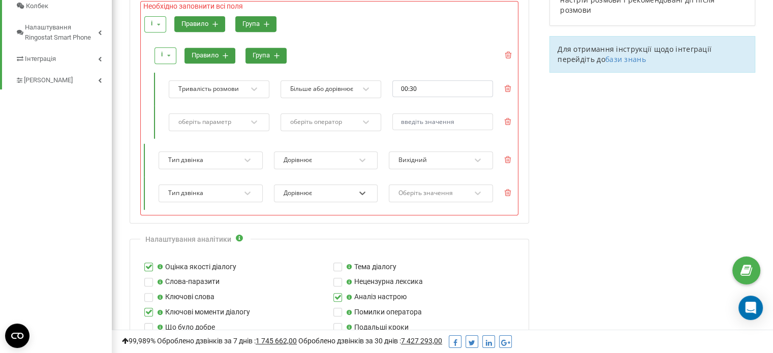
click at [423, 191] on div "Оберіть значення" at bounding box center [425, 193] width 54 height 6
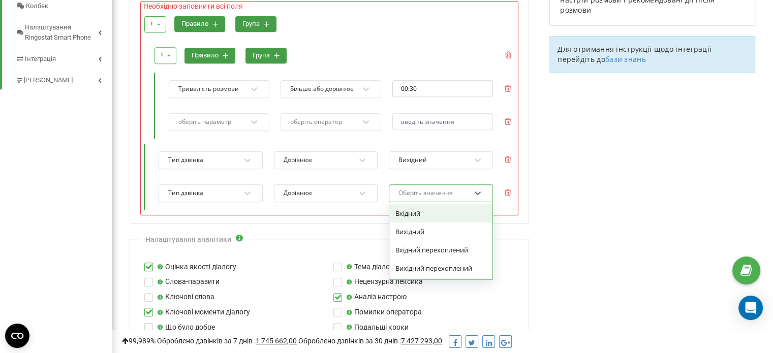
click at [416, 212] on div "Вхідний" at bounding box center [440, 213] width 103 height 18
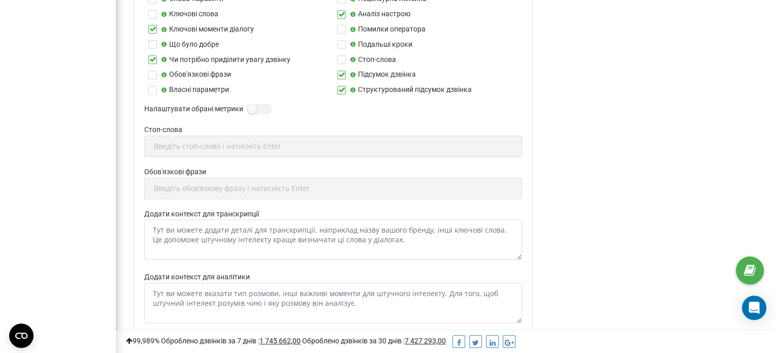
scroll to position [861, 0]
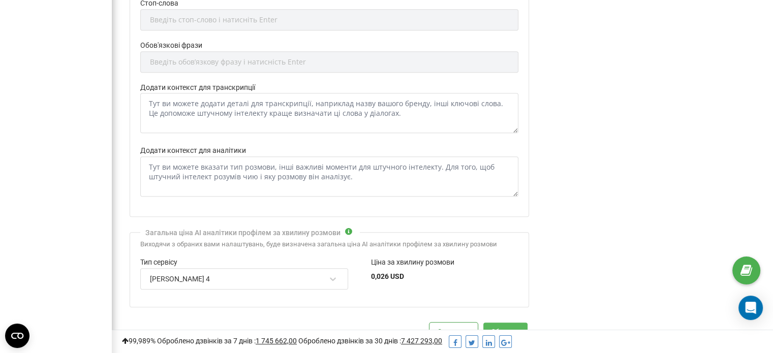
click at [501, 324] on button "Зберегти" at bounding box center [505, 332] width 44 height 18
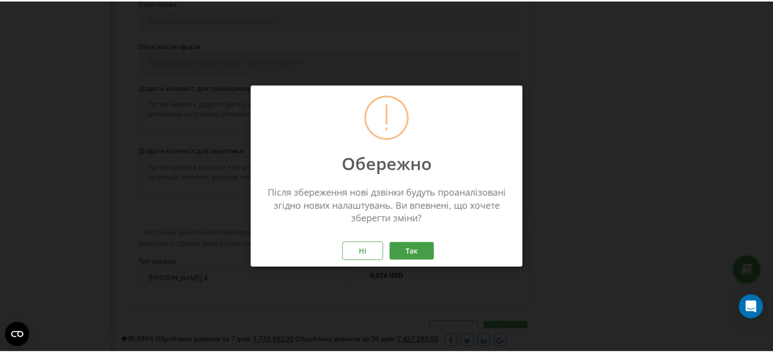
scroll to position [1285, 669]
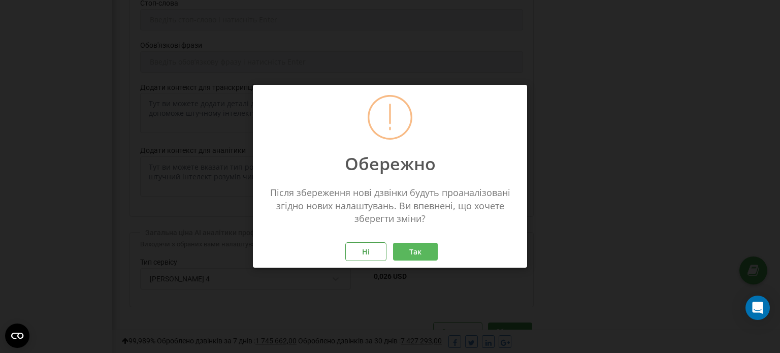
click at [420, 250] on button "Так" at bounding box center [415, 252] width 45 height 18
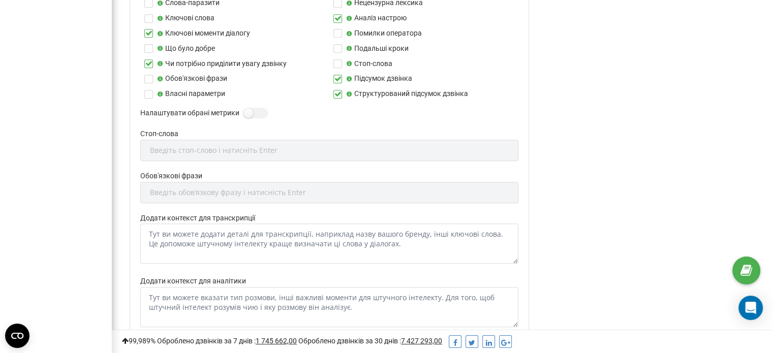
scroll to position [713, 0]
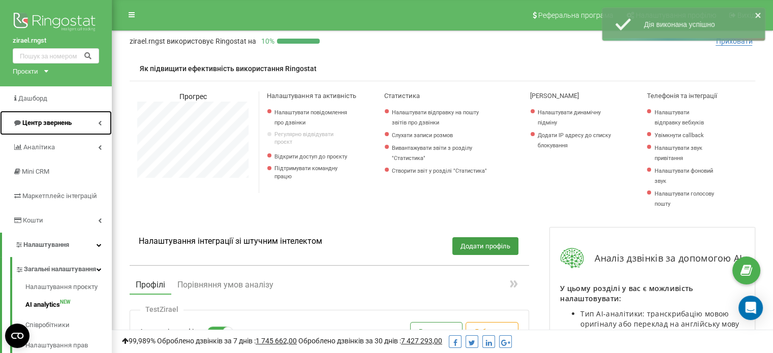
click at [54, 120] on span "Центр звернень" at bounding box center [46, 123] width 49 height 8
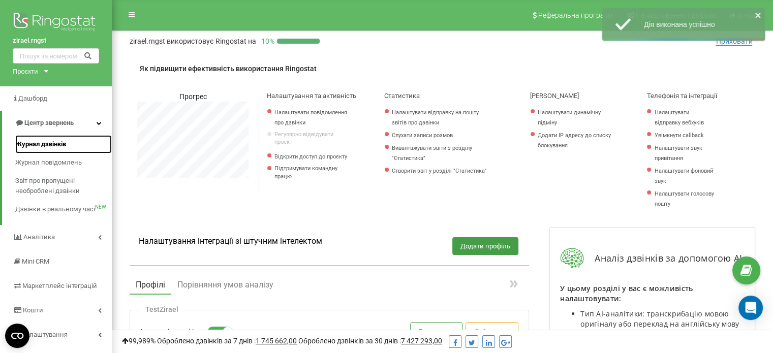
click at [53, 146] on span "Журнал дзвінків" at bounding box center [40, 144] width 51 height 10
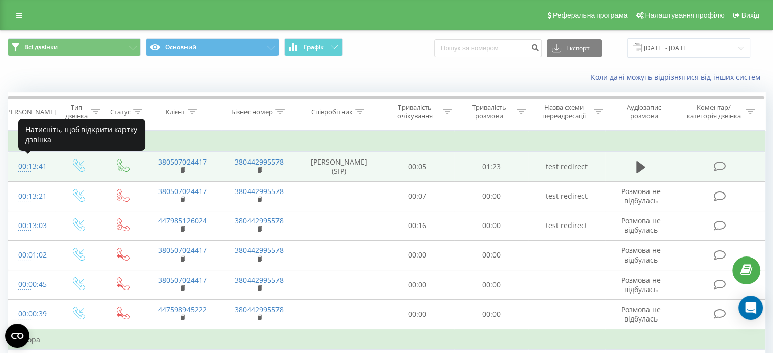
click at [32, 164] on div "00:13:41" at bounding box center [31, 166] width 27 height 20
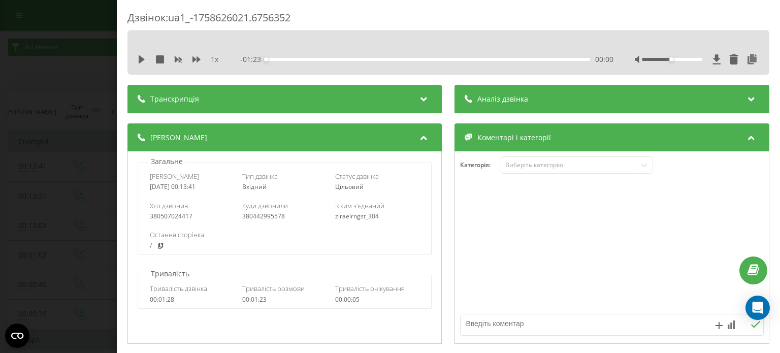
click at [225, 101] on div "Транскрипція" at bounding box center [285, 99] width 314 height 28
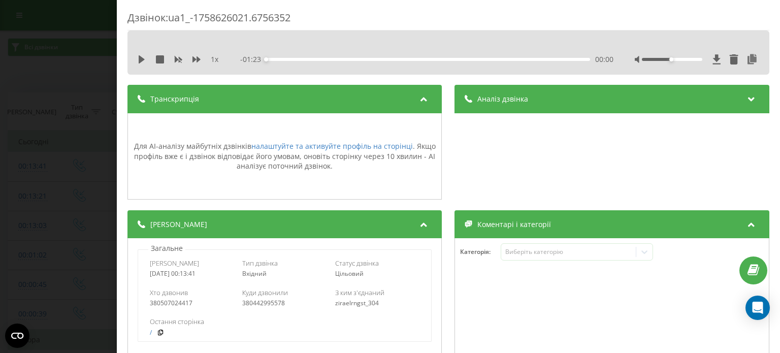
click at [68, 125] on div "Дзвінок : ua1_-1758626021.6756352 1 x - 01:23 00:00 00:00 Транскрипція Для AI-а…" at bounding box center [390, 176] width 780 height 353
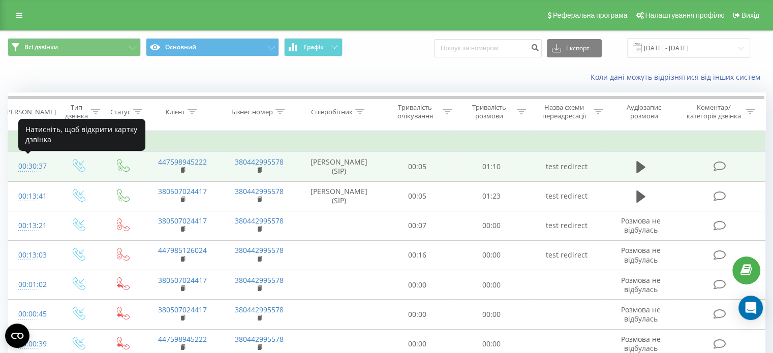
click at [40, 165] on div "00:30:37" at bounding box center [31, 166] width 27 height 20
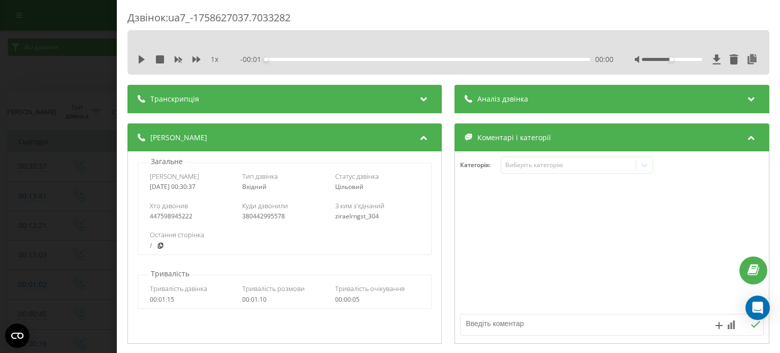
click at [255, 102] on div "Транскрипція" at bounding box center [285, 99] width 314 height 28
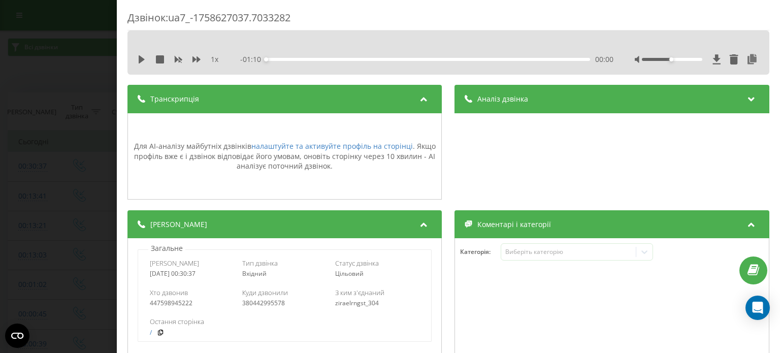
click at [12, 107] on div "Дзвінок : ua7_-1758627037.7033282 1 x - 01:10 00:00 00:00 Транскрипція Для AI-а…" at bounding box center [390, 176] width 780 height 353
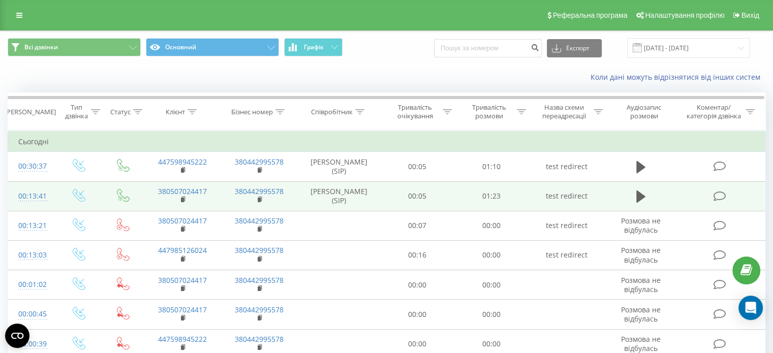
click at [35, 195] on div "00:13:41" at bounding box center [31, 196] width 27 height 20
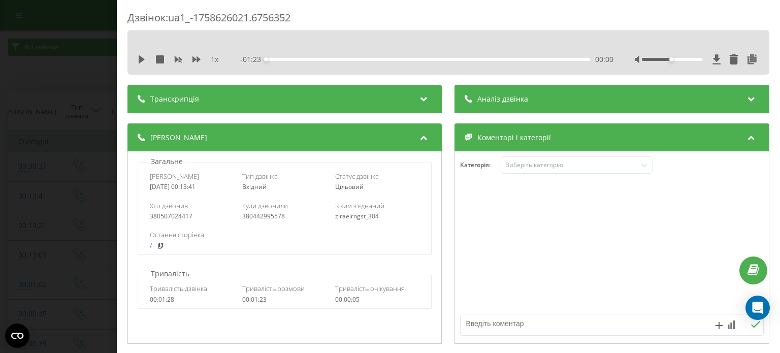
click at [539, 110] on div "Аналіз дзвінка" at bounding box center [612, 99] width 314 height 28
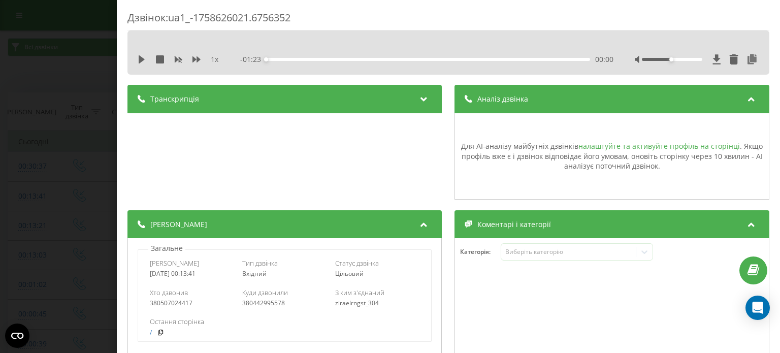
click at [601, 144] on link "налаштуйте та активуйте профіль на сторінці" at bounding box center [660, 146] width 162 height 10
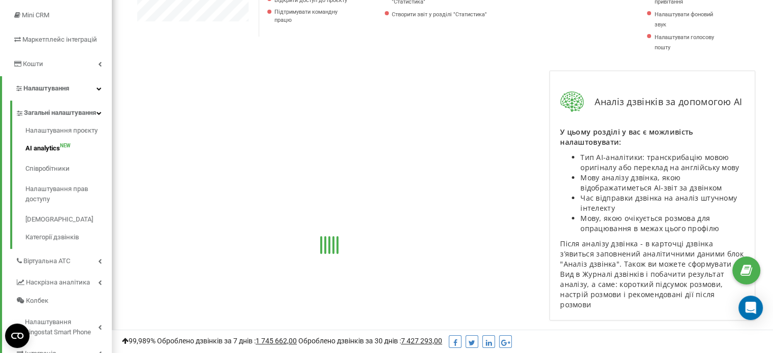
scroll to position [157, 0]
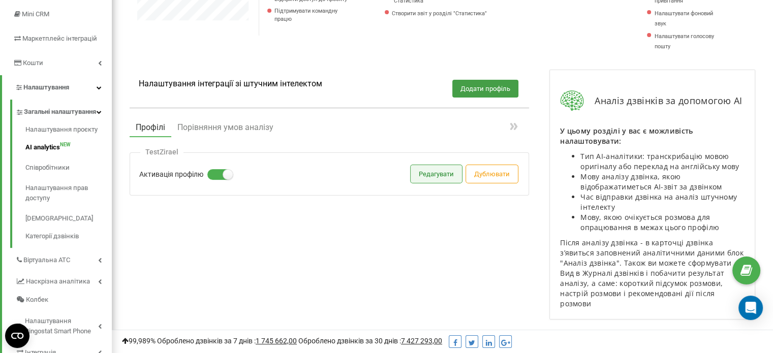
click at [418, 174] on button "Редагувати" at bounding box center [435, 174] width 51 height 18
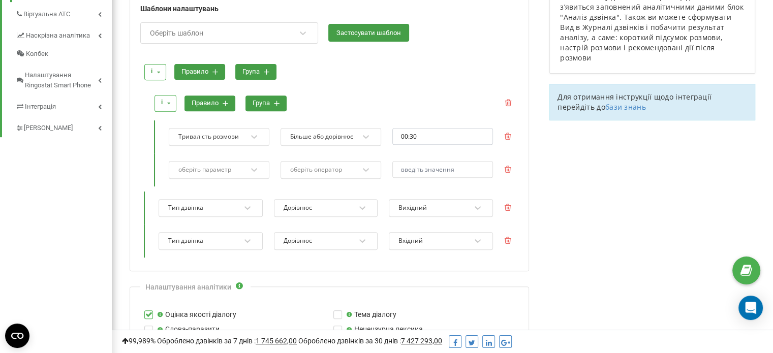
scroll to position [384, 0]
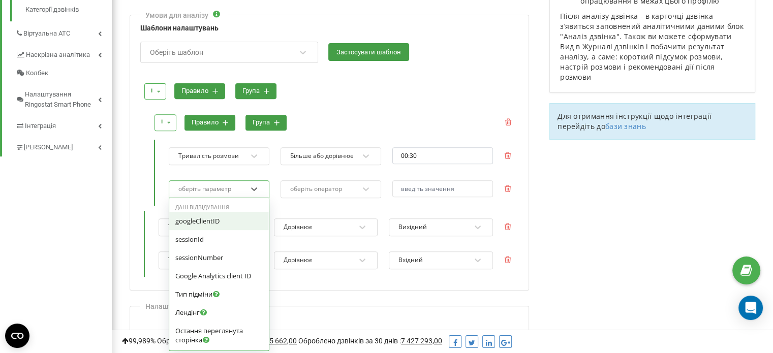
click at [246, 182] on div "оберіть параметр" at bounding box center [212, 189] width 70 height 14
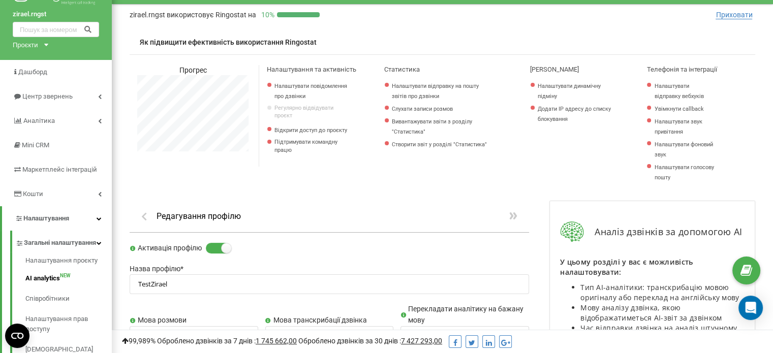
scroll to position [14, 0]
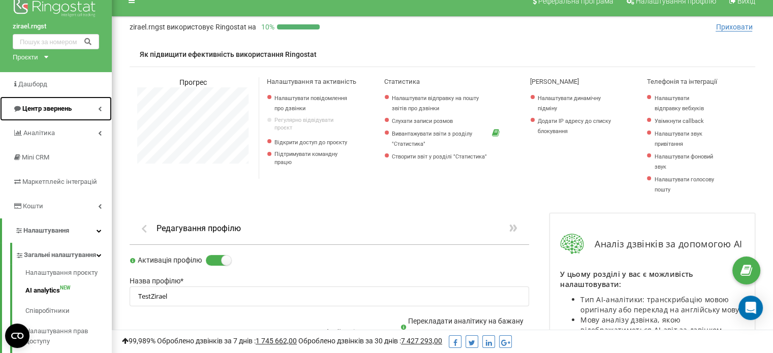
click at [43, 114] on link "Центр звернень" at bounding box center [56, 109] width 112 height 24
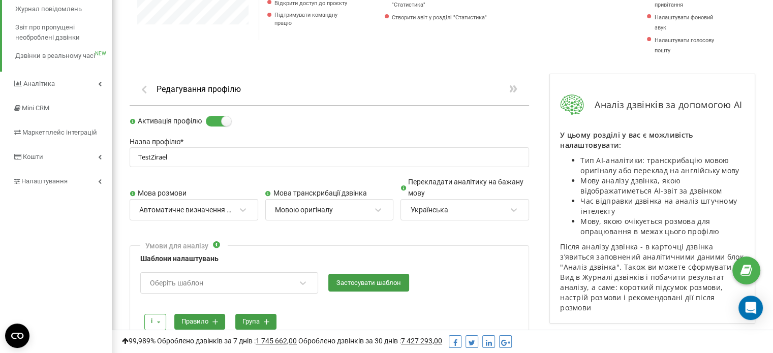
scroll to position [0, 0]
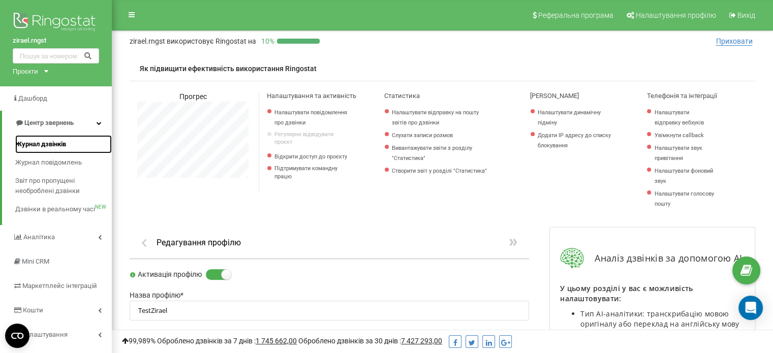
click at [53, 141] on span "Журнал дзвінків" at bounding box center [40, 144] width 51 height 10
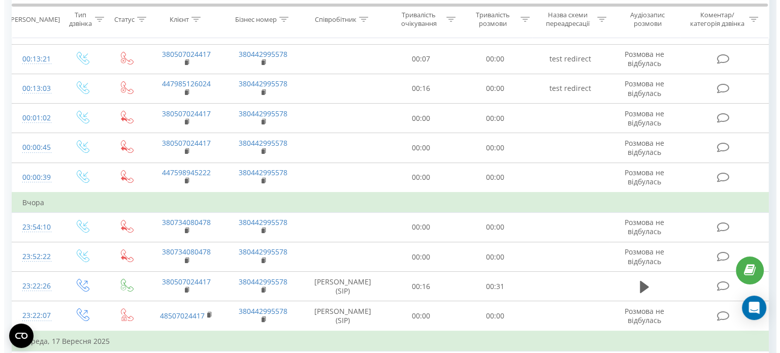
scroll to position [224, 0]
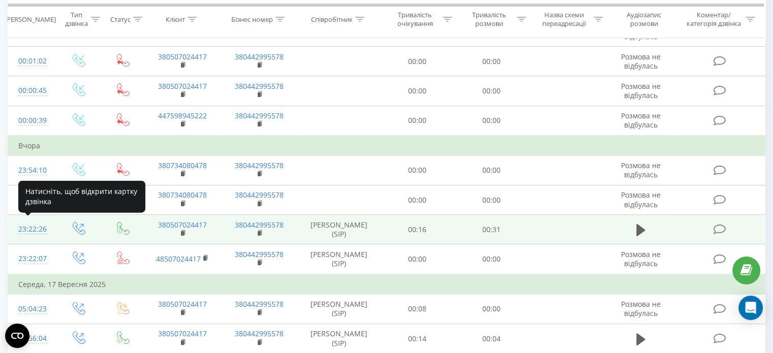
click at [31, 226] on div "23:22:26" at bounding box center [31, 229] width 27 height 20
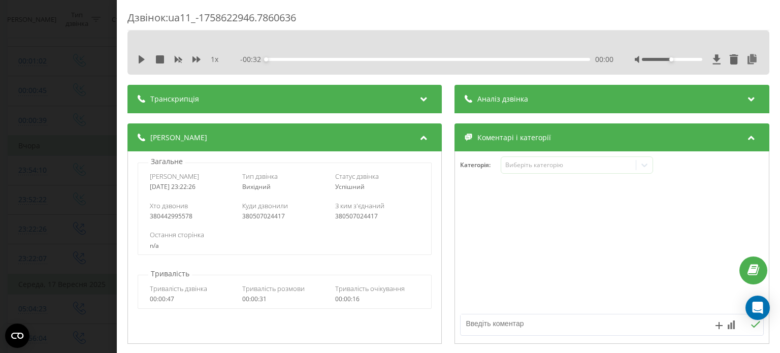
click at [321, 99] on div "Транскрипція" at bounding box center [285, 99] width 314 height 28
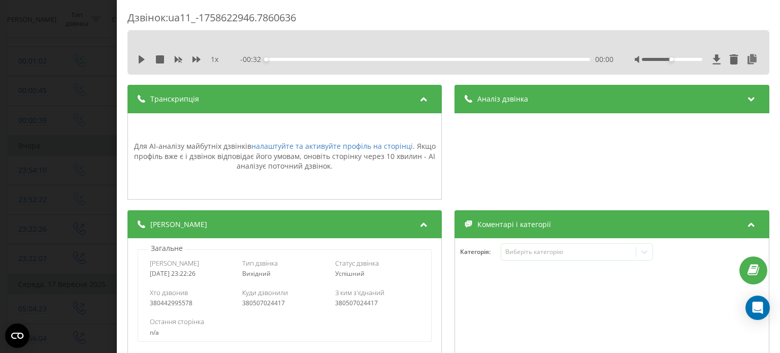
click at [56, 176] on div "Дзвінок : ua11_-1758622946.7860636 1 x - 00:32 00:00 00:00 Транскрипція Для AI-…" at bounding box center [390, 176] width 780 height 353
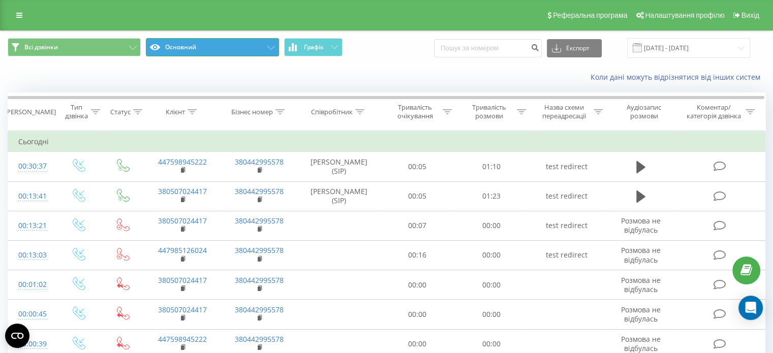
click at [189, 48] on button "Основний" at bounding box center [212, 47] width 133 height 18
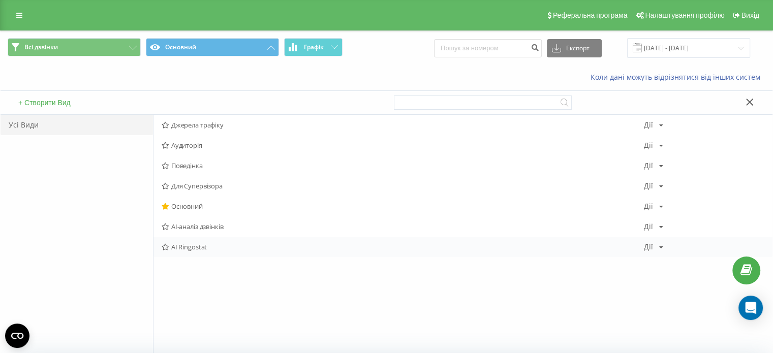
click at [186, 249] on span "AI Ringostat" at bounding box center [403, 246] width 482 height 7
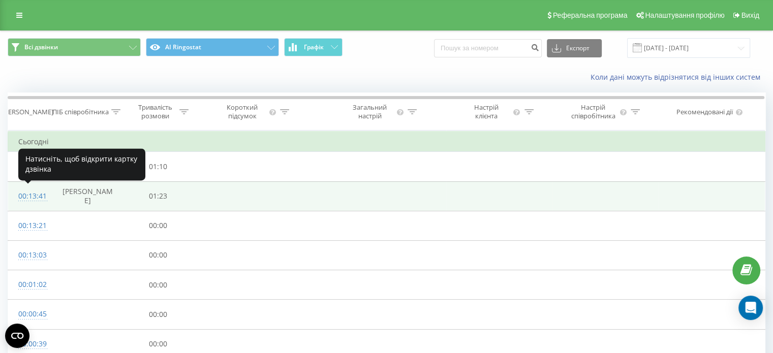
click at [34, 195] on div "00:13:41" at bounding box center [29, 196] width 22 height 20
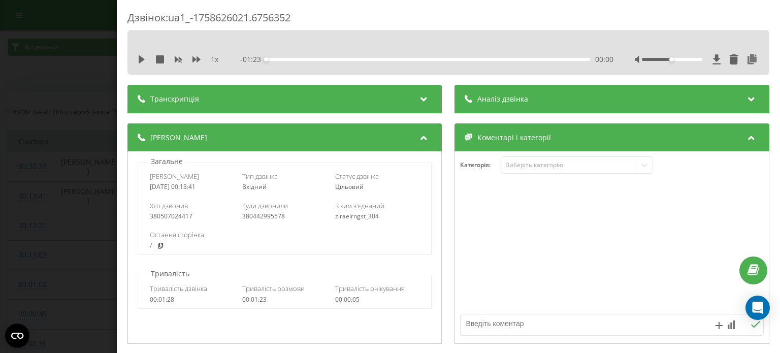
click at [328, 95] on div "Транскрипція" at bounding box center [285, 99] width 314 height 28
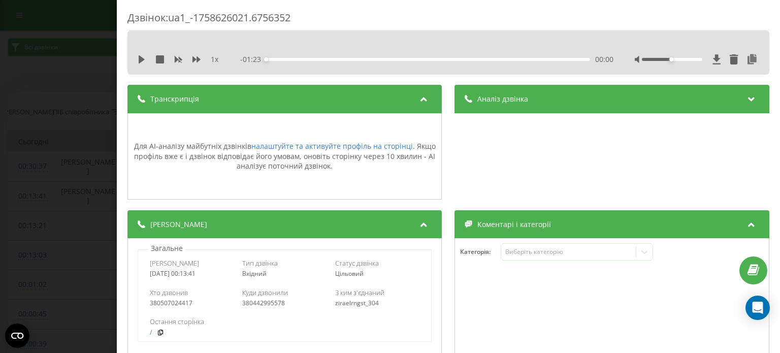
click at [18, 217] on div "Дзвінок : ua1_-1758626021.6756352 1 x - 01:23 00:00 00:00 Транскрипція Для AI-а…" at bounding box center [390, 176] width 780 height 353
